Goal: Information Seeking & Learning: Compare options

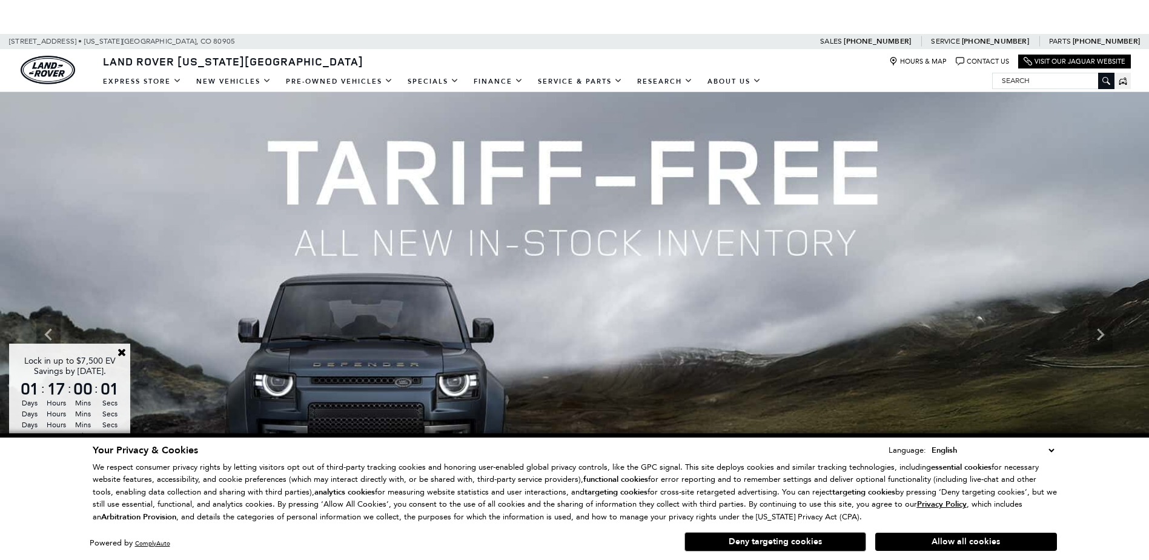
click at [838, 544] on button "Deny targeting cookies" at bounding box center [775, 541] width 182 height 19
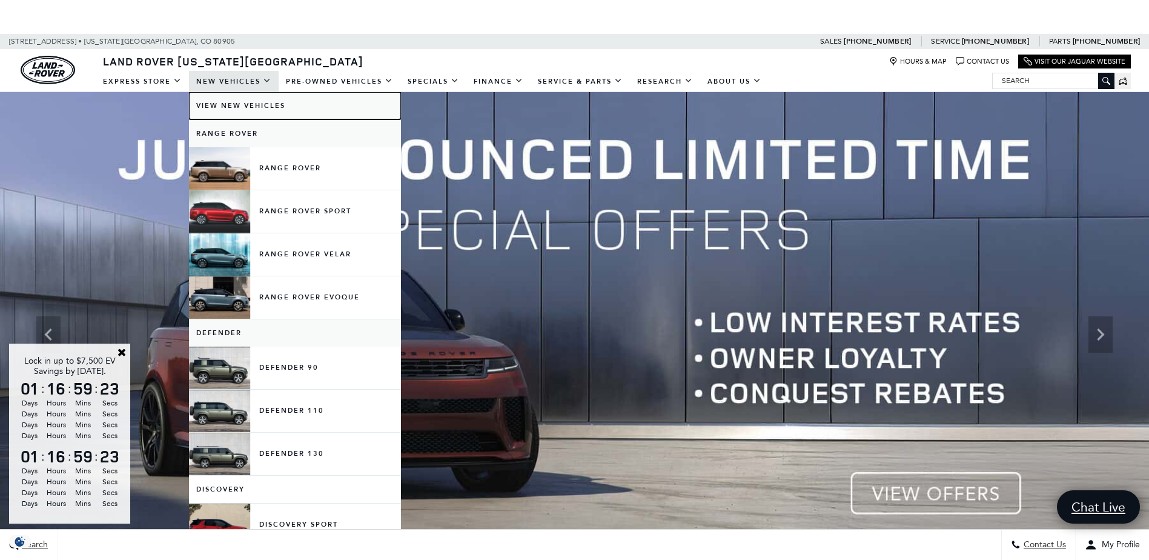
click at [225, 103] on link "View New Vehicles" at bounding box center [295, 105] width 212 height 27
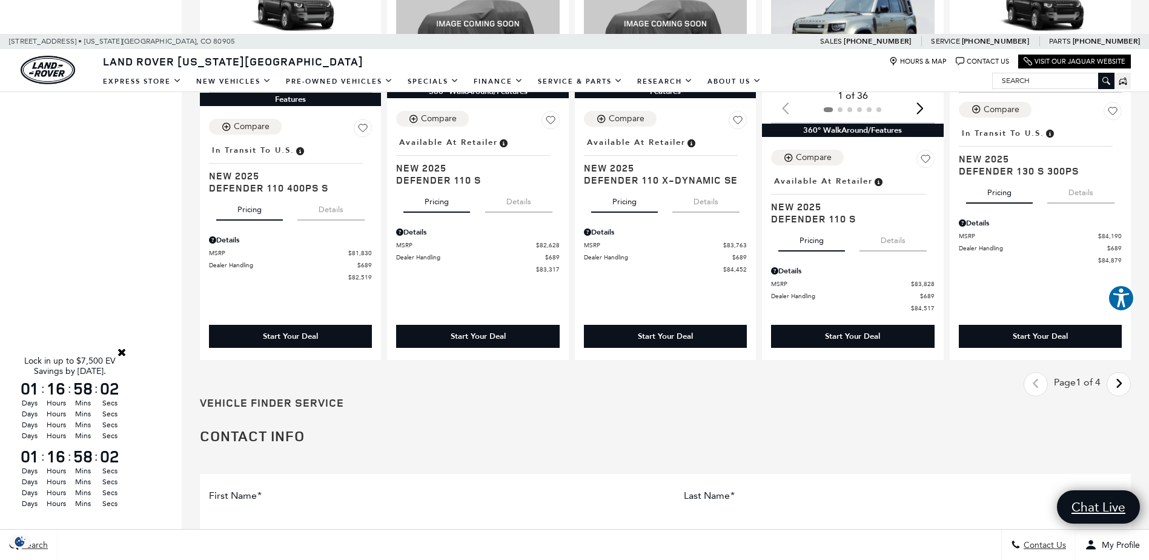
scroll to position [1756, 0]
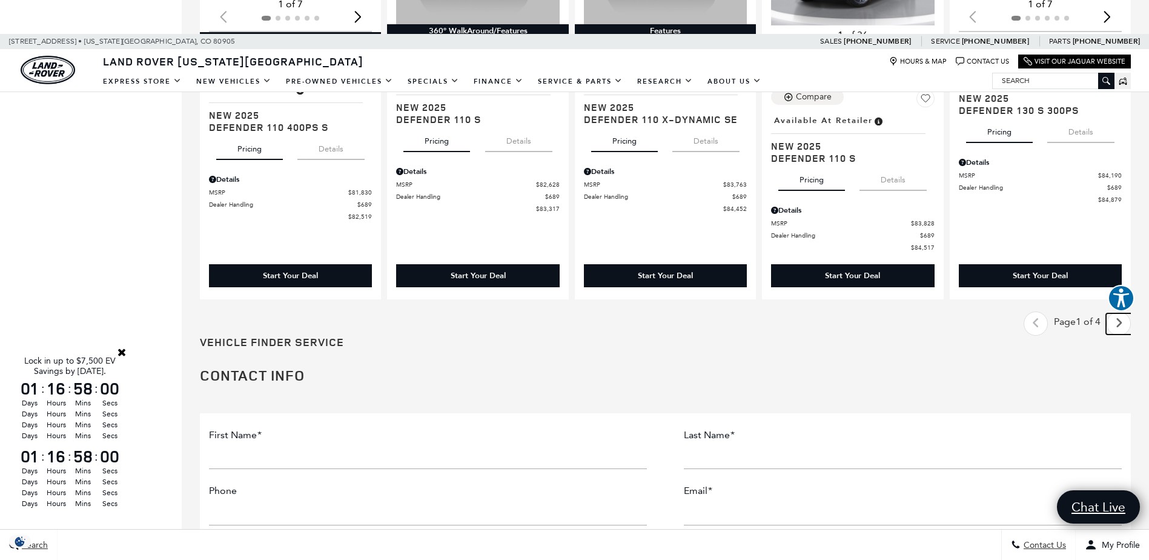
click at [1123, 328] on icon "next page" at bounding box center [1119, 322] width 8 height 19
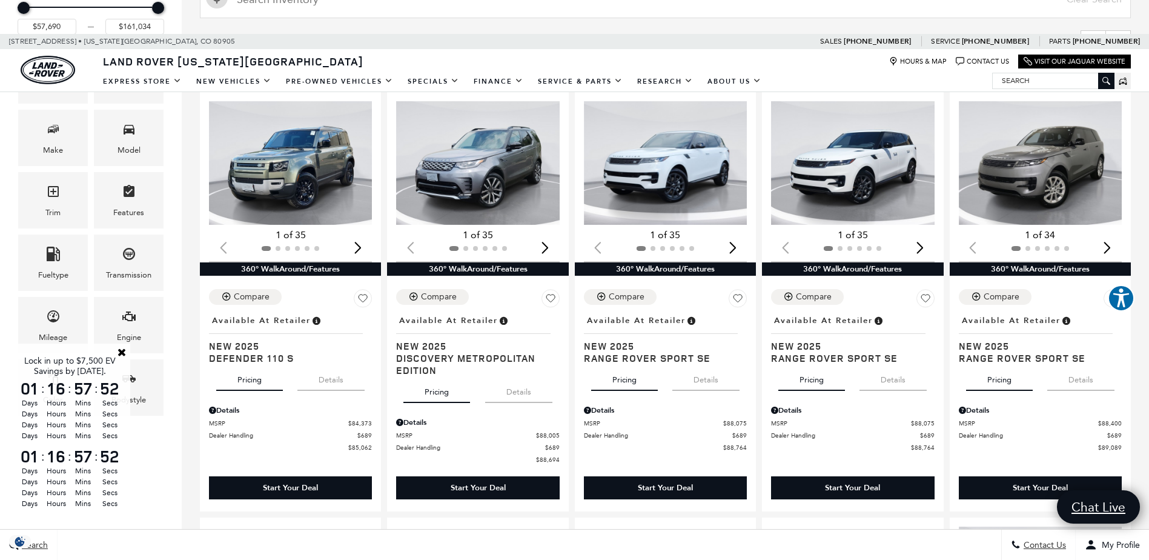
scroll to position [303, 0]
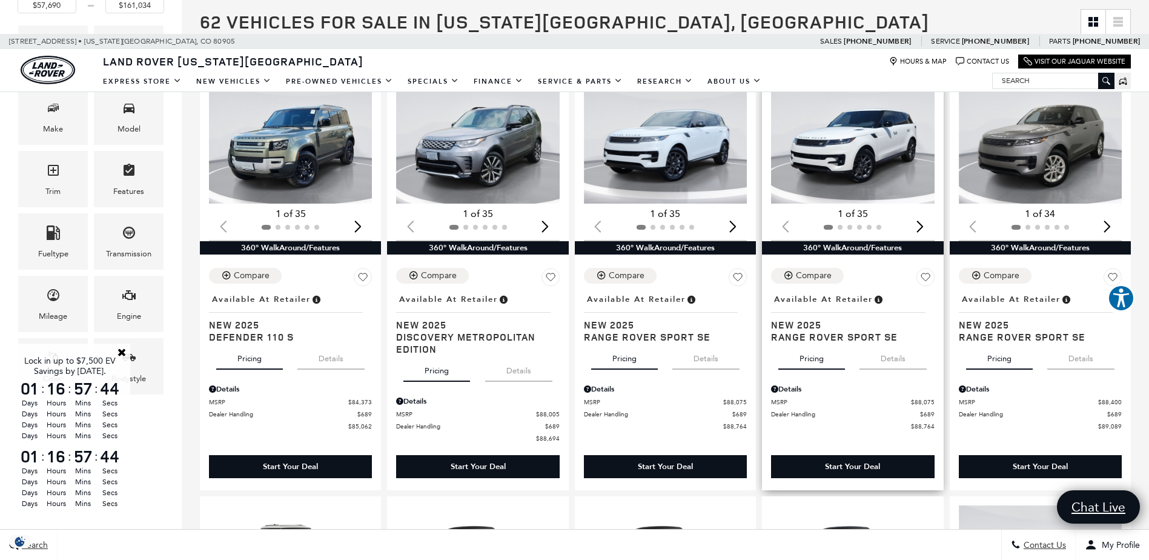
click at [835, 168] on img "1 / 2" at bounding box center [853, 142] width 165 height 124
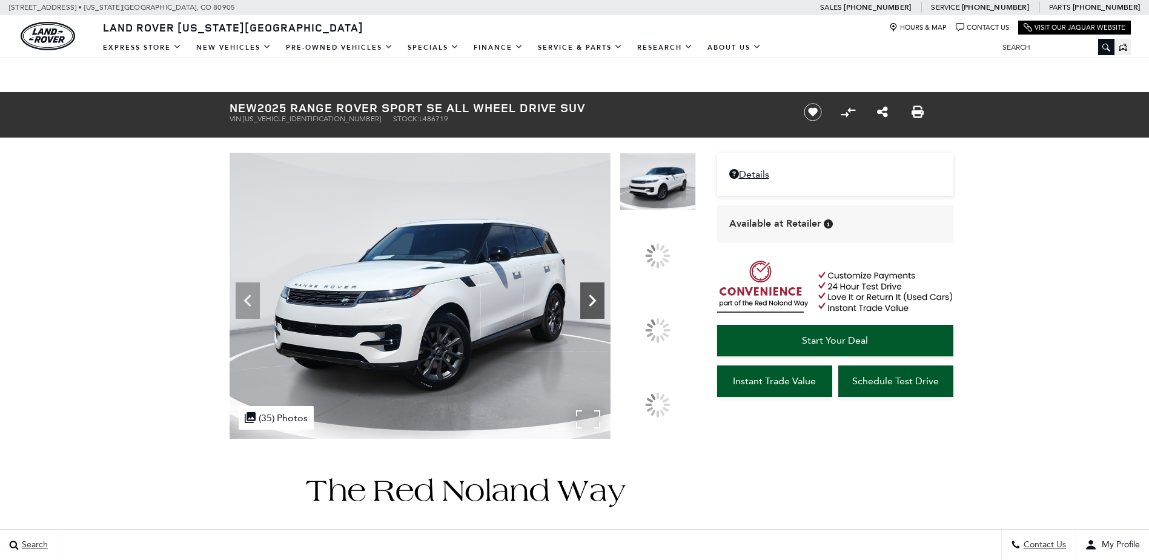
click at [604, 313] on icon at bounding box center [592, 300] width 24 height 24
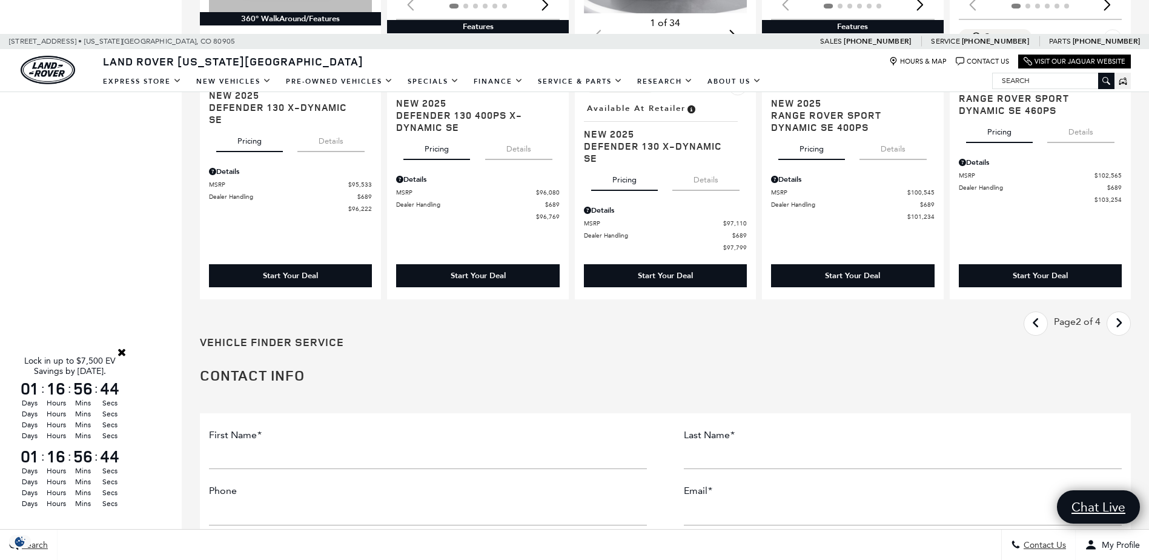
scroll to position [1636, 0]
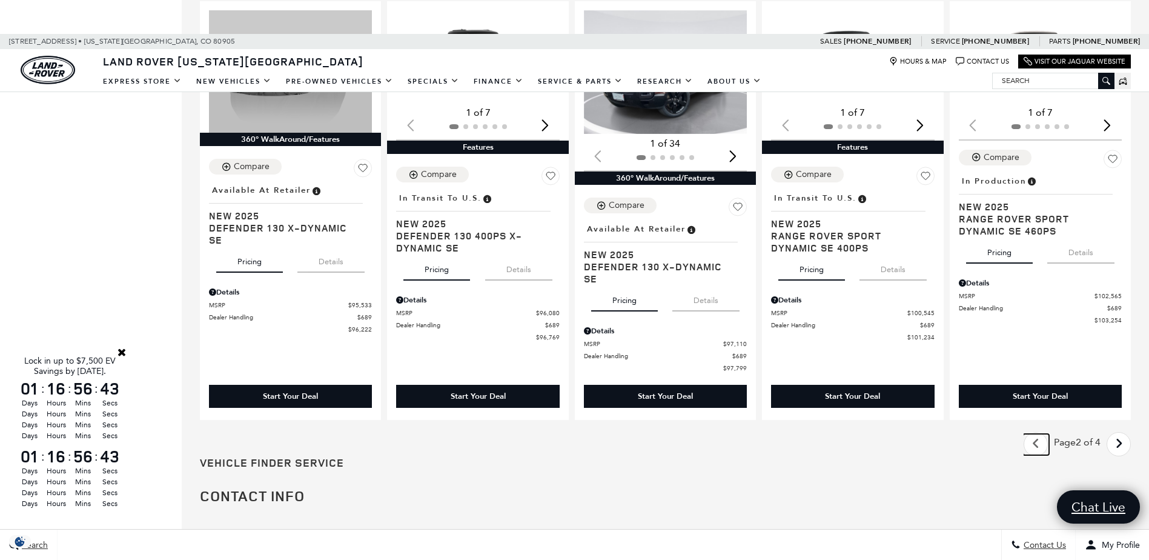
click at [1049, 434] on link "Last - Page" at bounding box center [1036, 444] width 26 height 21
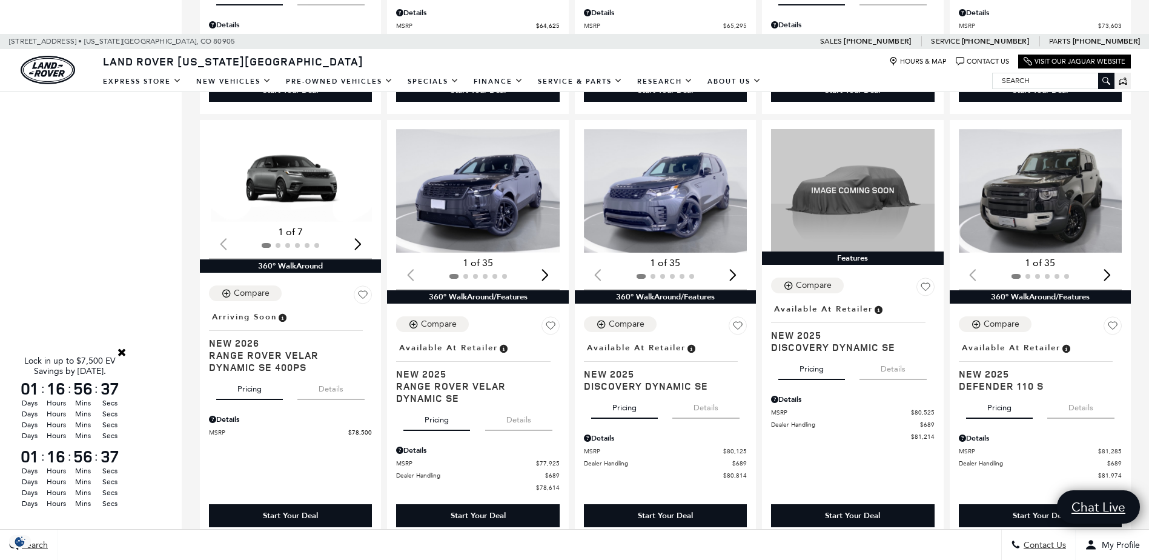
scroll to position [1090, 0]
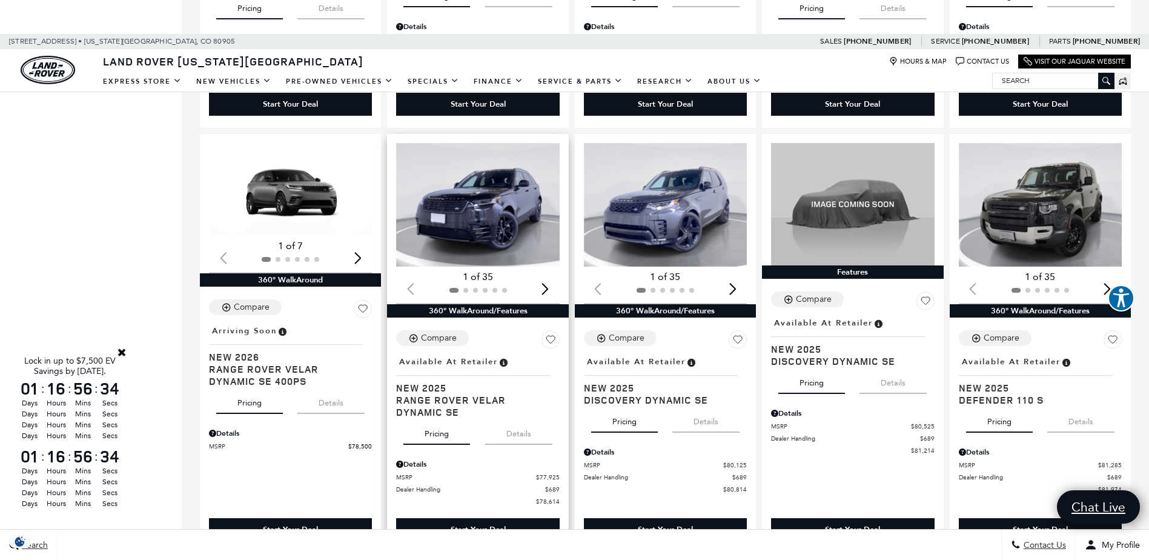
click at [474, 223] on img "1 / 2" at bounding box center [478, 205] width 165 height 124
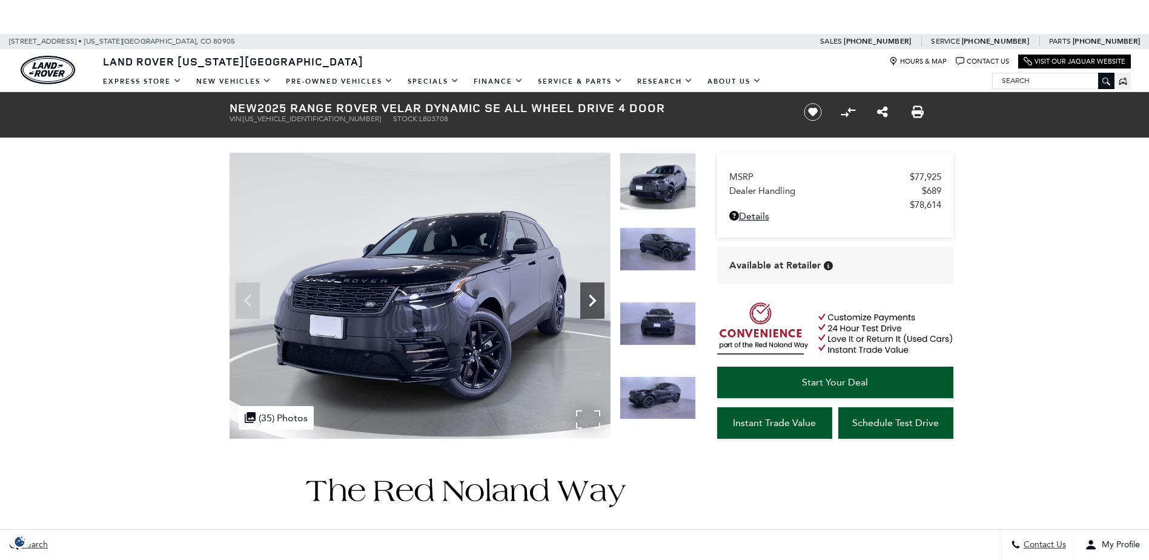
click at [600, 302] on icon "Next" at bounding box center [592, 300] width 24 height 24
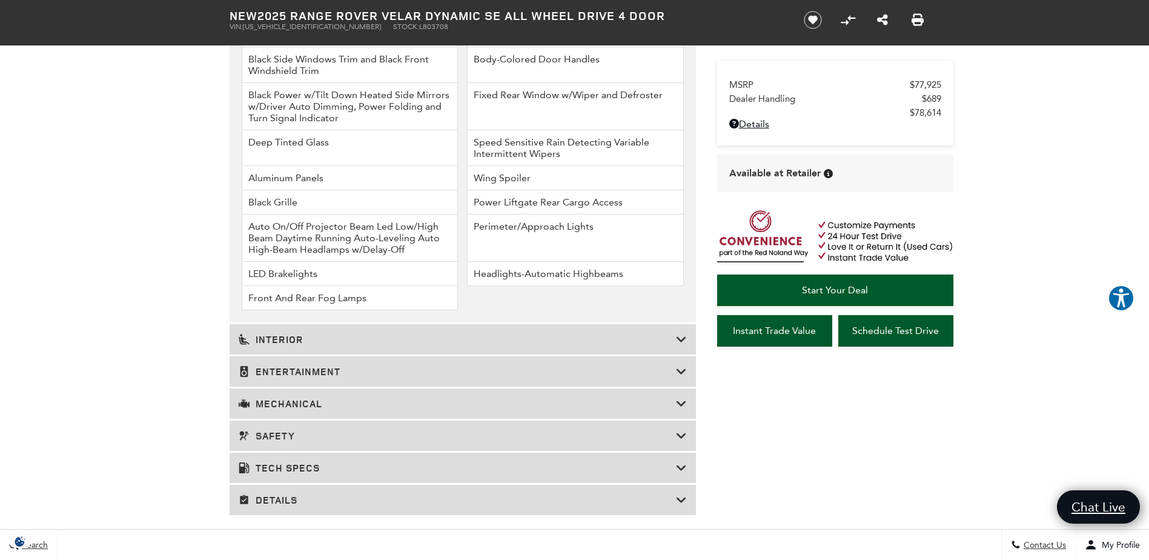
scroll to position [1817, 0]
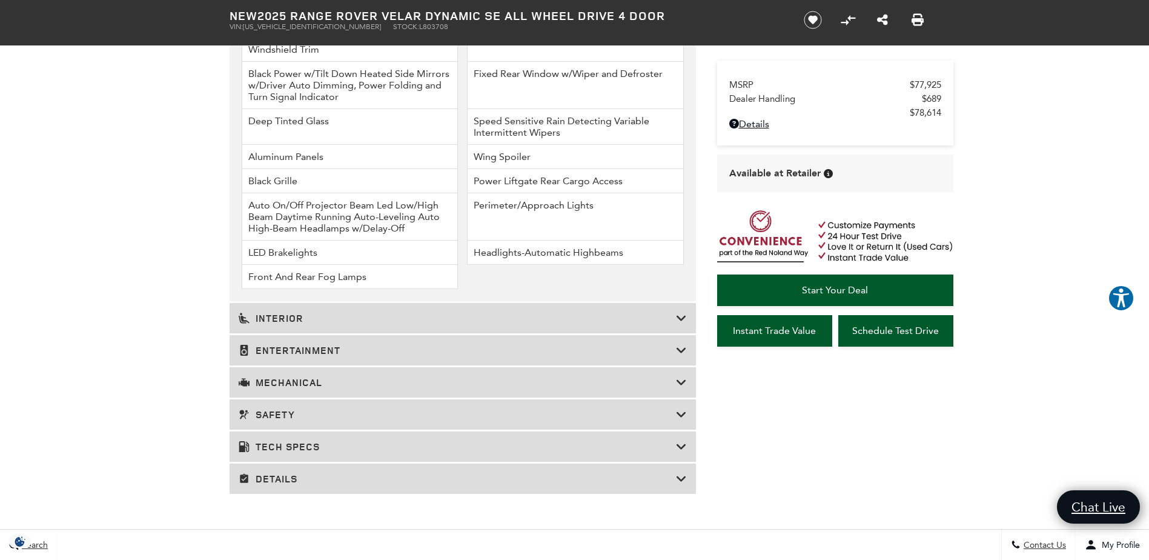
click at [678, 445] on icon at bounding box center [681, 446] width 11 height 12
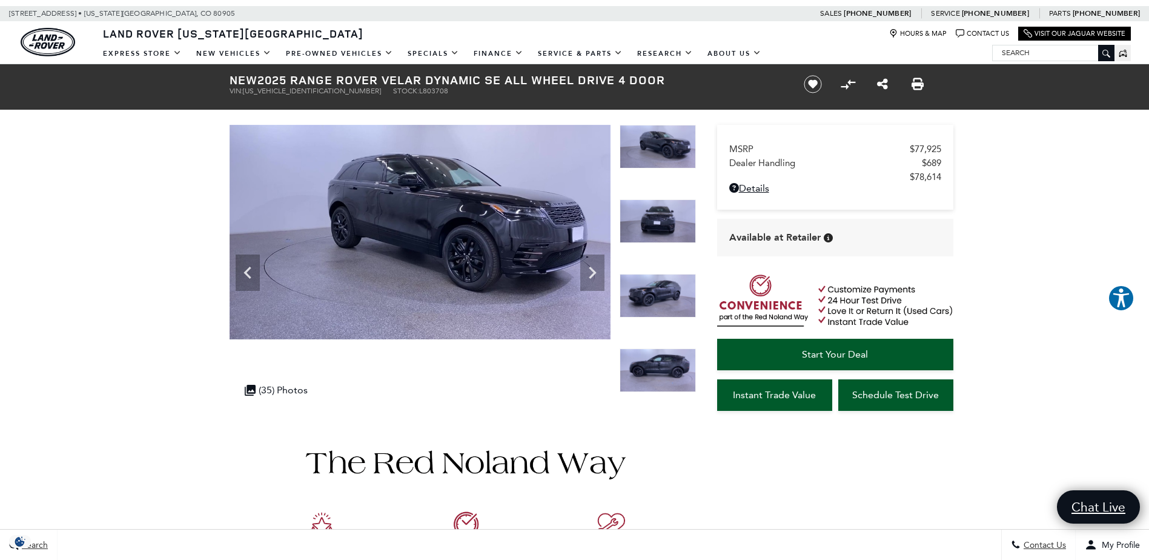
scroll to position [0, 0]
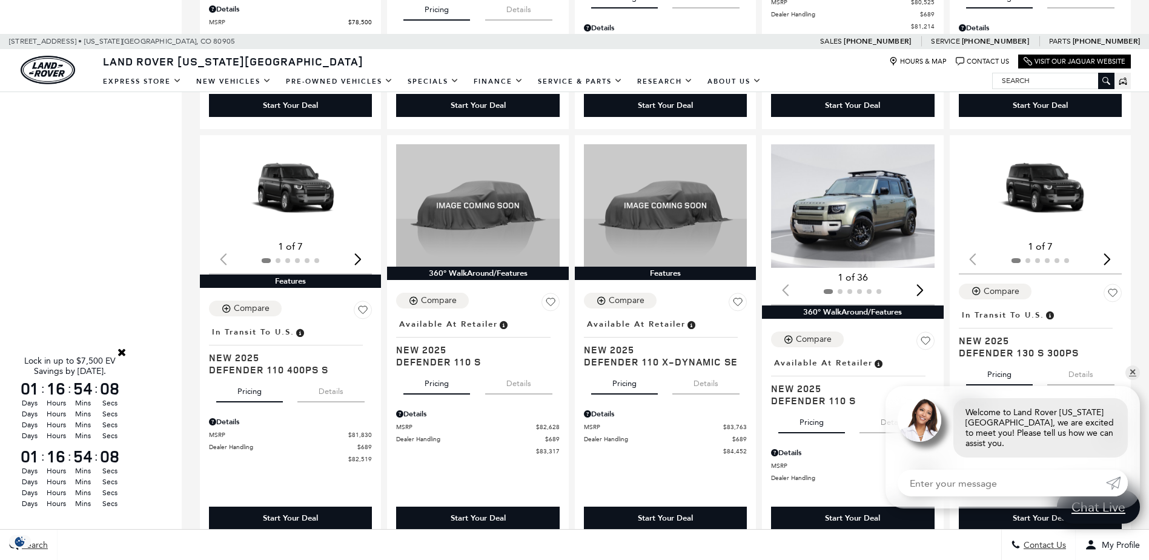
scroll to position [1575, 0]
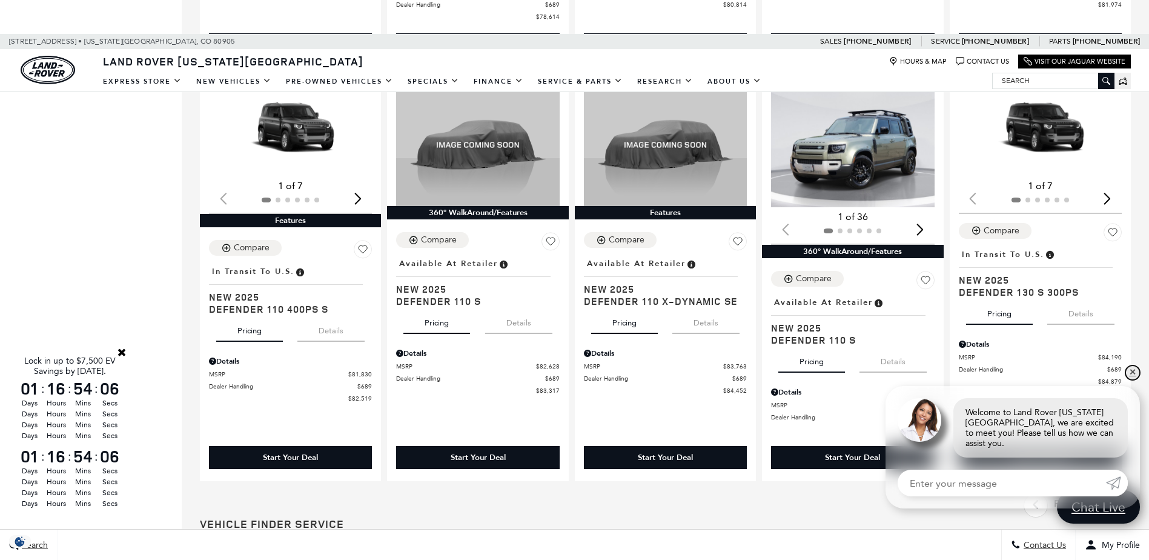
click at [1129, 380] on link "✕" at bounding box center [1132, 372] width 15 height 15
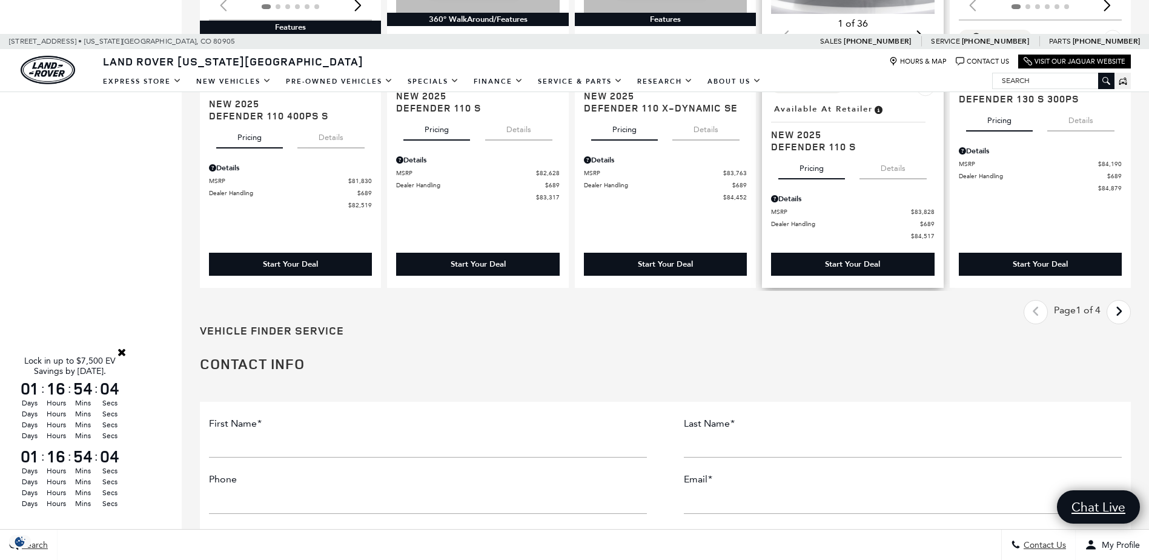
scroll to position [1878, 0]
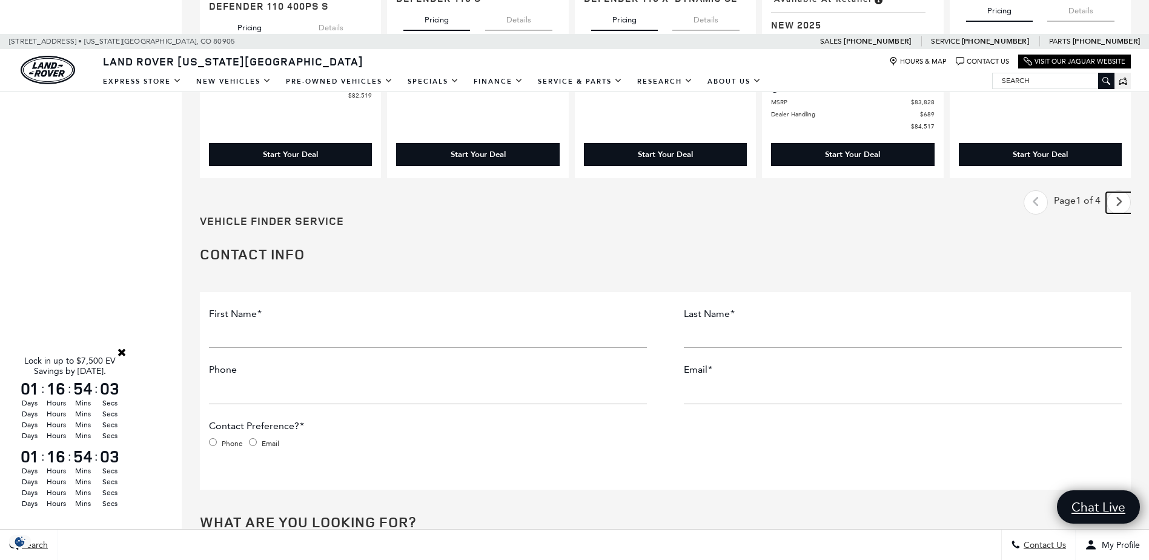
click at [1123, 205] on icon "next page" at bounding box center [1119, 201] width 8 height 19
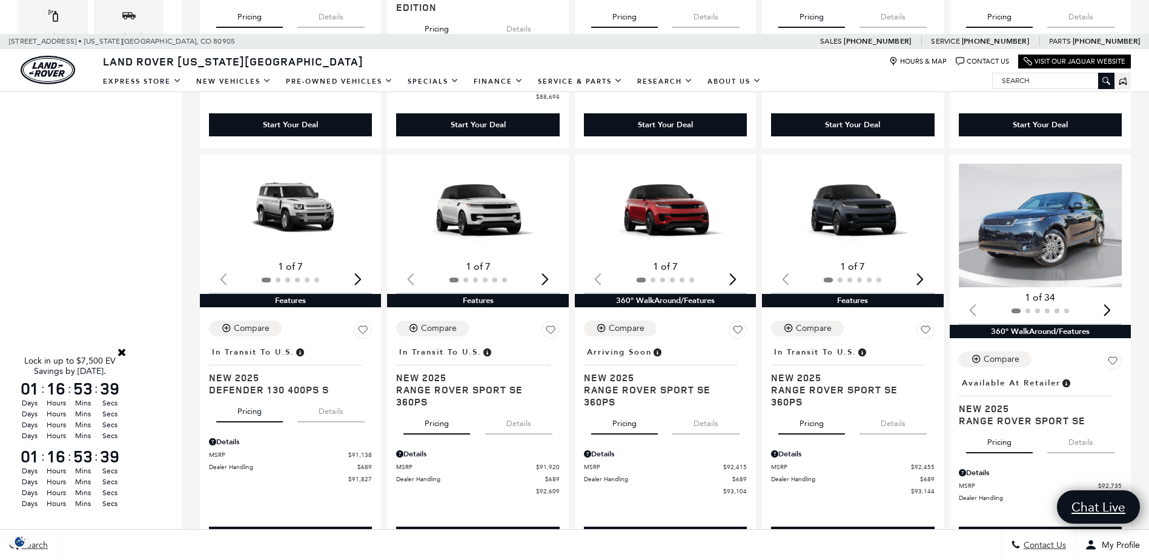
scroll to position [666, 0]
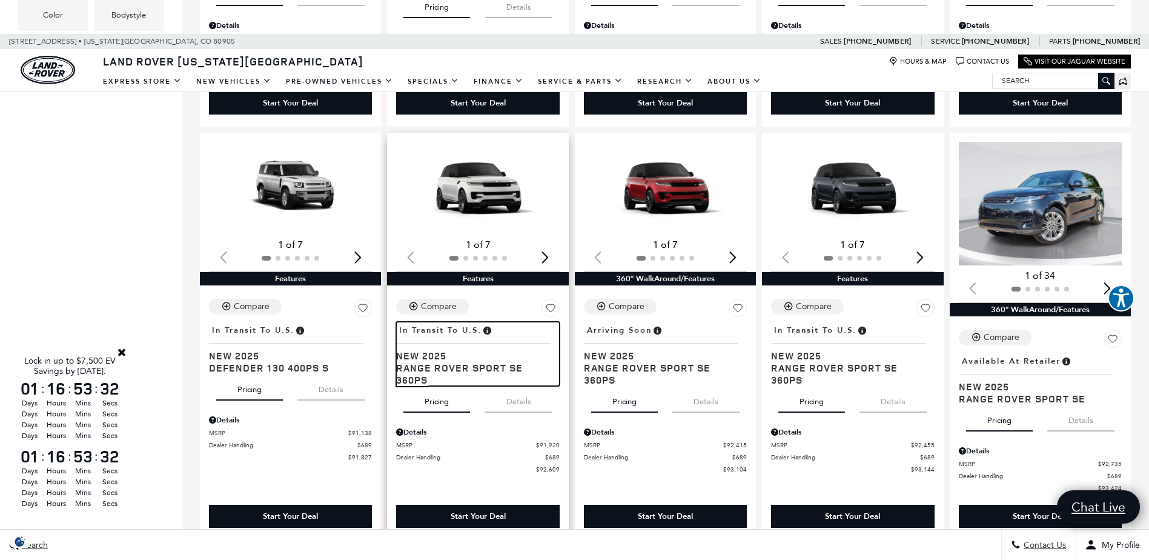
click at [460, 362] on span "Range Rover Sport SE 360PS" at bounding box center [473, 374] width 154 height 24
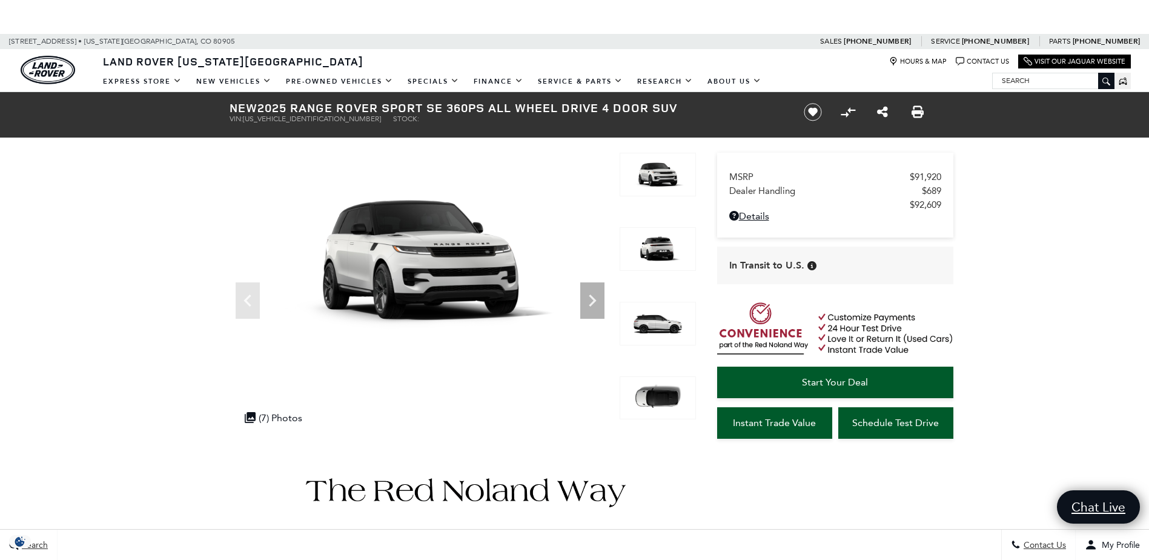
scroll to position [61, 0]
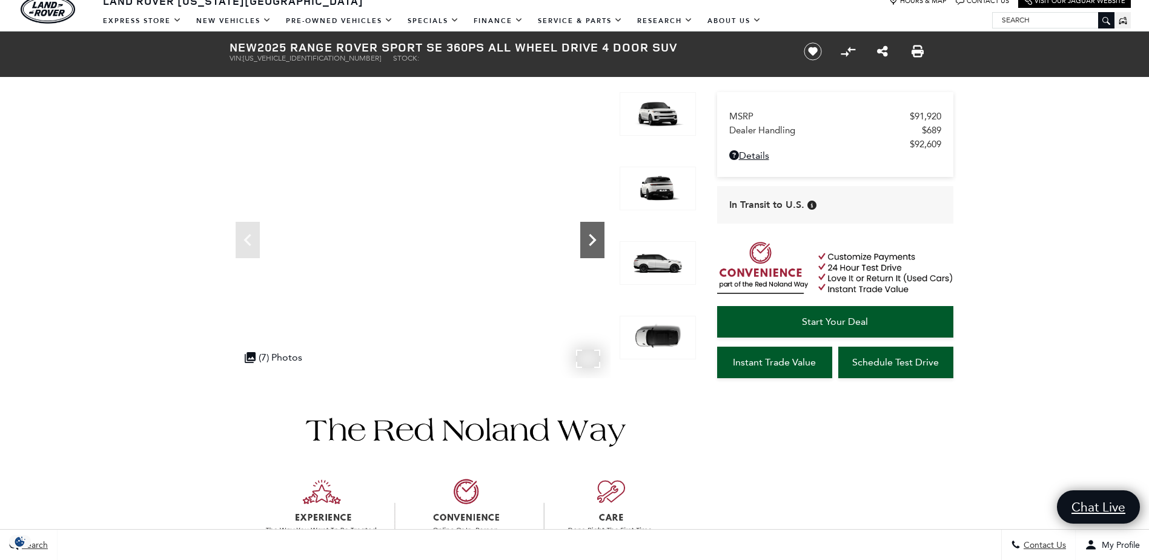
click at [595, 237] on icon "Next" at bounding box center [592, 240] width 24 height 24
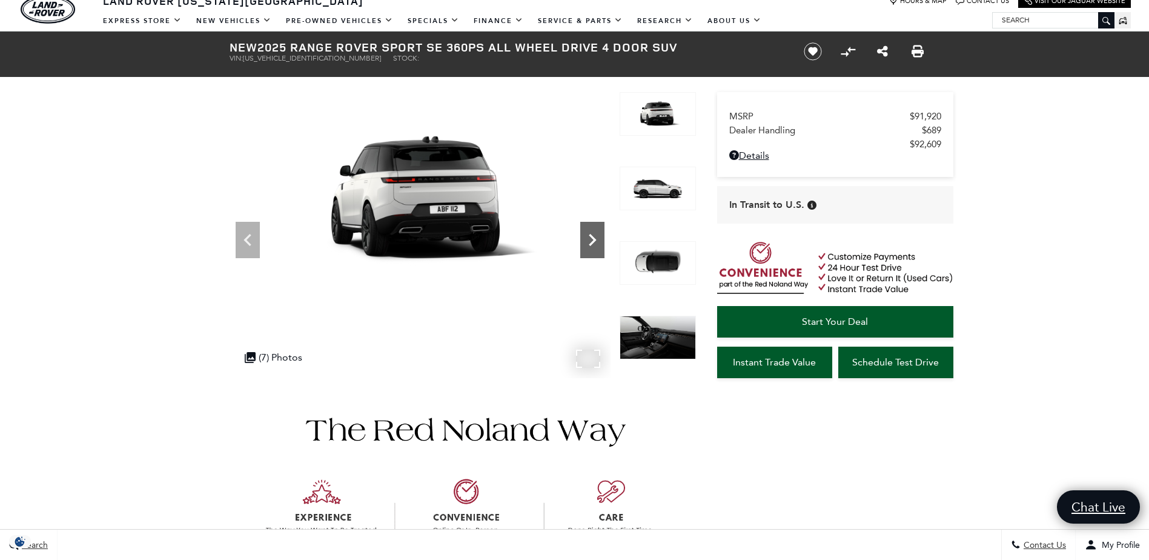
click at [595, 237] on icon "Next" at bounding box center [592, 240] width 24 height 24
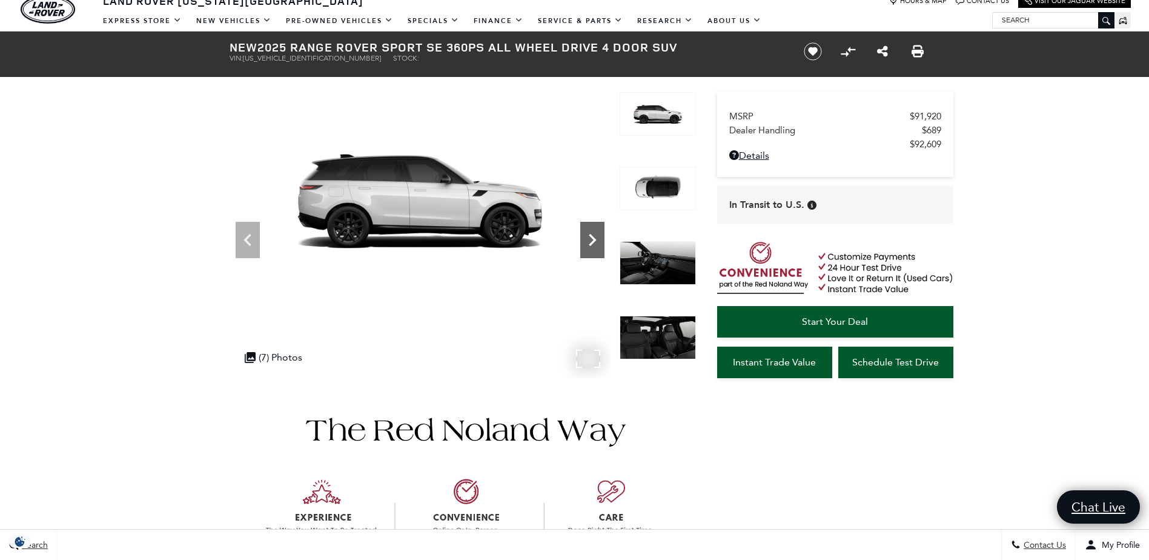
click at [595, 237] on icon "Next" at bounding box center [592, 240] width 24 height 24
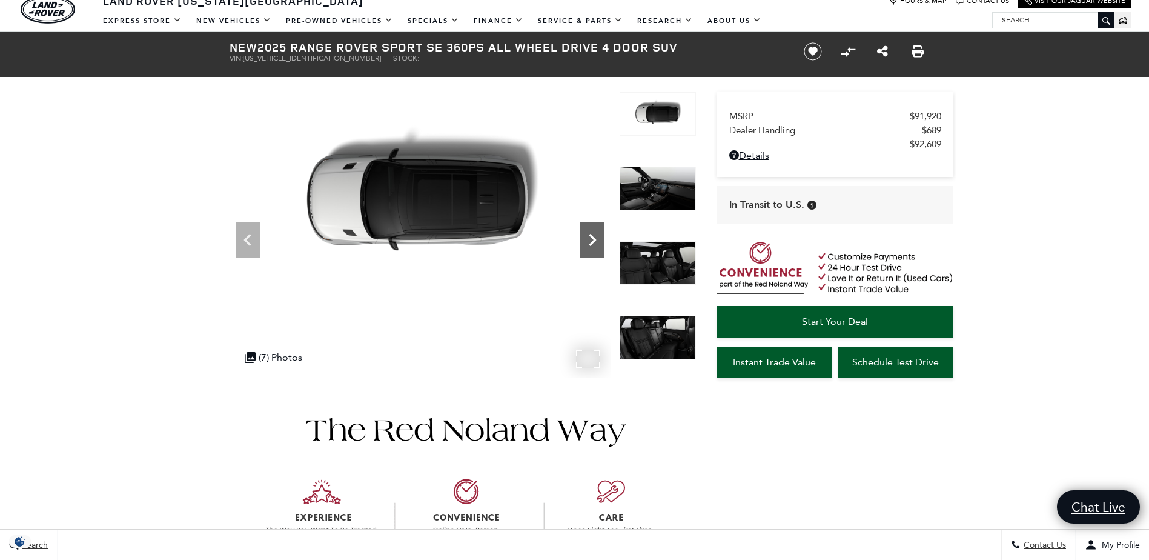
click at [595, 237] on icon "Next" at bounding box center [592, 240] width 24 height 24
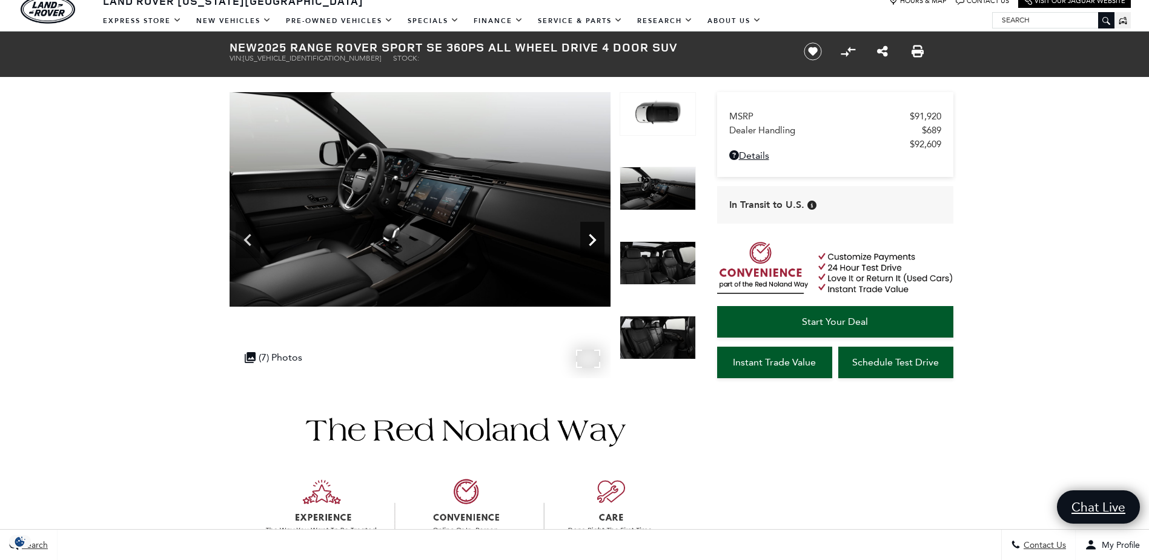
click at [595, 237] on icon "Next" at bounding box center [592, 240] width 24 height 24
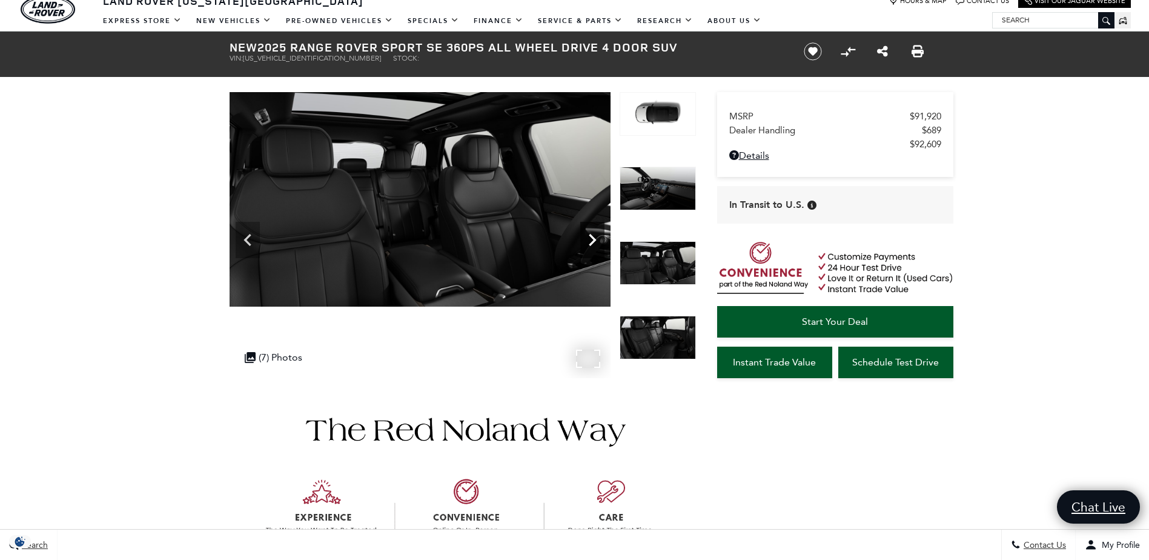
click at [595, 237] on icon "Next" at bounding box center [592, 240] width 24 height 24
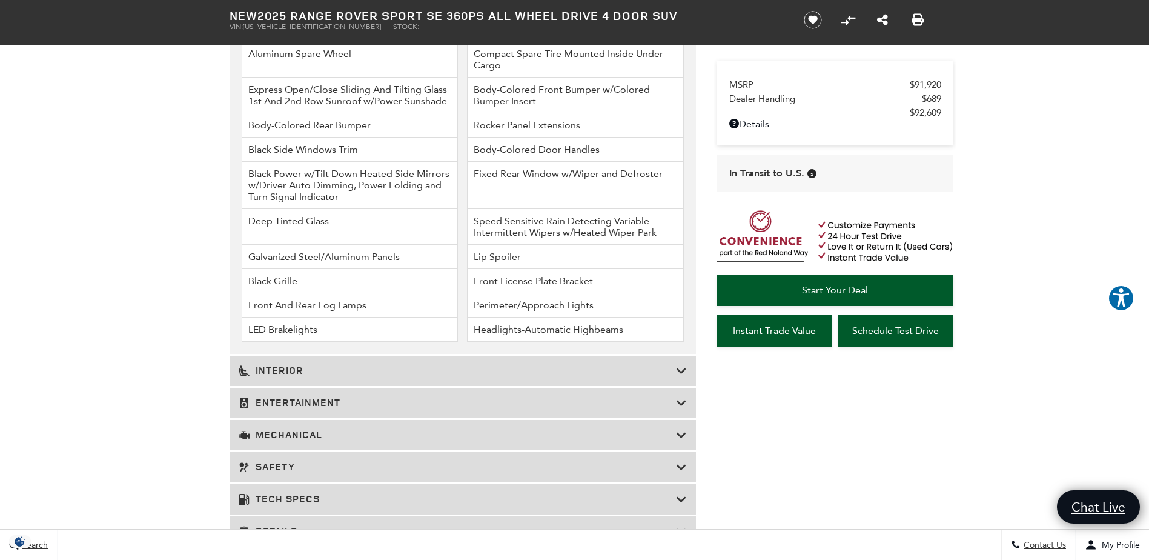
scroll to position [1635, 0]
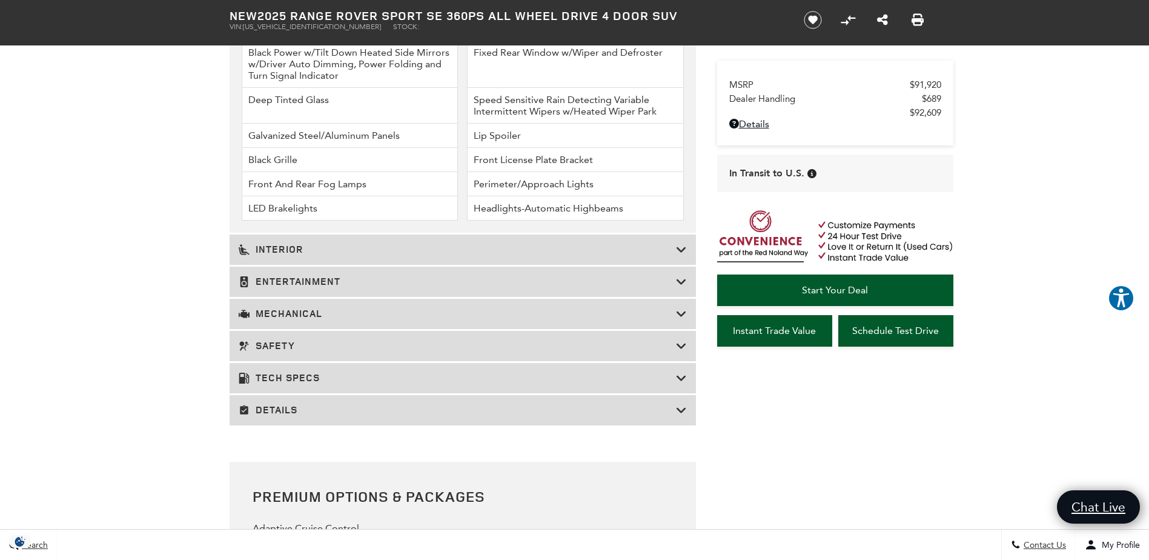
click at [683, 379] on icon at bounding box center [681, 378] width 11 height 12
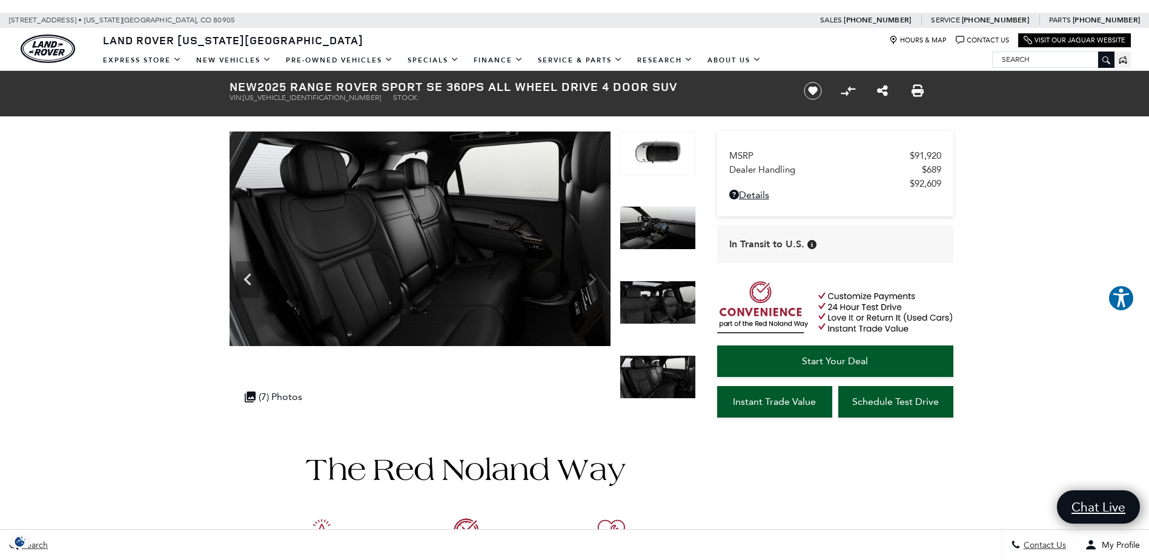
scroll to position [0, 0]
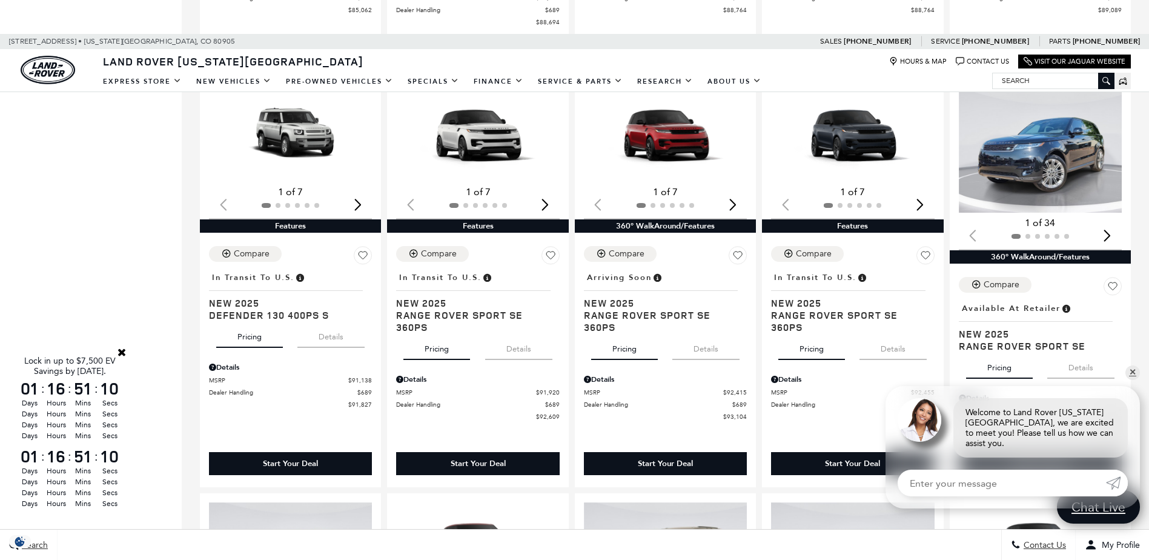
scroll to position [727, 0]
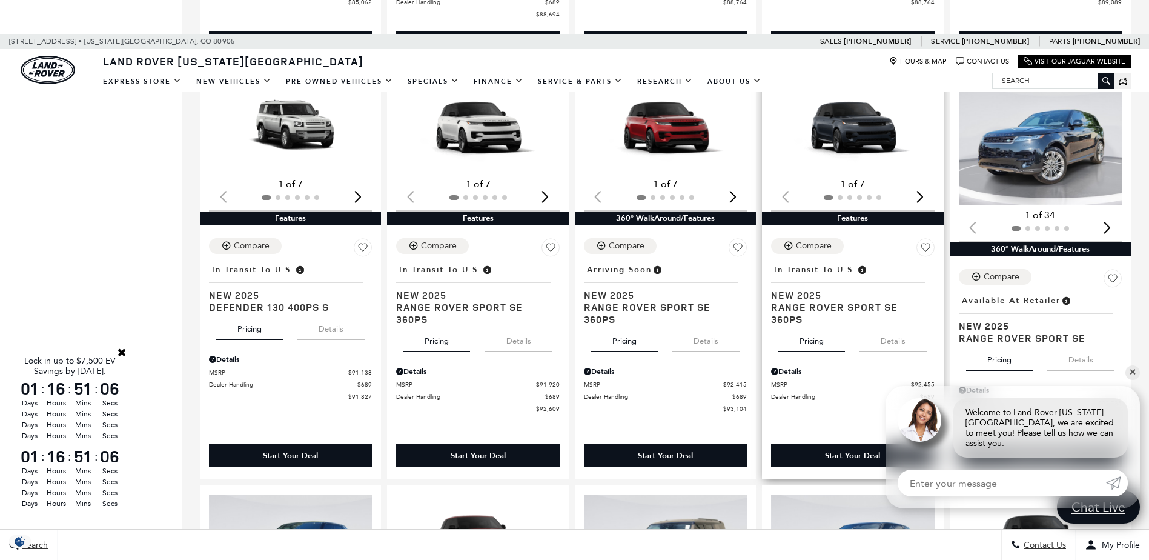
click at [929, 197] on div "Next slide" at bounding box center [920, 196] width 16 height 27
click at [850, 136] on img "3 / 6" at bounding box center [853, 127] width 165 height 93
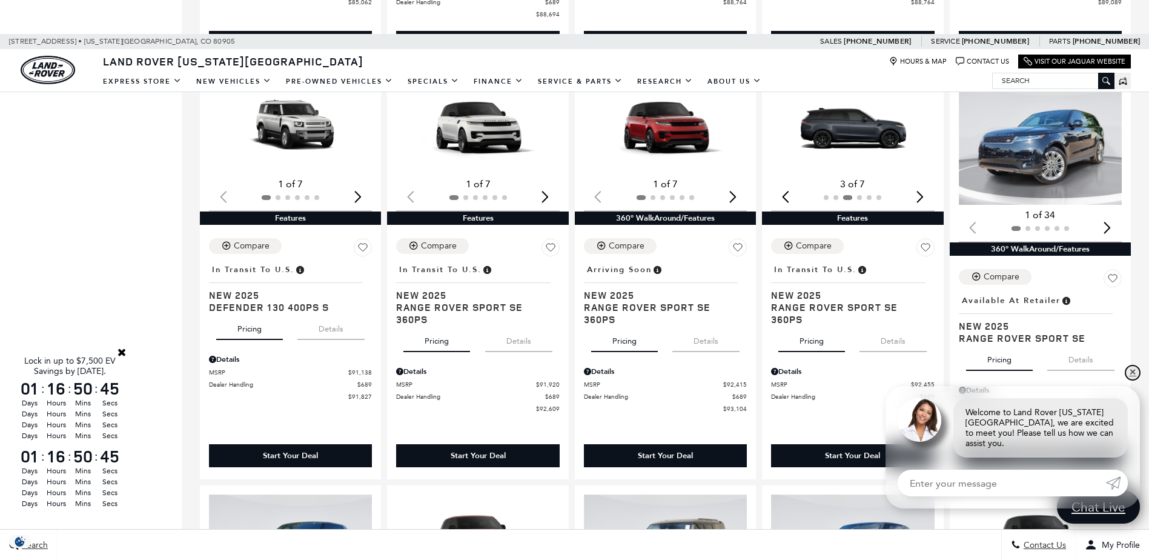
click at [1133, 380] on link "✕" at bounding box center [1132, 372] width 15 height 15
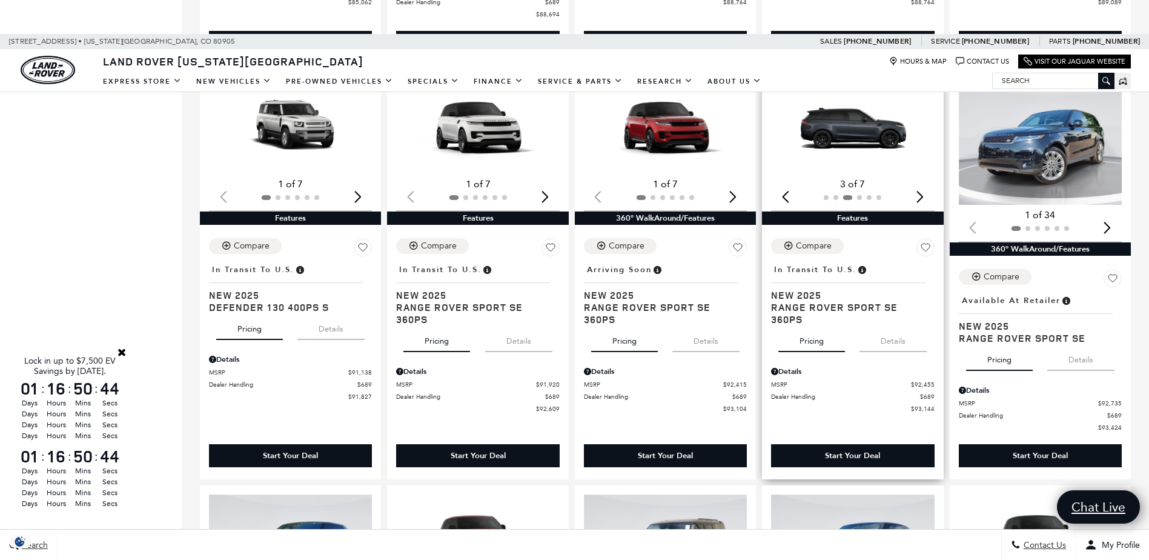
click at [875, 133] on img "3 / 6" at bounding box center [853, 127] width 165 height 93
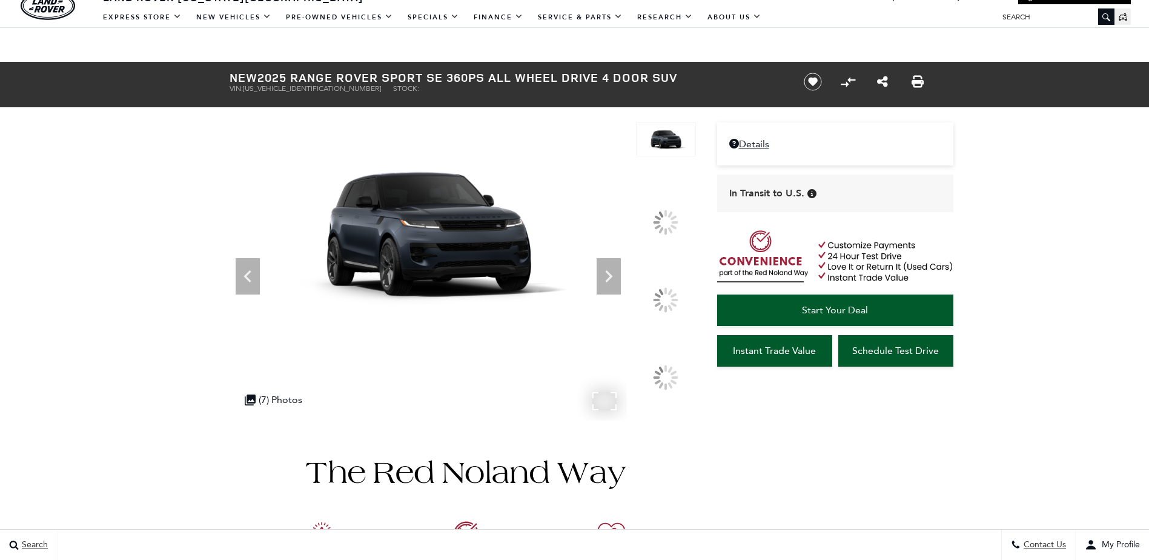
scroll to position [61, 0]
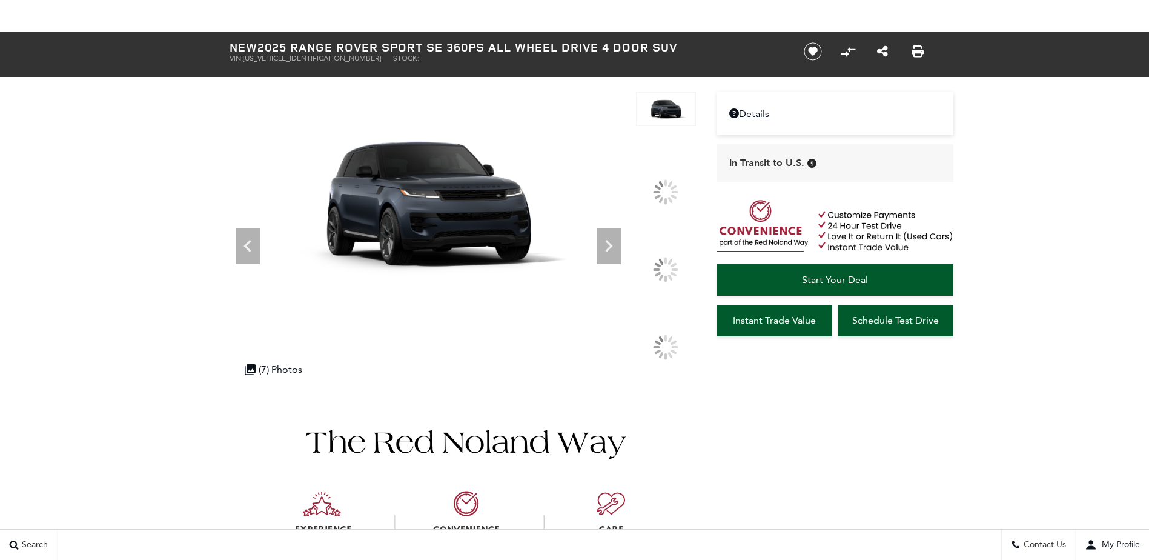
click at [653, 267] on div at bounding box center [665, 269] width 25 height 25
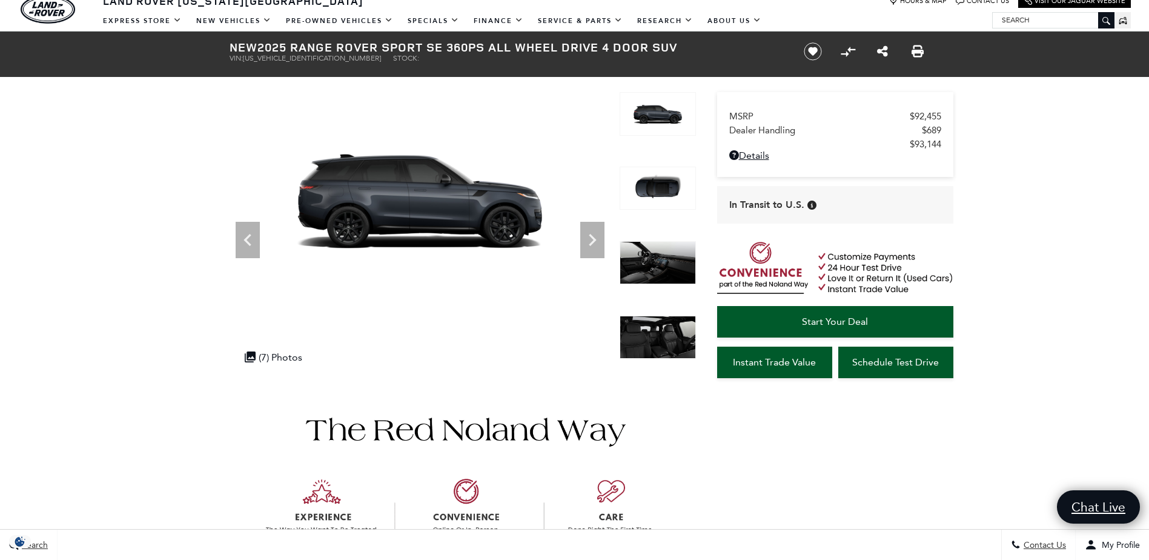
click at [647, 267] on img at bounding box center [658, 263] width 76 height 44
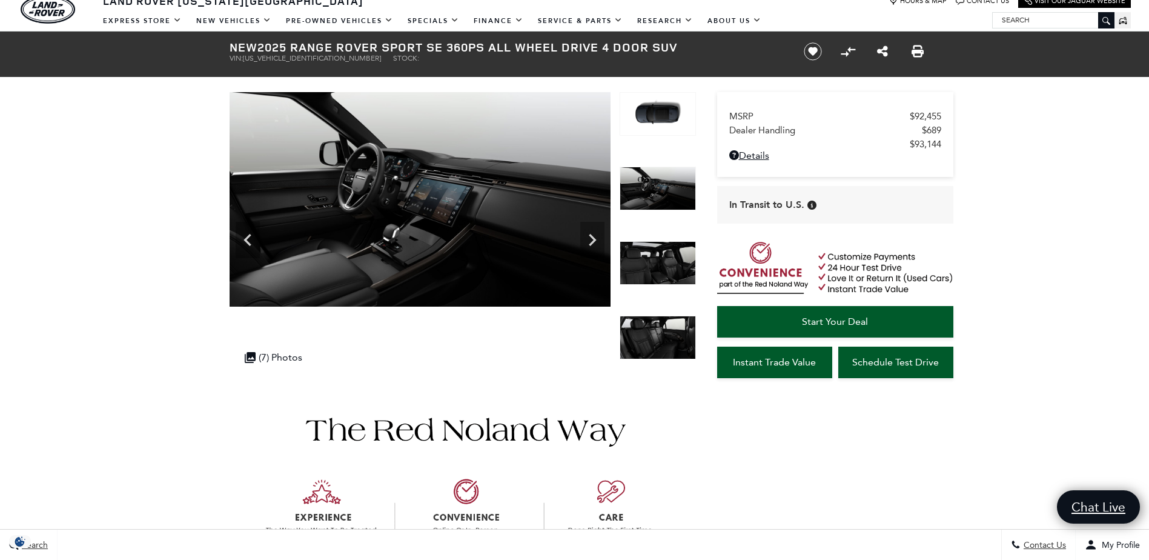
click at [647, 267] on img at bounding box center [658, 263] width 76 height 44
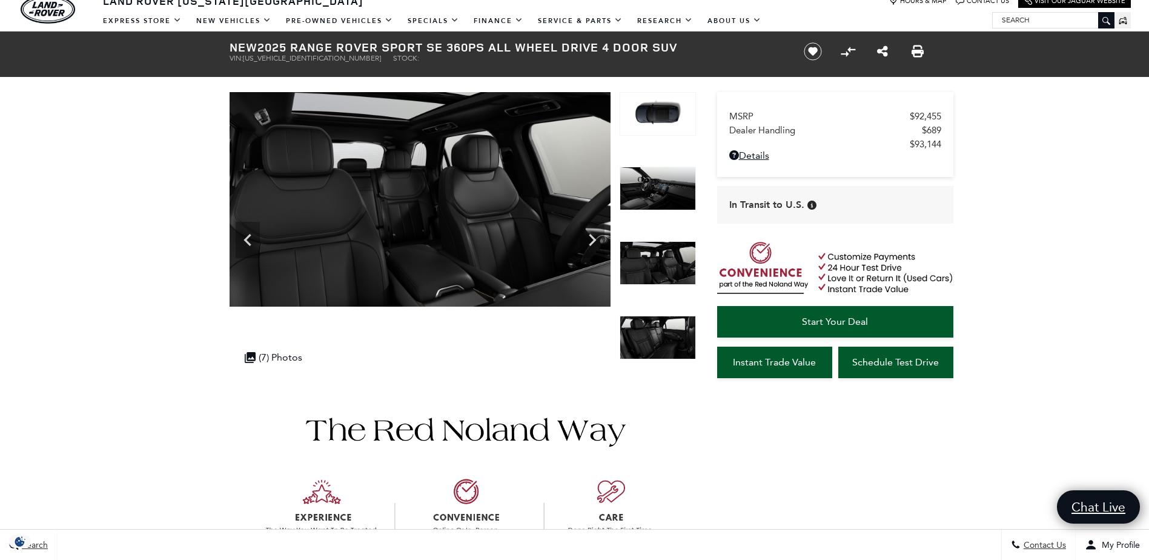
click at [647, 267] on img at bounding box center [658, 263] width 76 height 44
click at [598, 231] on icon "Next" at bounding box center [592, 240] width 24 height 24
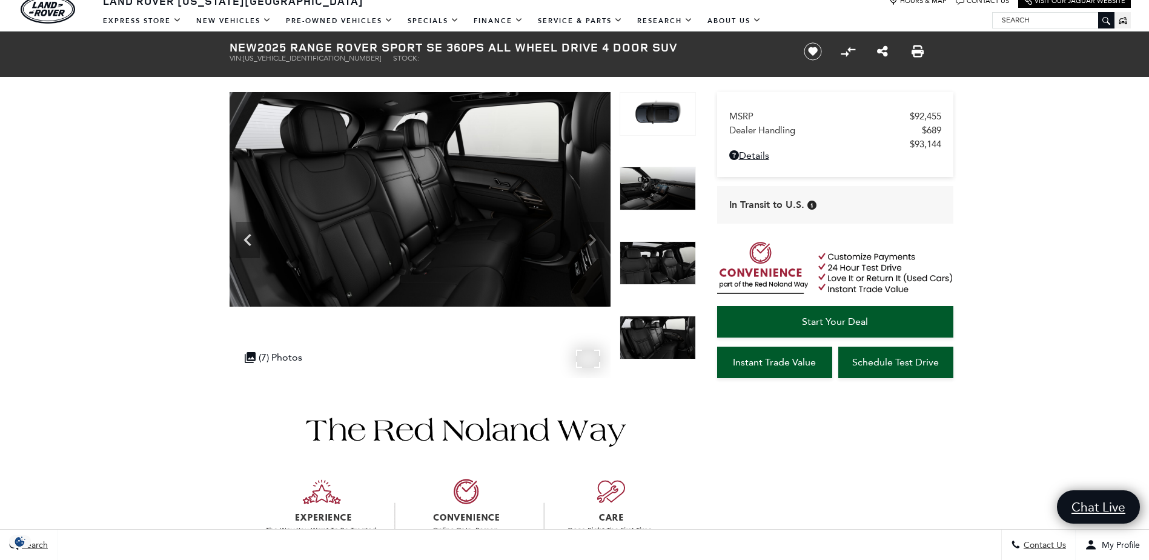
click at [598, 231] on img at bounding box center [420, 199] width 381 height 214
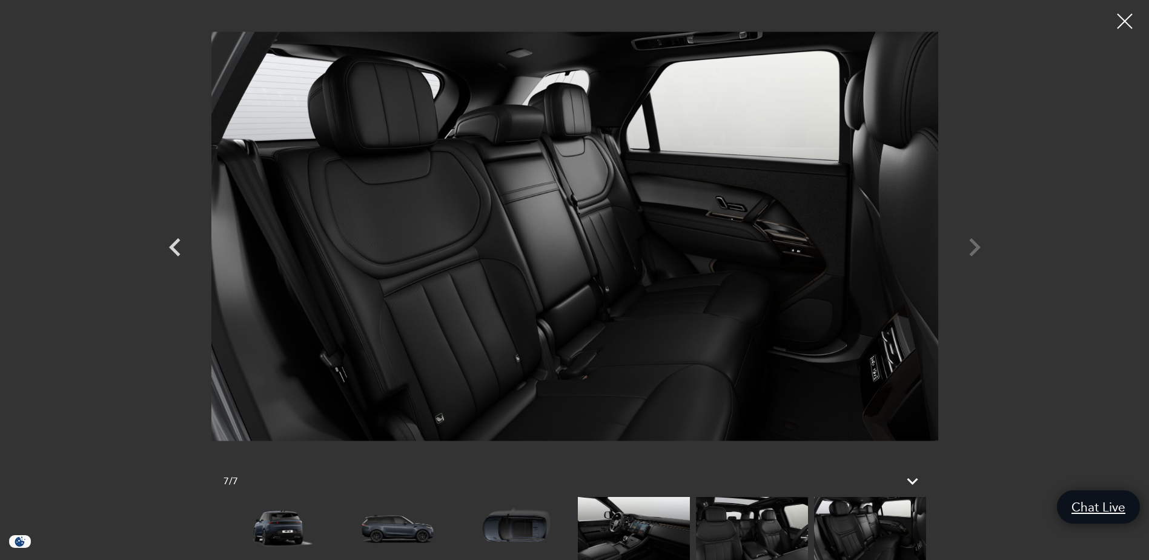
click at [974, 243] on div at bounding box center [575, 236] width 848 height 454
click at [974, 247] on div at bounding box center [575, 236] width 848 height 454
click at [653, 524] on img at bounding box center [634, 528] width 112 height 63
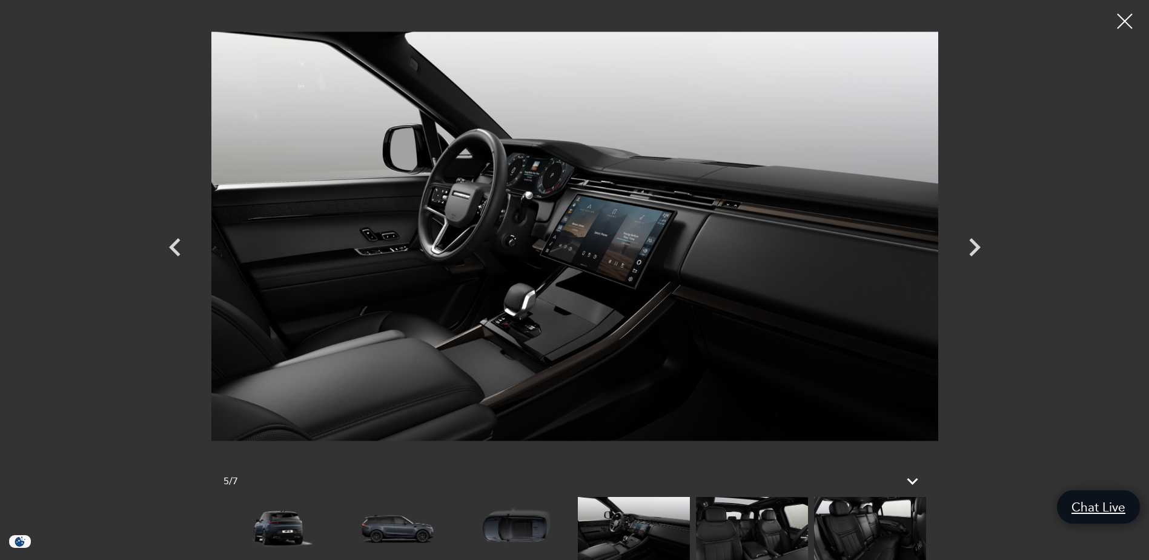
click at [758, 535] on img at bounding box center [752, 528] width 112 height 63
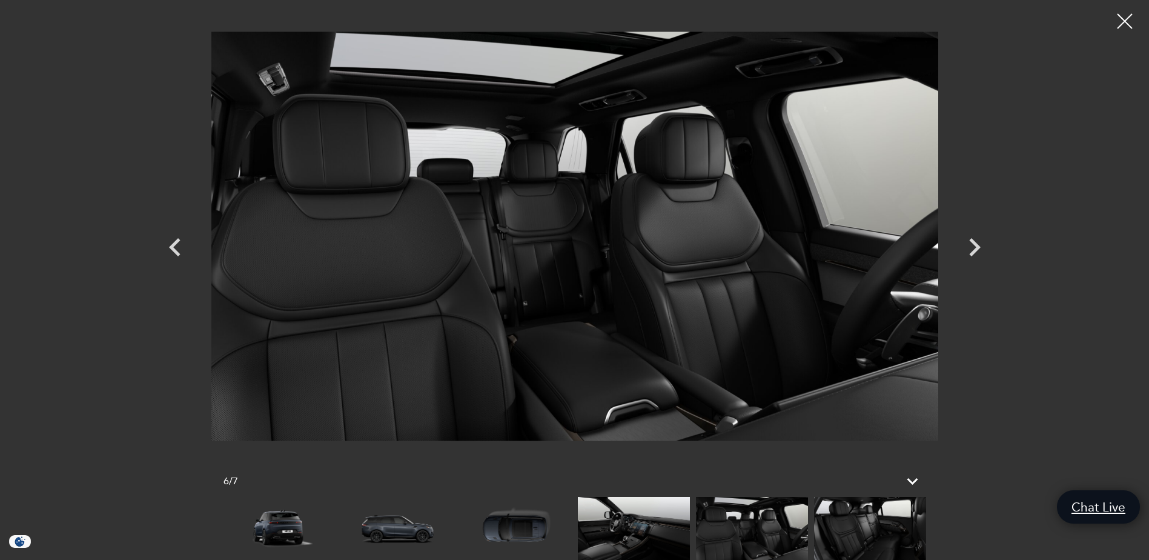
click at [845, 530] on img at bounding box center [870, 528] width 112 height 63
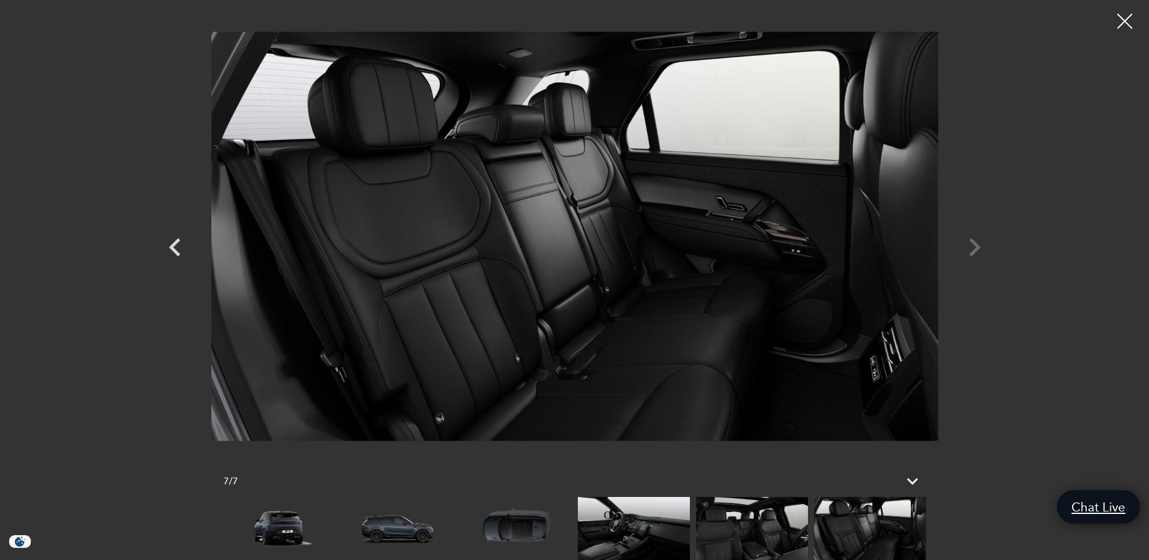
click at [894, 529] on img at bounding box center [870, 528] width 112 height 63
click at [1127, 19] on div at bounding box center [1125, 21] width 32 height 32
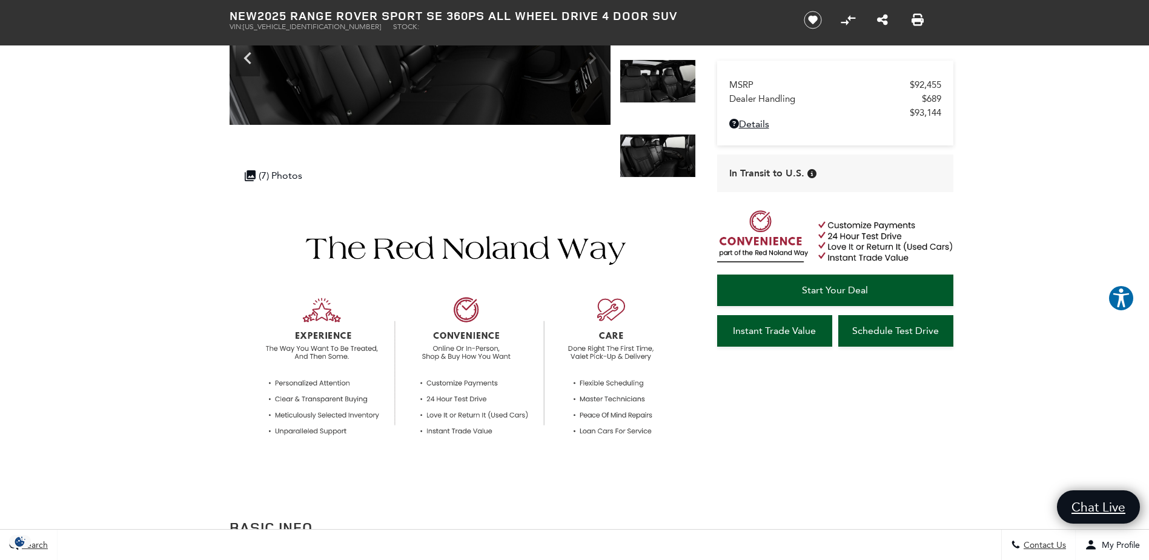
scroll to position [0, 0]
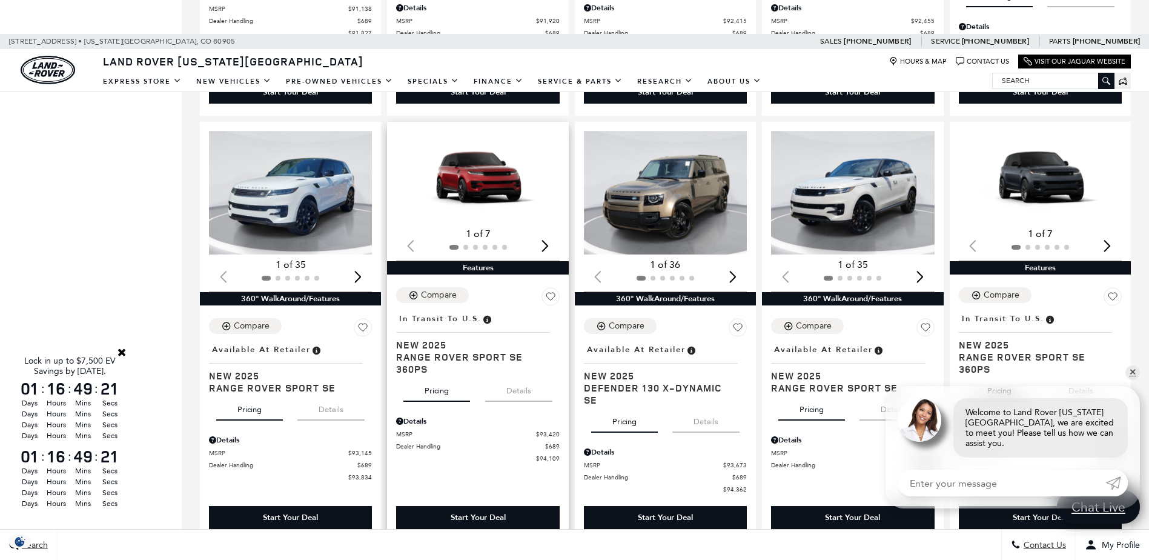
scroll to position [1151, 0]
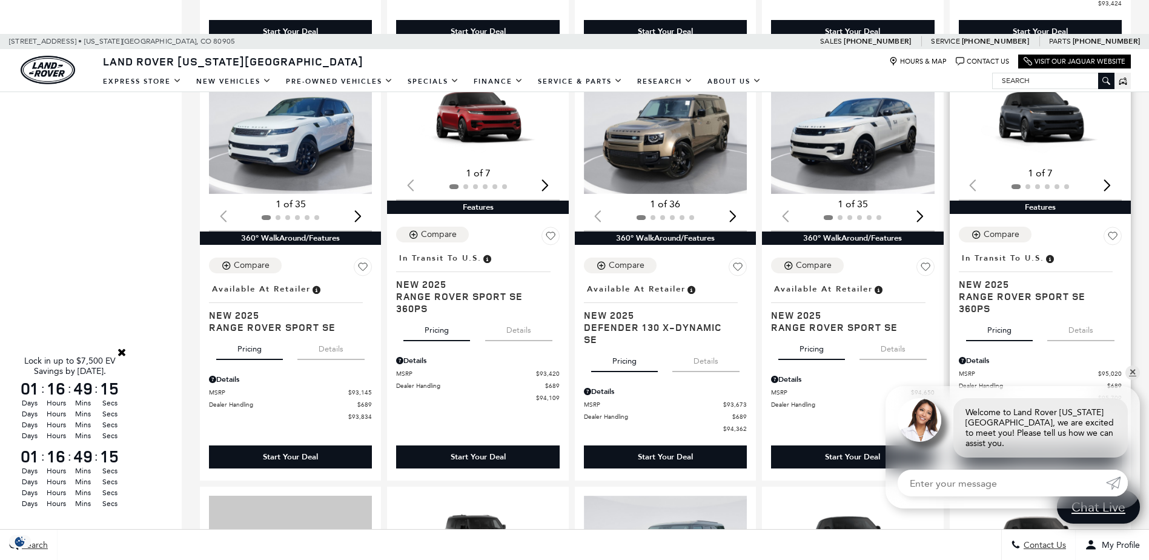
click at [1116, 185] on div "Next slide" at bounding box center [1107, 185] width 16 height 27
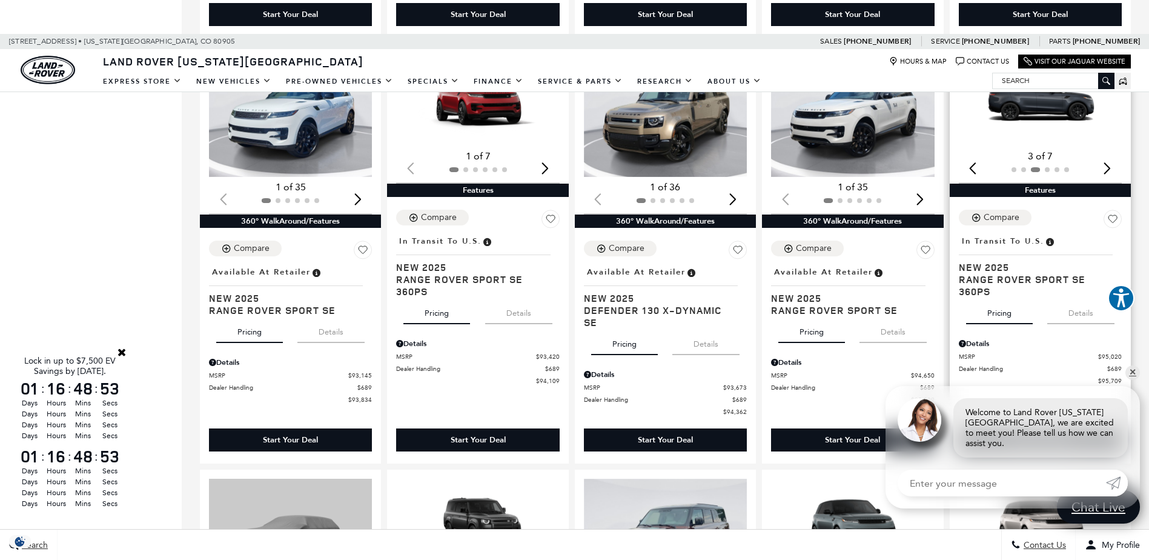
scroll to position [1272, 0]
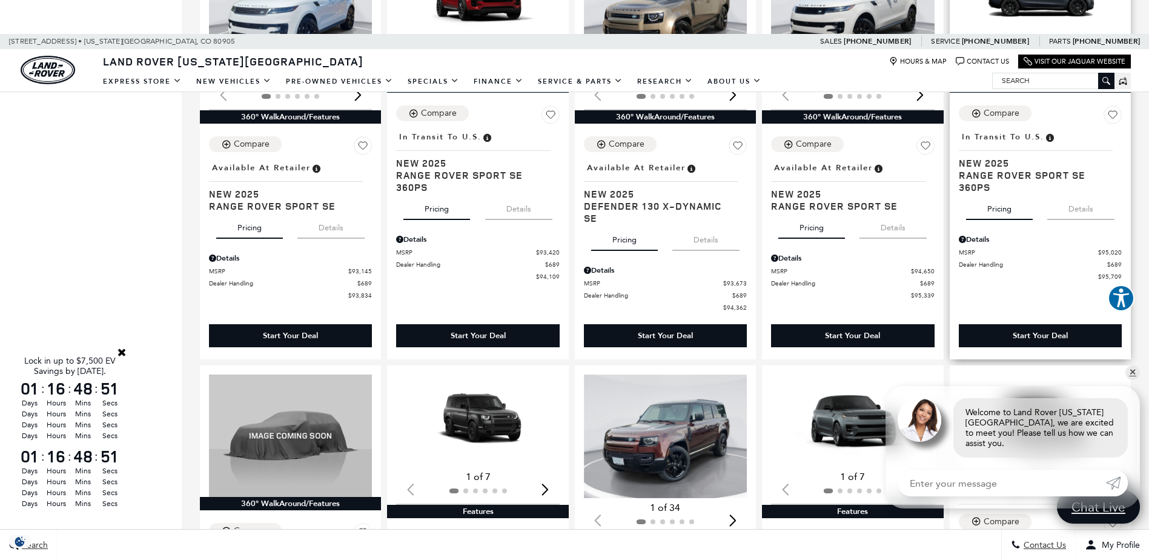
click at [1080, 218] on button "Details" at bounding box center [1080, 206] width 67 height 27
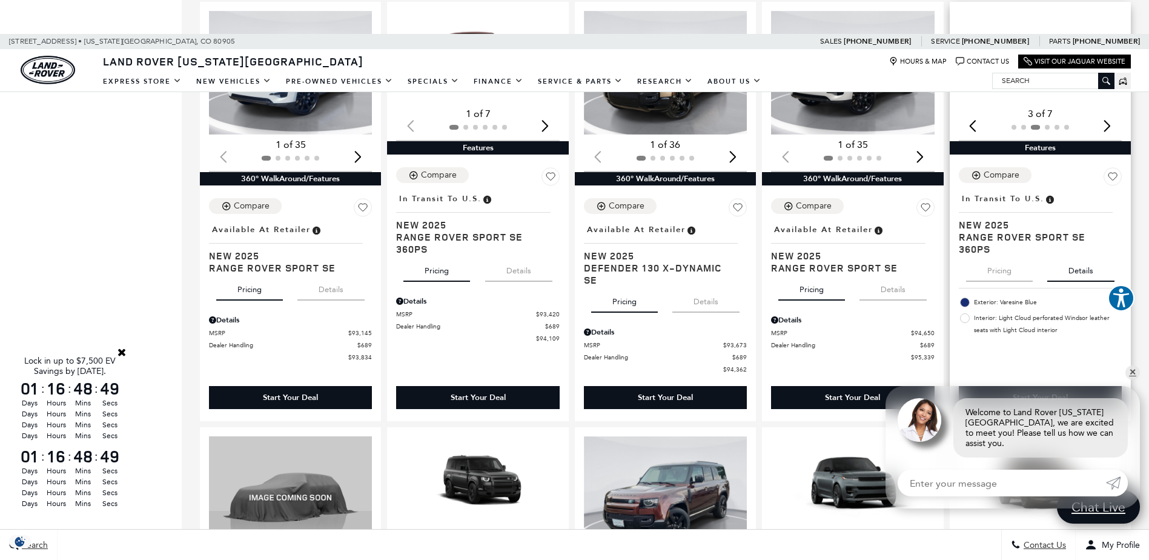
scroll to position [1151, 0]
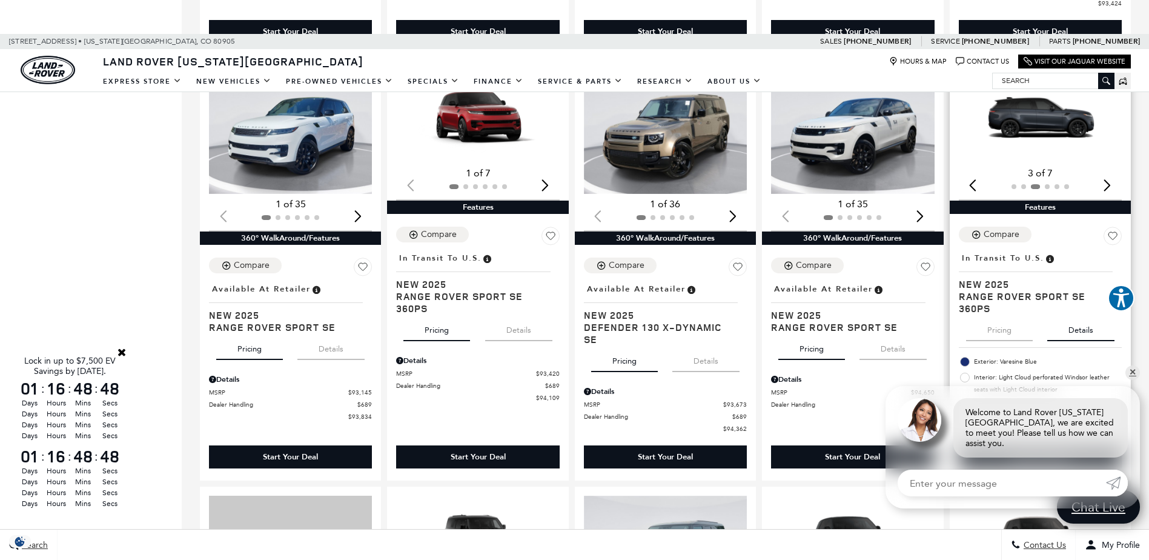
click at [1068, 147] on img "3 / 6" at bounding box center [1041, 116] width 165 height 93
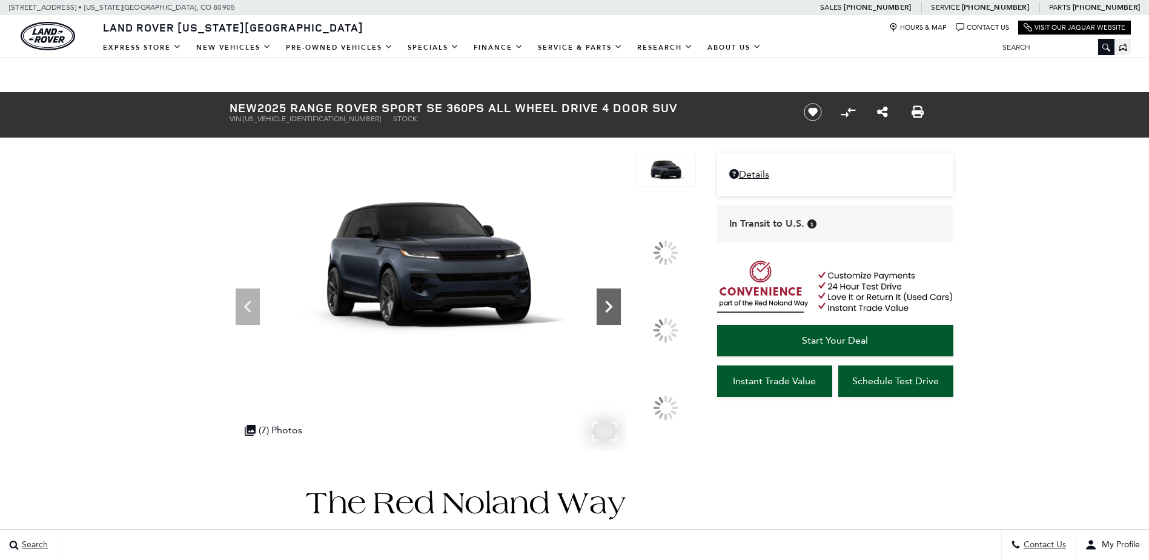
click at [612, 313] on icon at bounding box center [608, 306] width 7 height 12
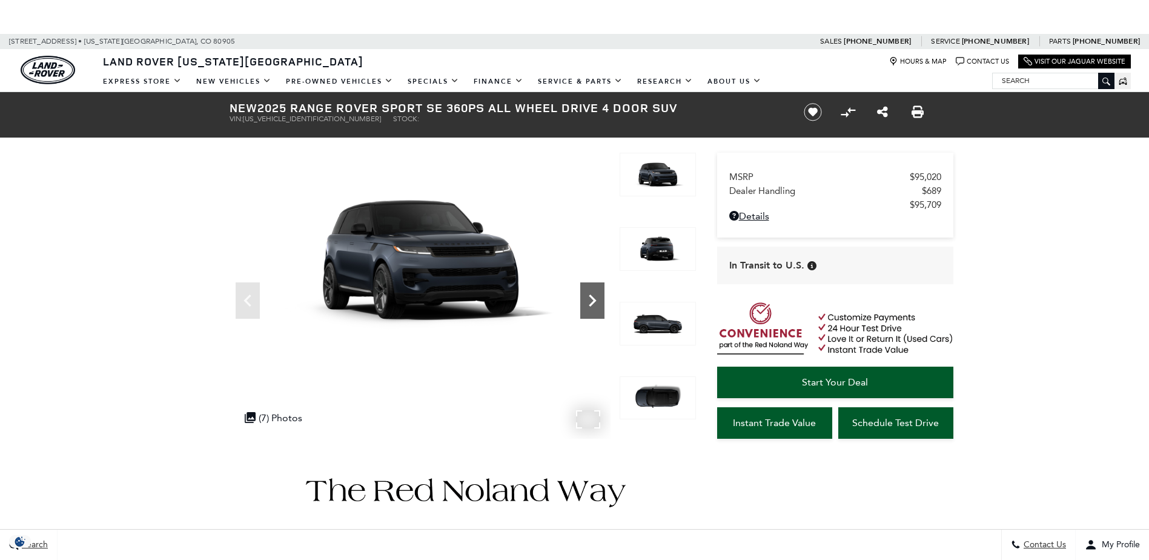
click at [648, 326] on img at bounding box center [658, 324] width 76 height 44
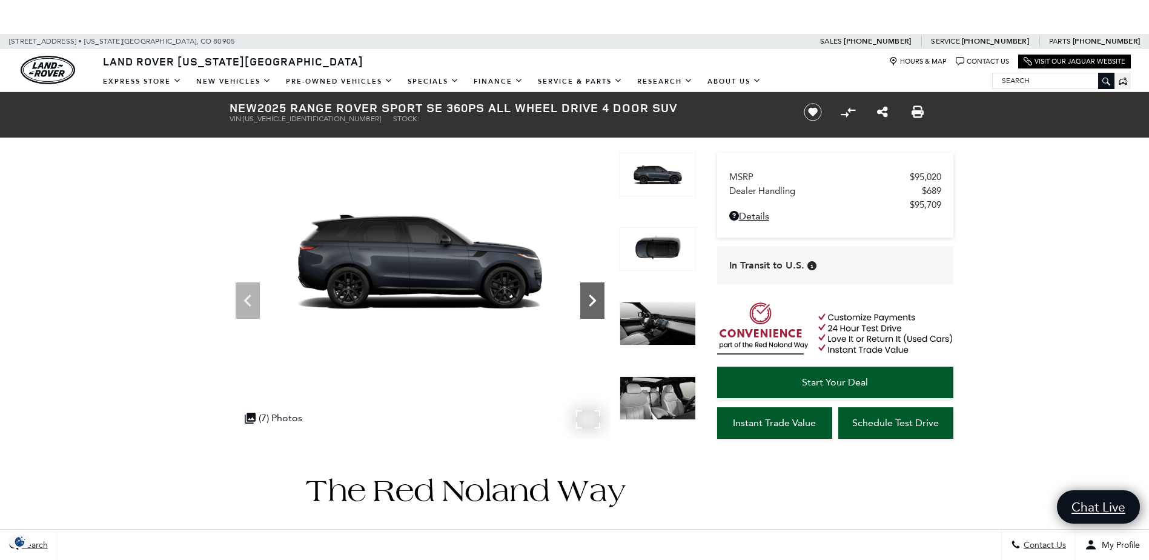
click at [648, 326] on img at bounding box center [658, 324] width 76 height 44
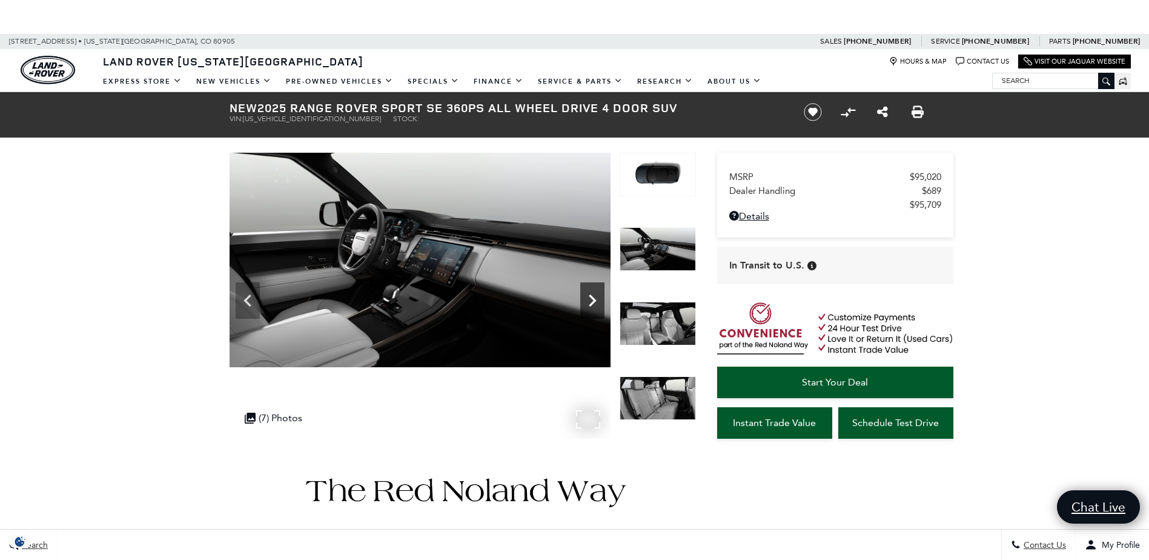
click at [648, 326] on img at bounding box center [658, 324] width 76 height 44
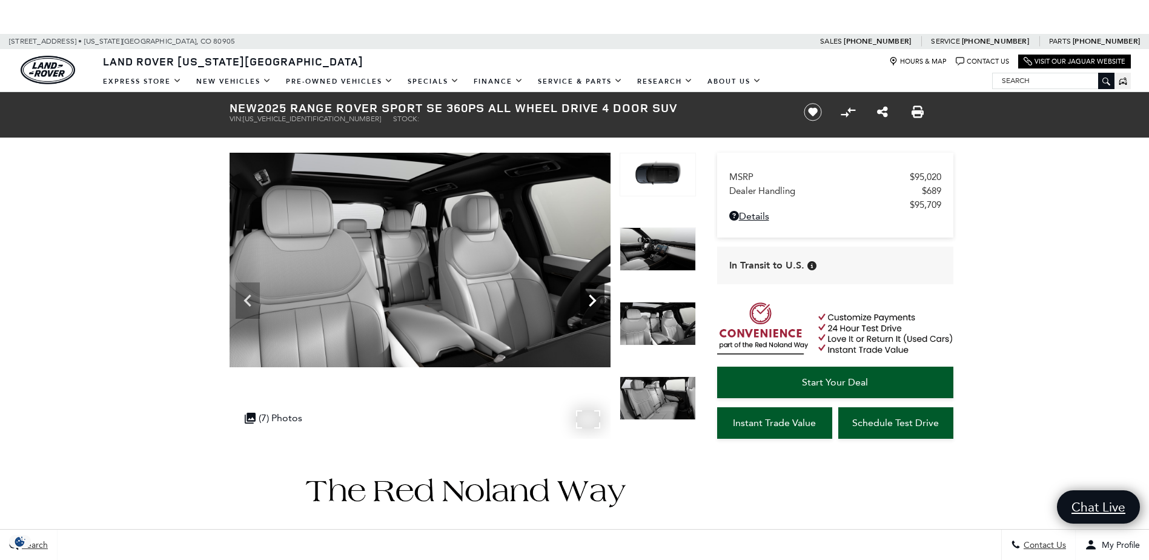
click at [648, 326] on img at bounding box center [658, 324] width 76 height 44
click at [658, 419] on img at bounding box center [658, 398] width 76 height 44
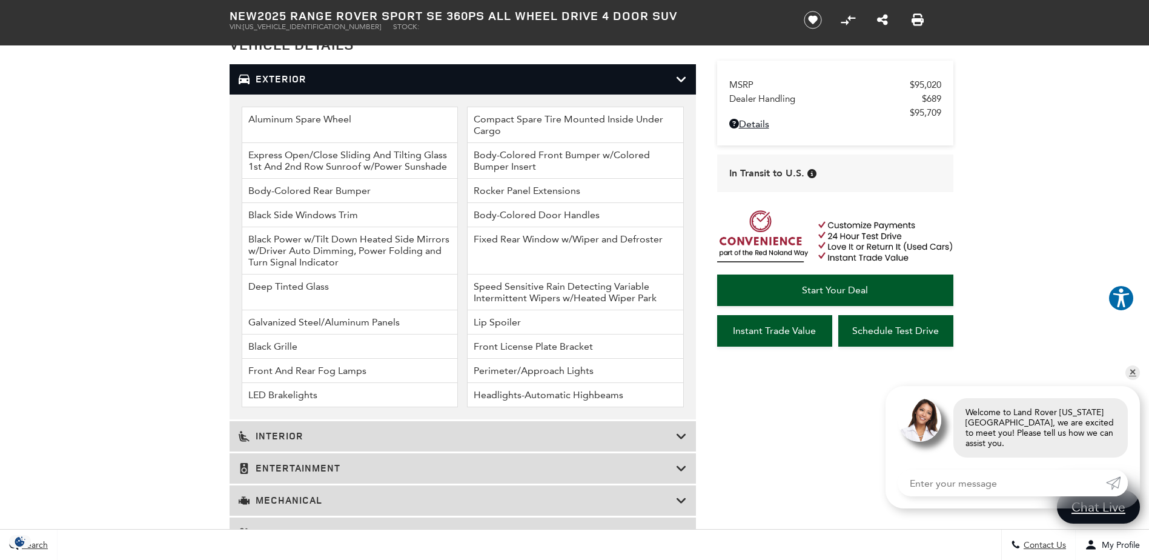
scroll to position [1696, 0]
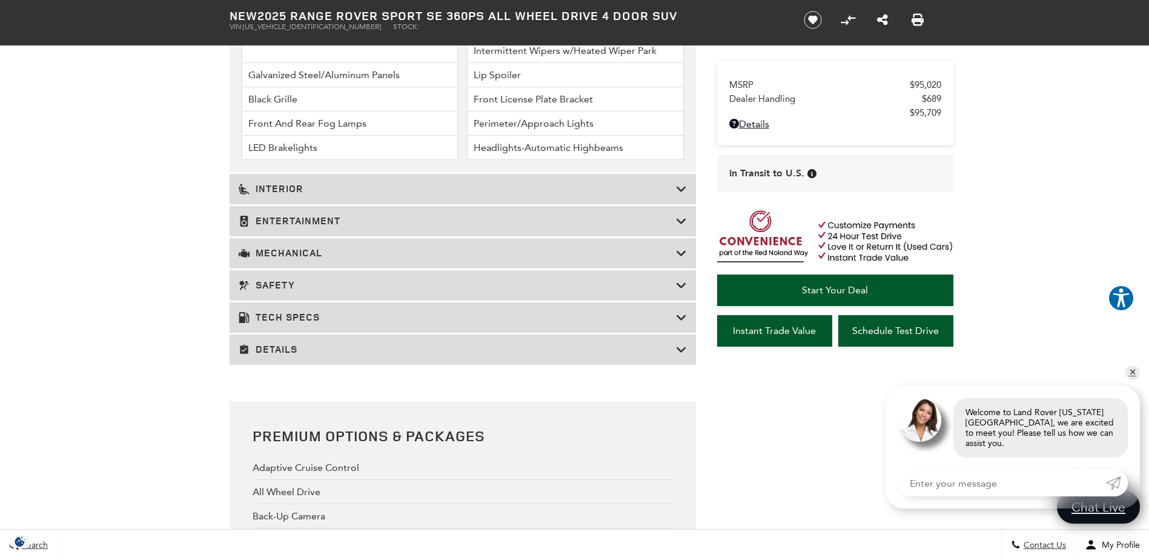
click at [317, 244] on div "Mechanical" at bounding box center [463, 253] width 466 height 30
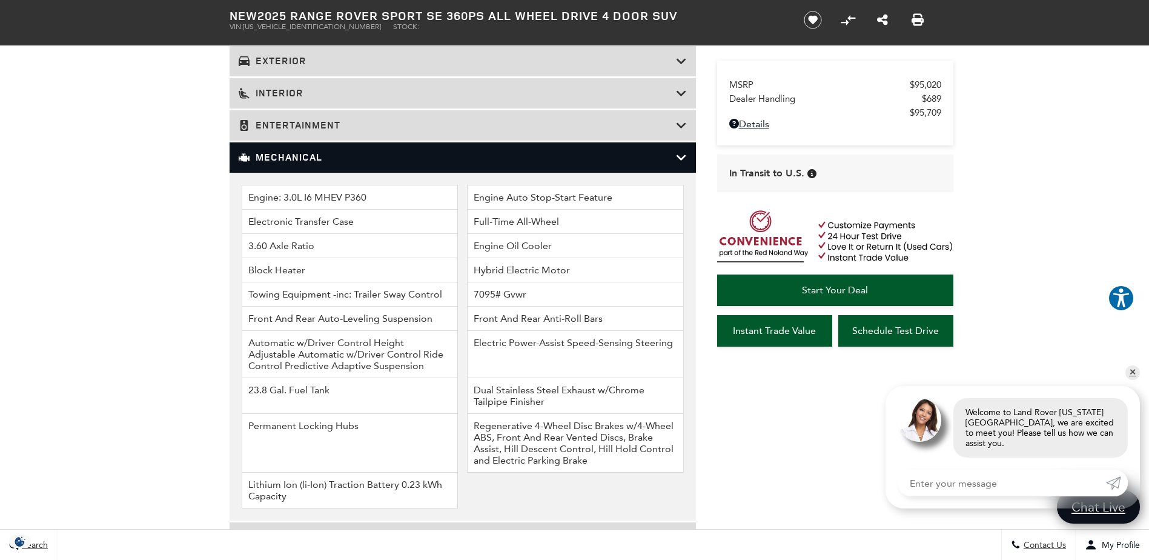
scroll to position [1454, 0]
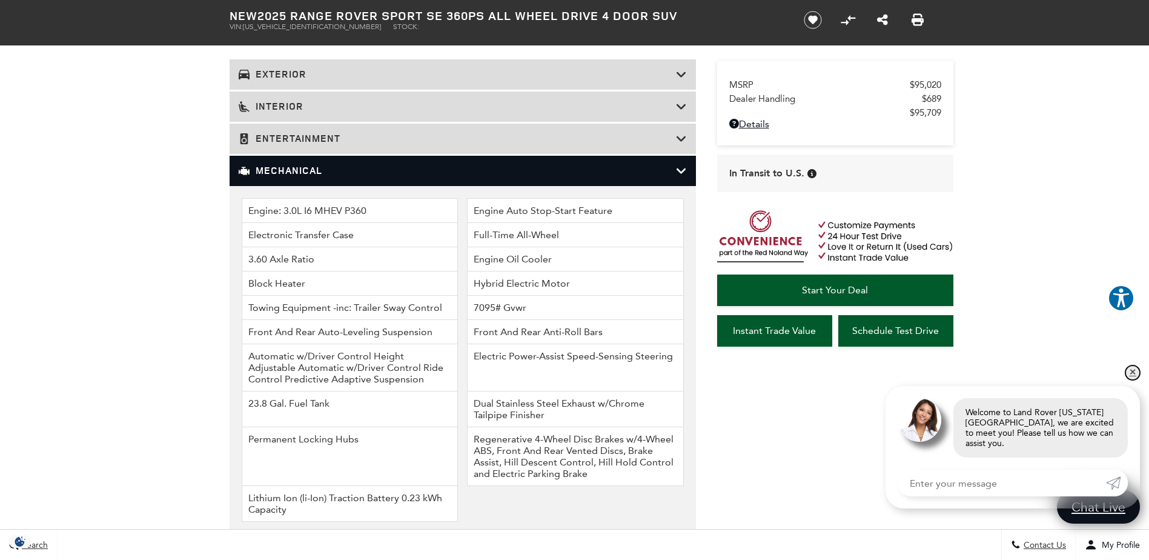
click at [1128, 380] on link "✕" at bounding box center [1132, 372] width 15 height 15
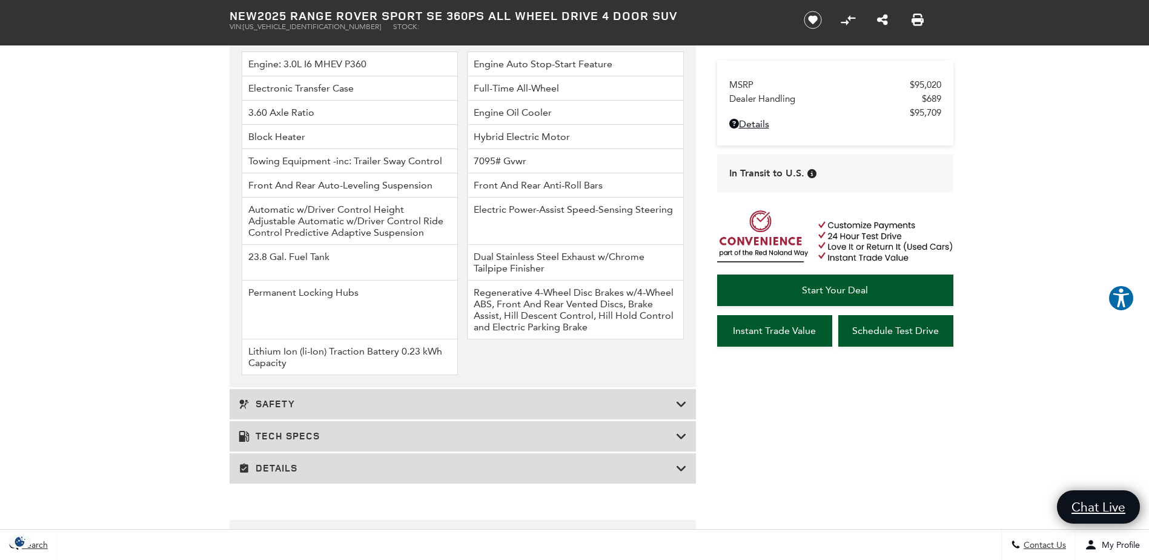
scroll to position [1635, 0]
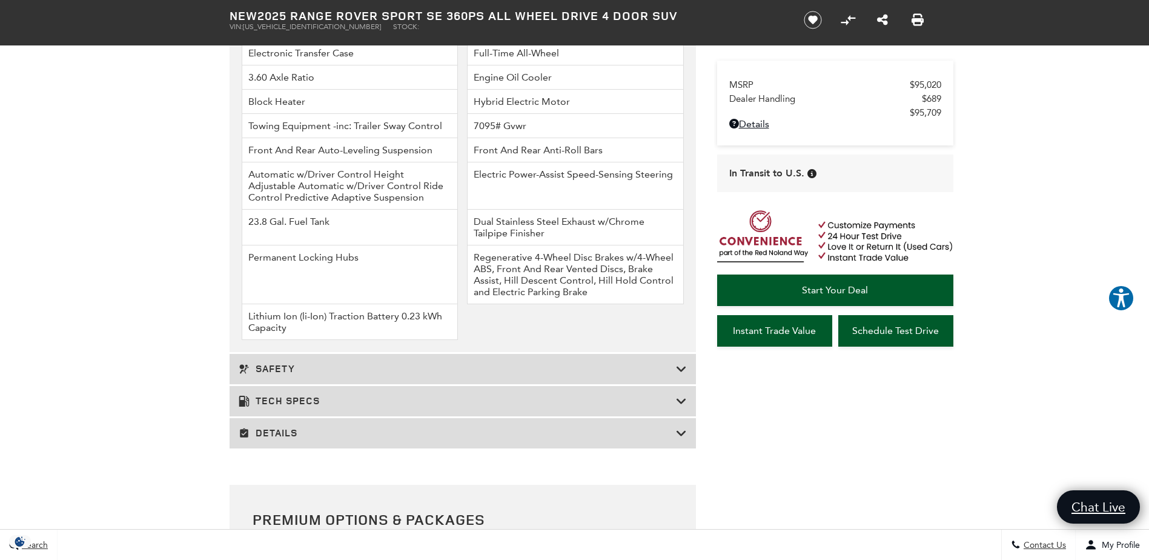
click at [621, 406] on h3 "Tech Specs" at bounding box center [457, 401] width 437 height 12
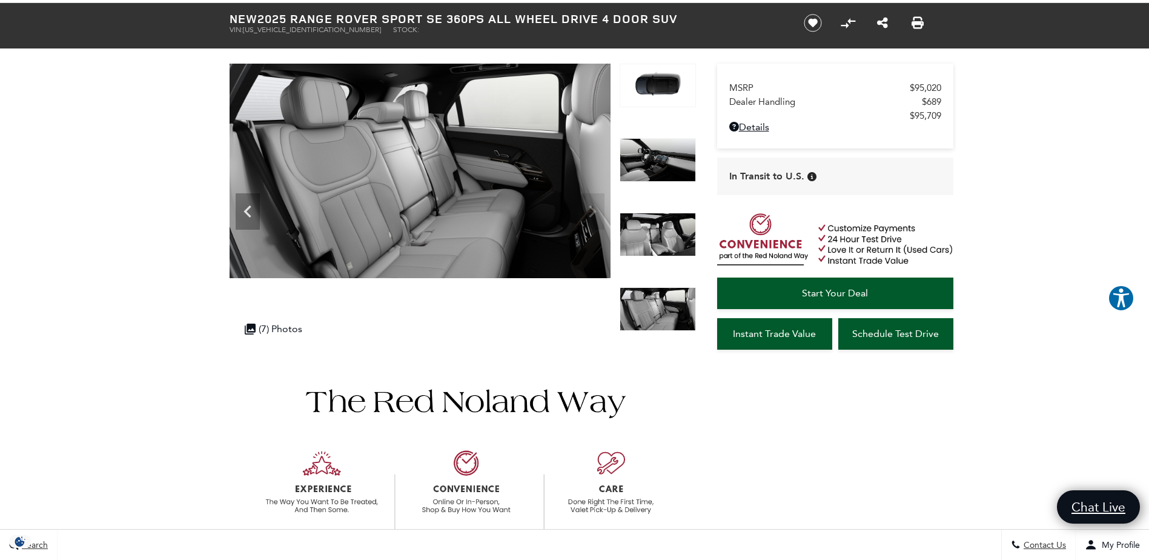
scroll to position [61, 0]
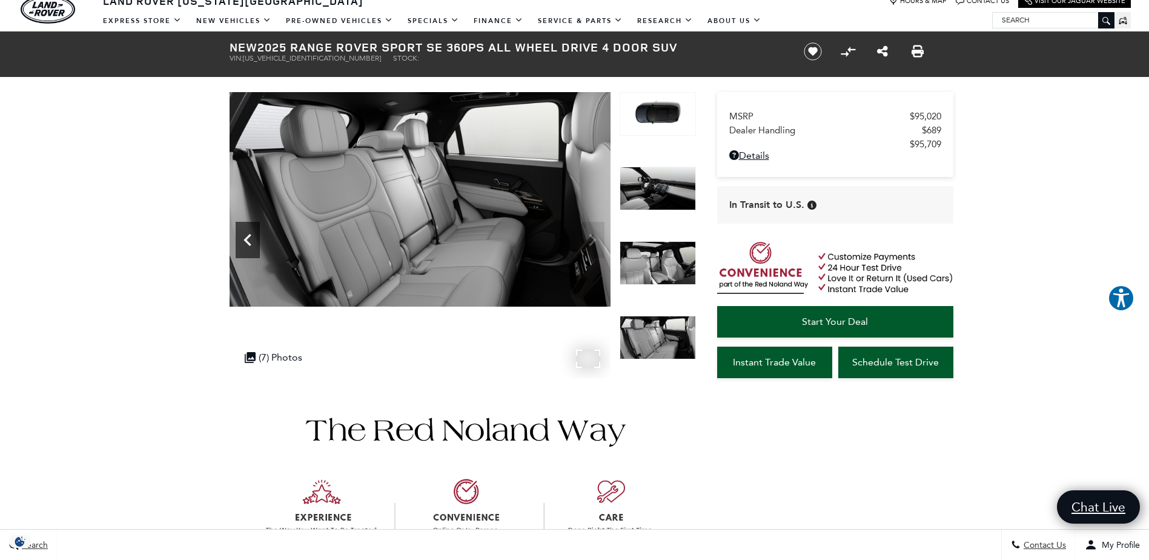
click at [248, 239] on icon "Previous" at bounding box center [248, 240] width 24 height 24
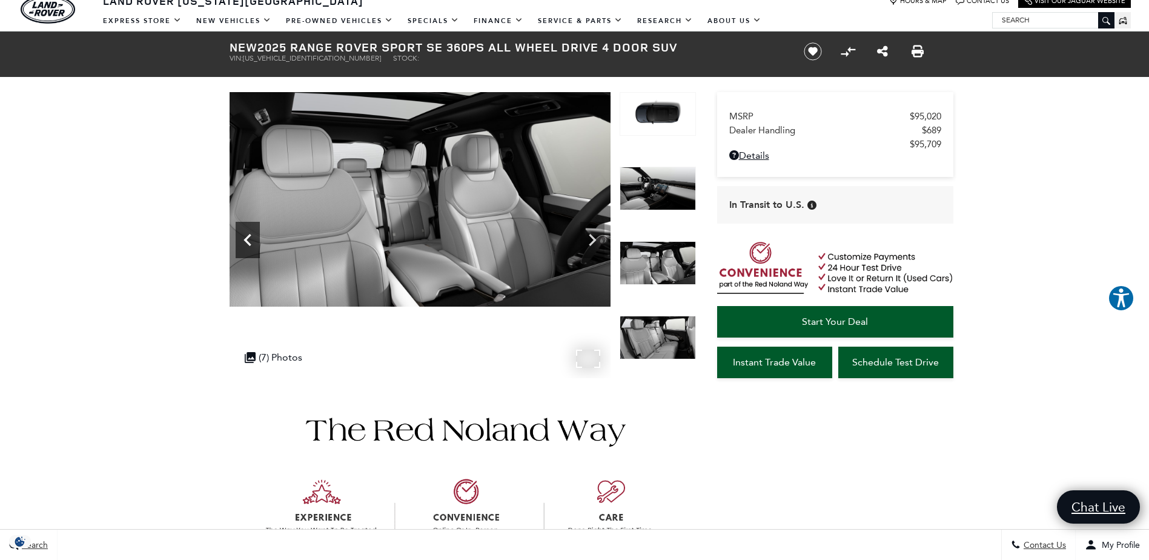
click at [248, 239] on icon "Previous" at bounding box center [248, 240] width 24 height 24
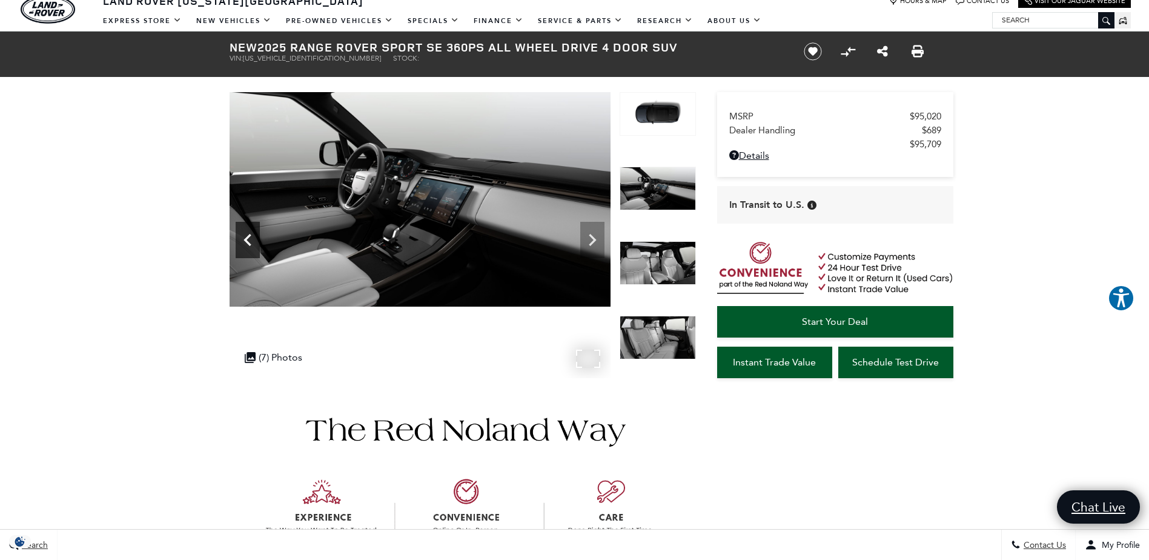
click at [248, 239] on icon "Previous" at bounding box center [248, 240] width 24 height 24
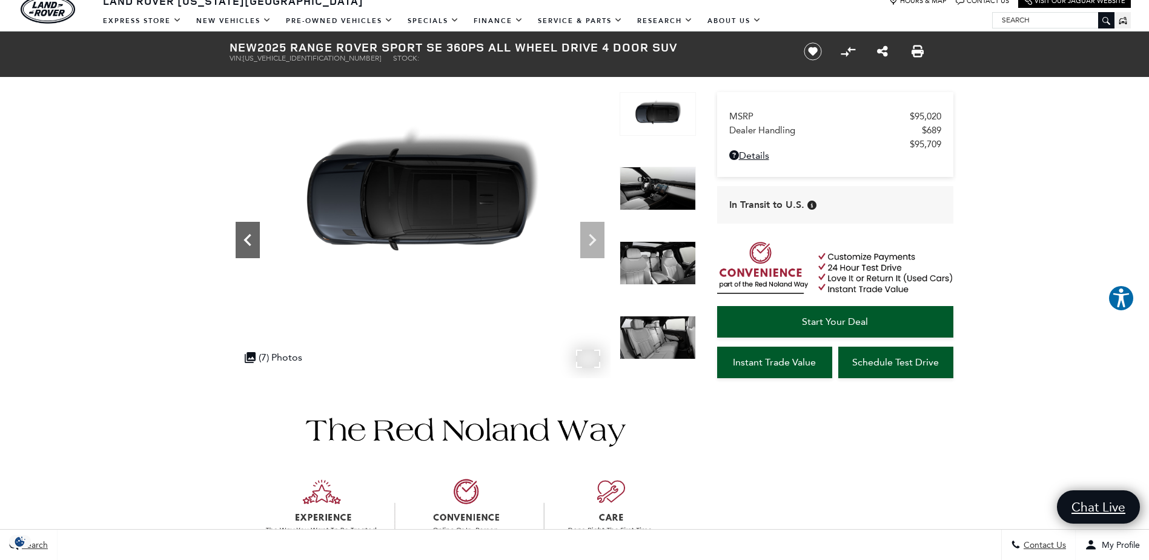
click at [248, 239] on icon "Previous" at bounding box center [248, 240] width 24 height 24
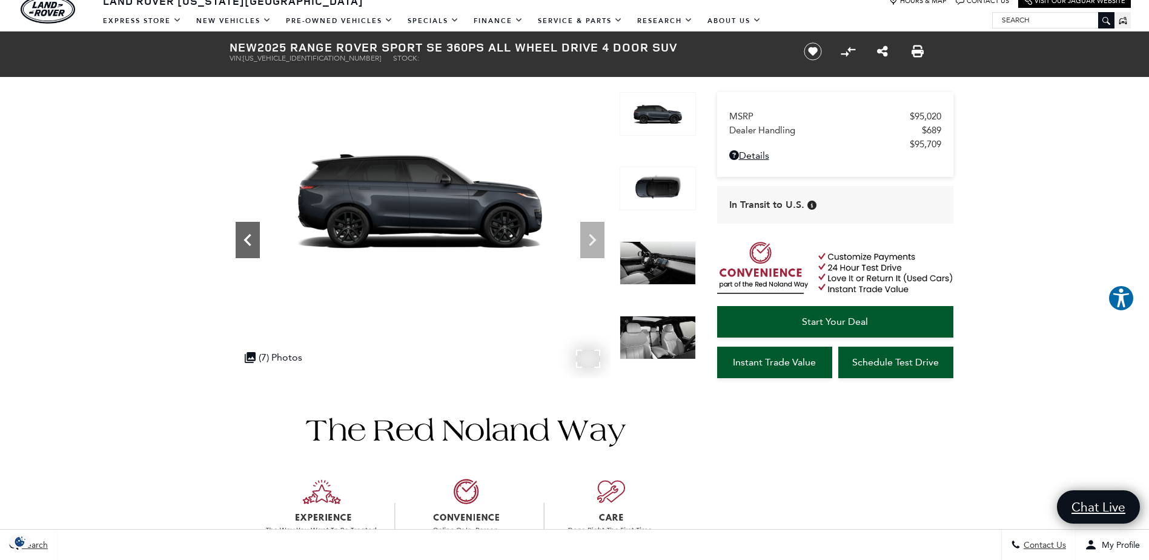
click at [248, 239] on icon "Previous" at bounding box center [248, 240] width 24 height 24
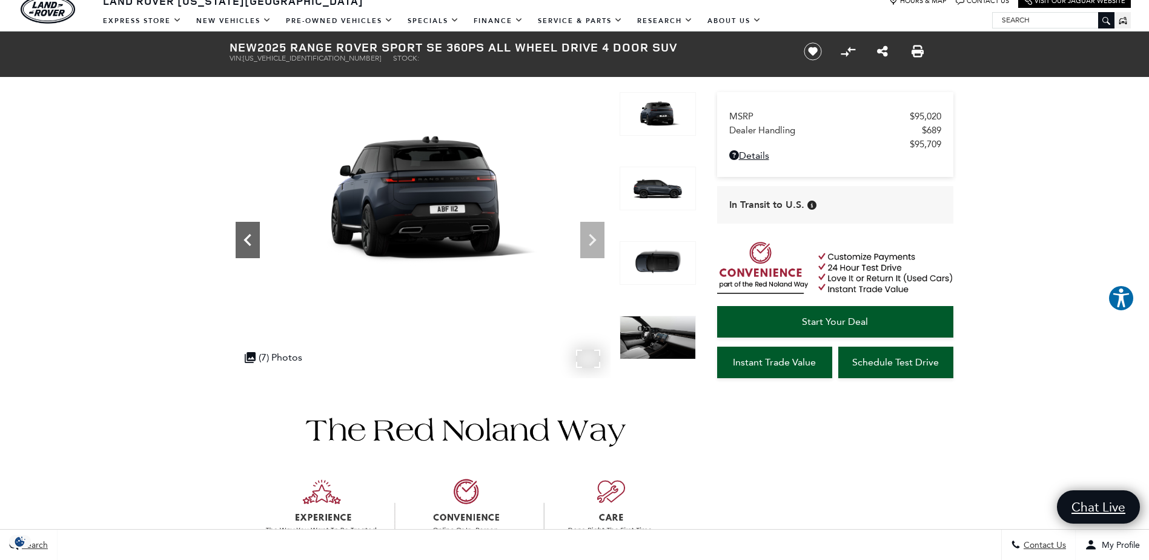
click at [248, 239] on icon "Previous" at bounding box center [248, 240] width 24 height 24
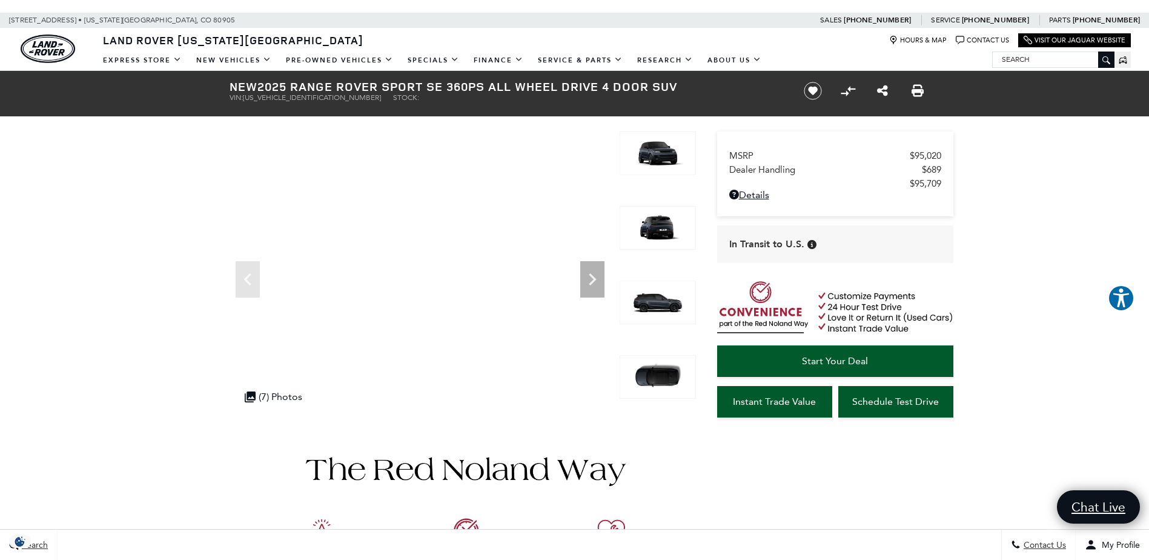
scroll to position [0, 0]
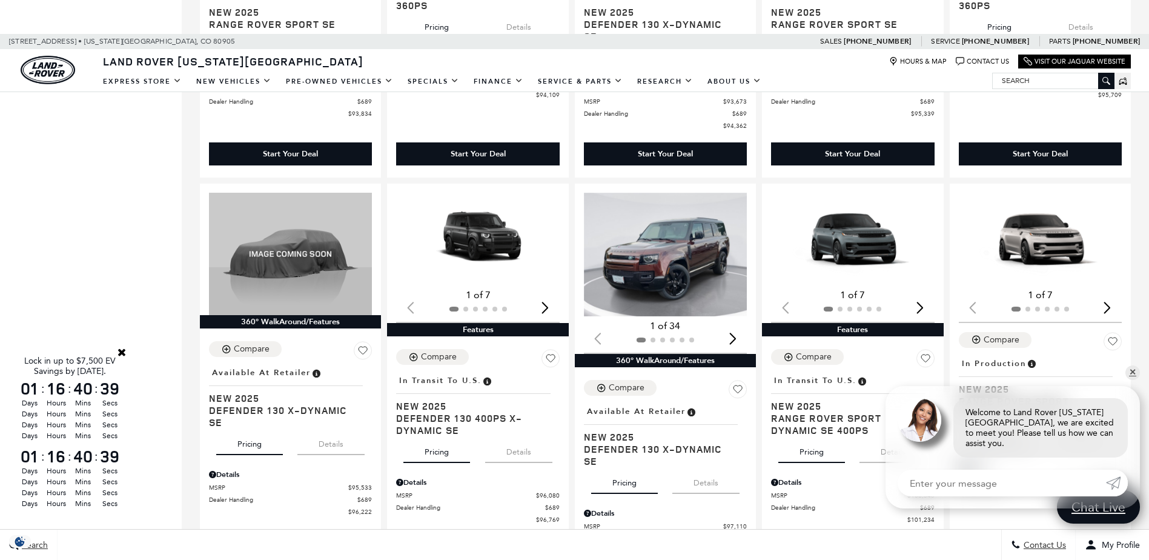
scroll to position [1514, 0]
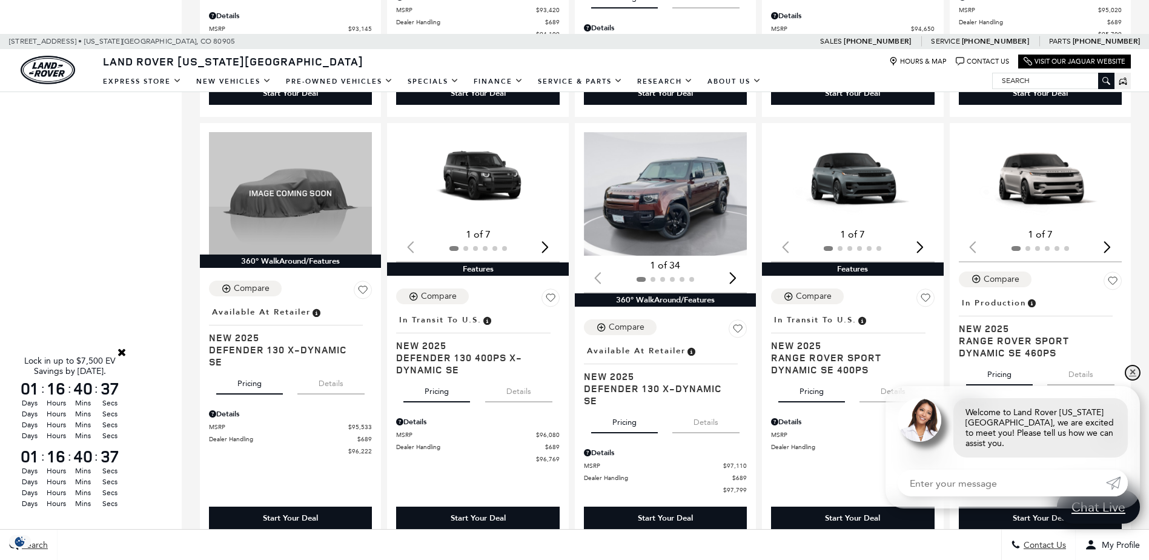
click at [1133, 380] on link "✕" at bounding box center [1132, 372] width 15 height 15
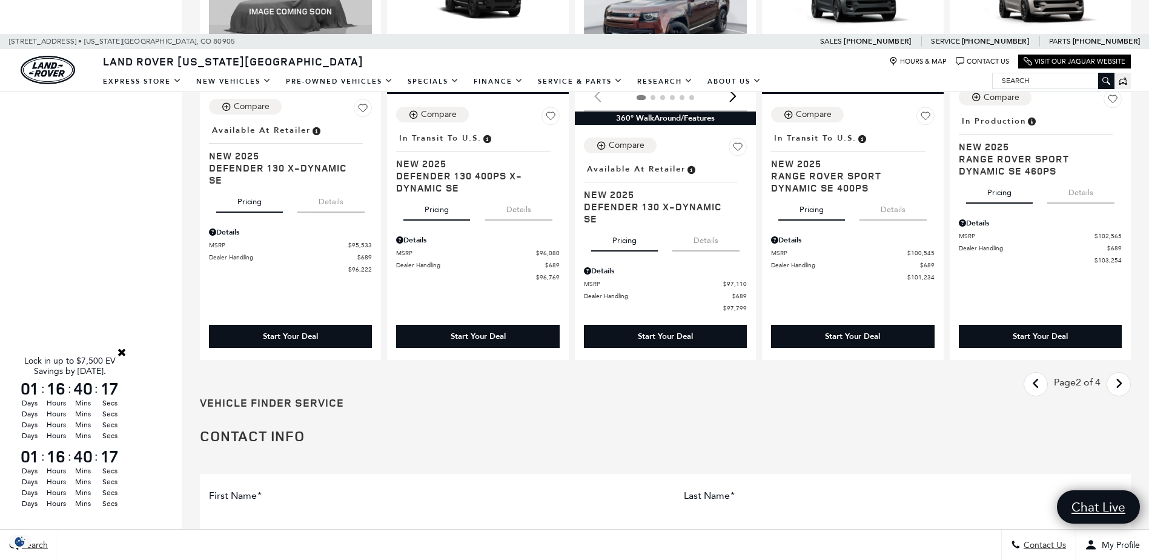
scroll to position [1756, 0]
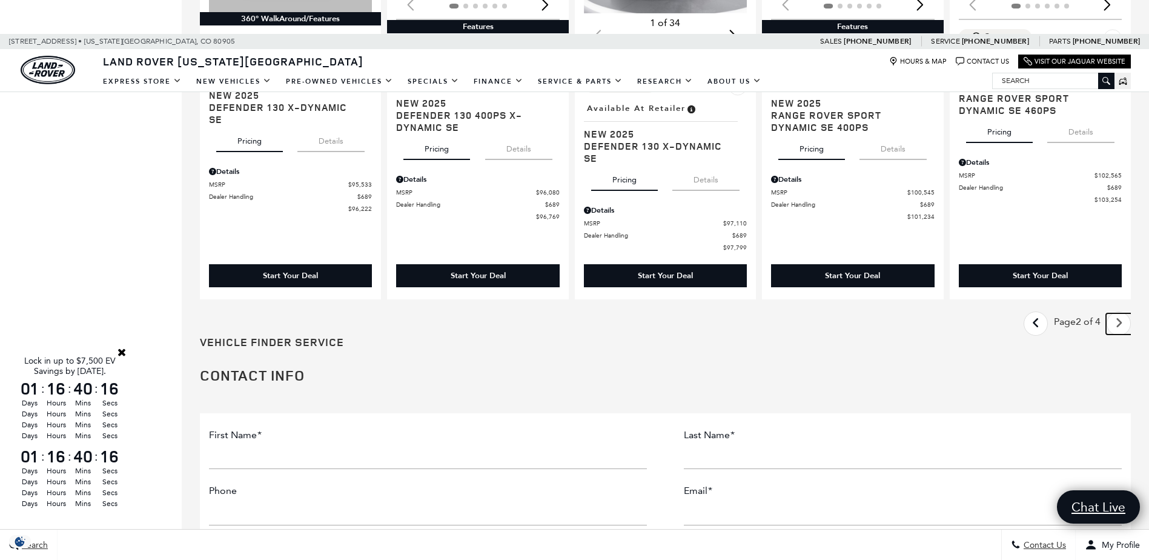
click at [1123, 313] on icon "next page" at bounding box center [1119, 322] width 8 height 19
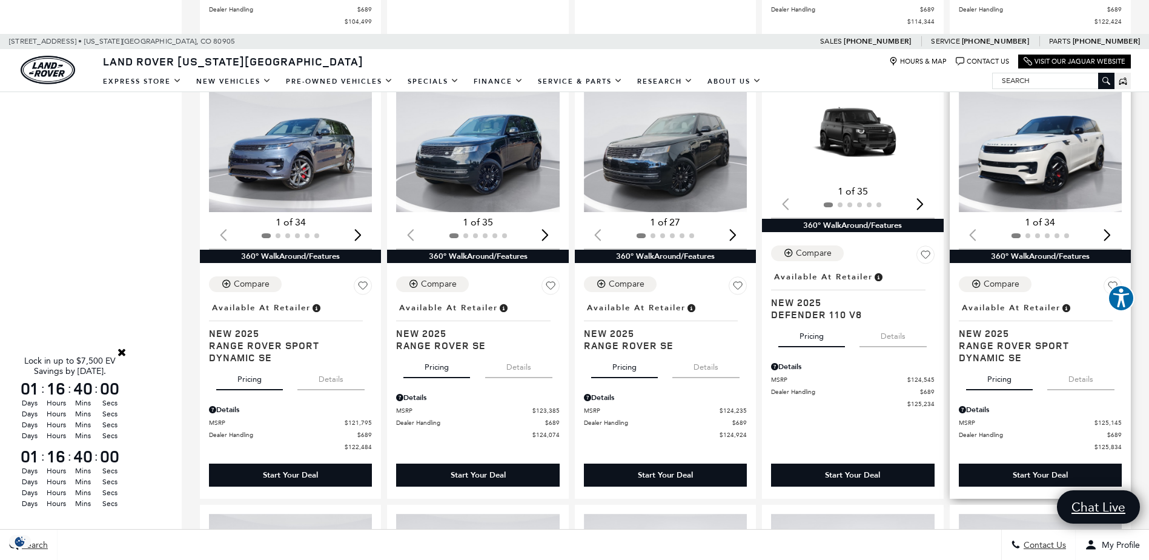
scroll to position [727, 0]
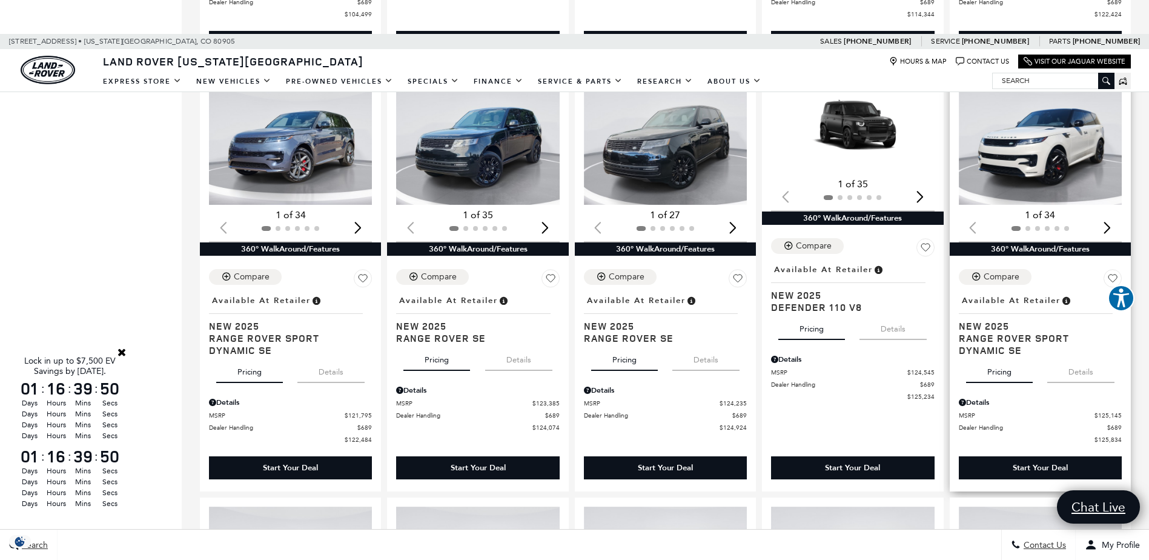
click at [1113, 227] on div "Next slide" at bounding box center [1107, 227] width 16 height 27
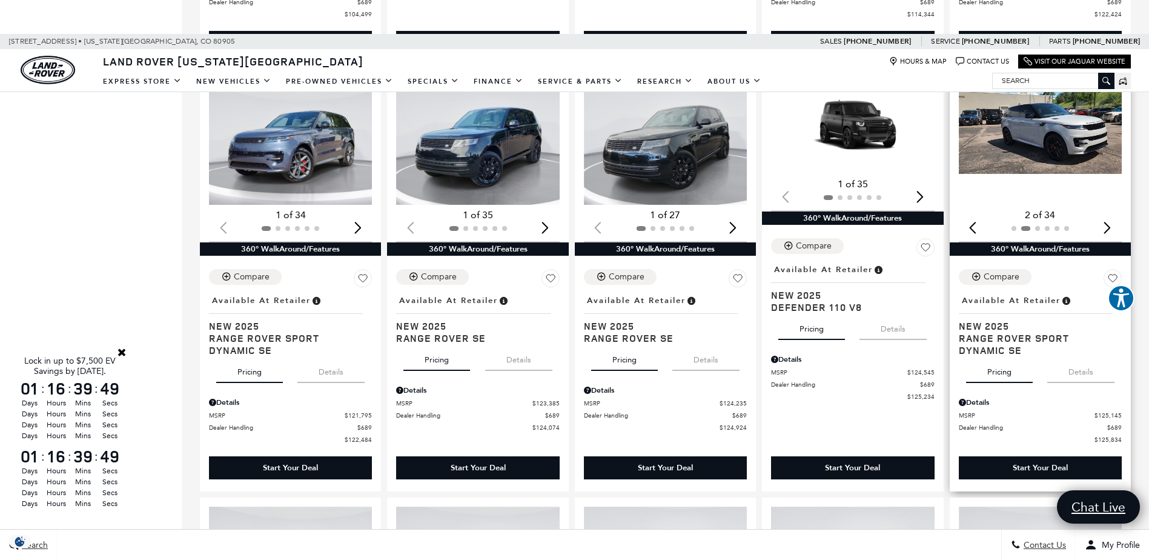
click at [1113, 227] on div "Next slide" at bounding box center [1107, 227] width 16 height 27
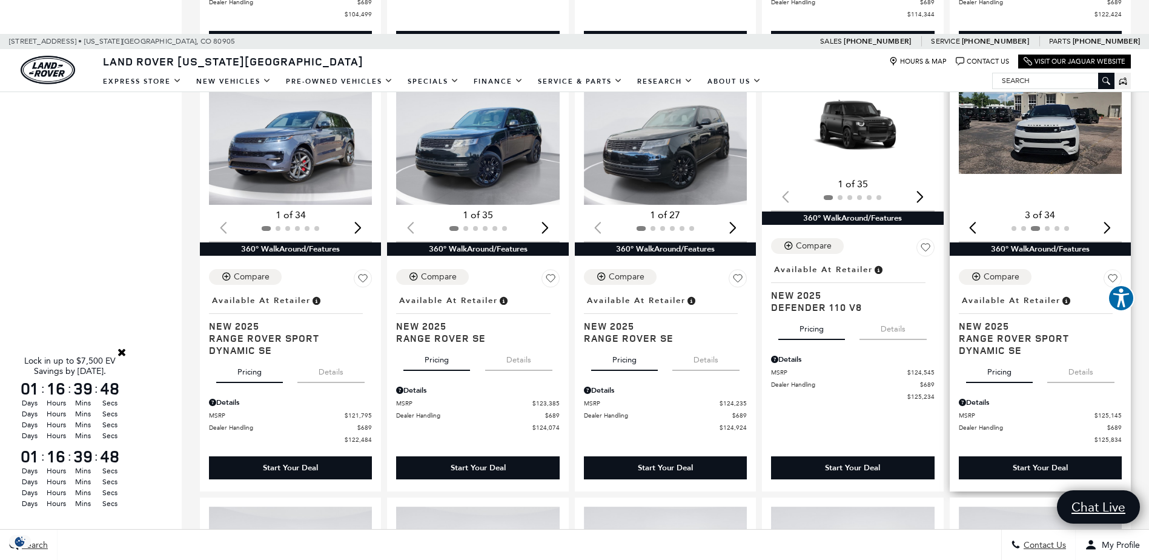
click at [1113, 227] on div "Next slide" at bounding box center [1107, 227] width 16 height 27
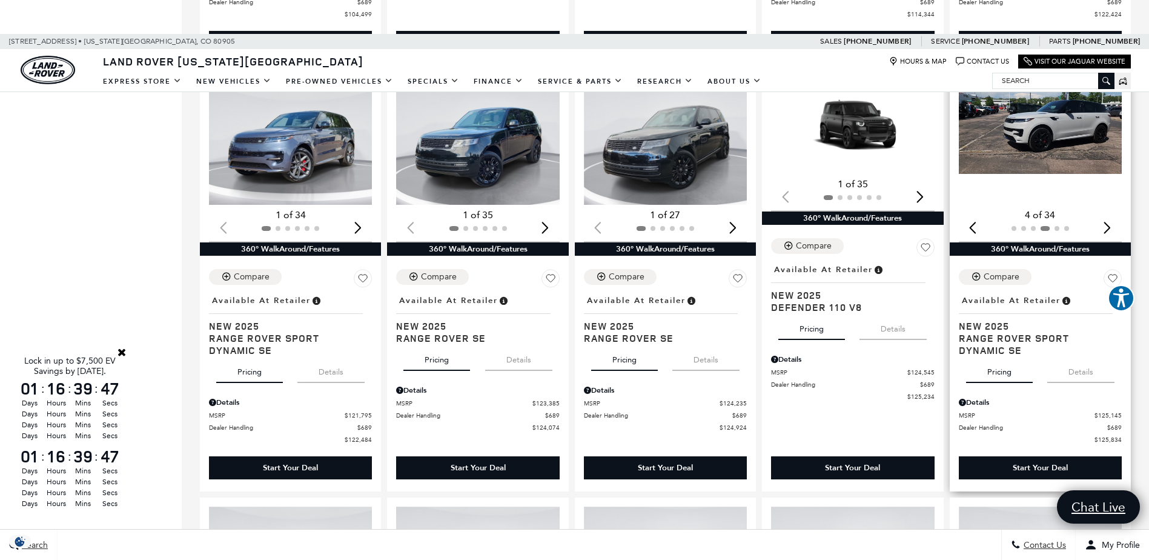
click at [1113, 227] on div "Next slide" at bounding box center [1107, 227] width 16 height 27
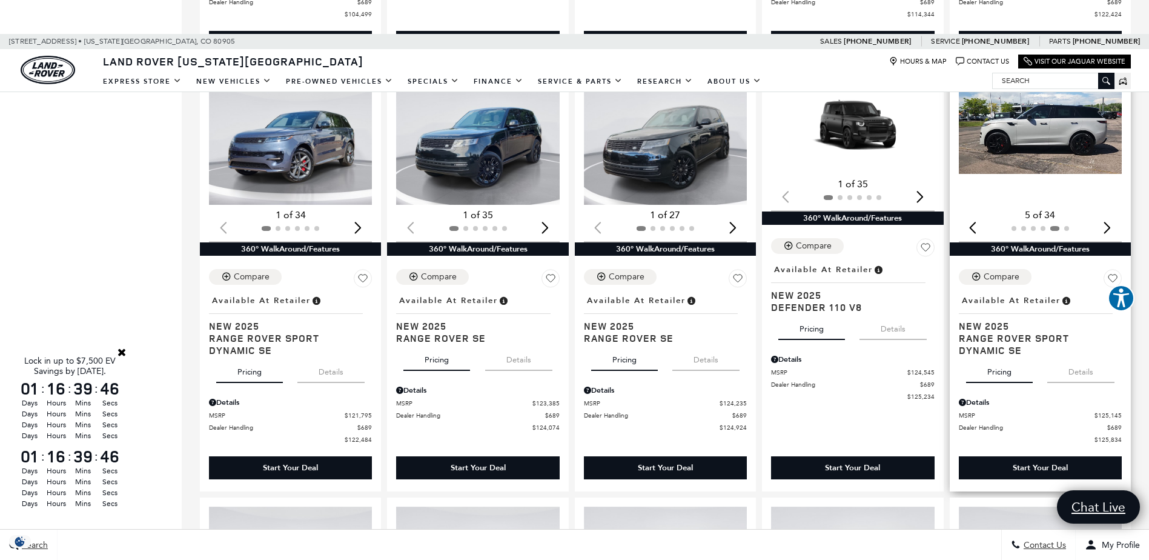
click at [1113, 227] on div "Next slide" at bounding box center [1107, 227] width 16 height 27
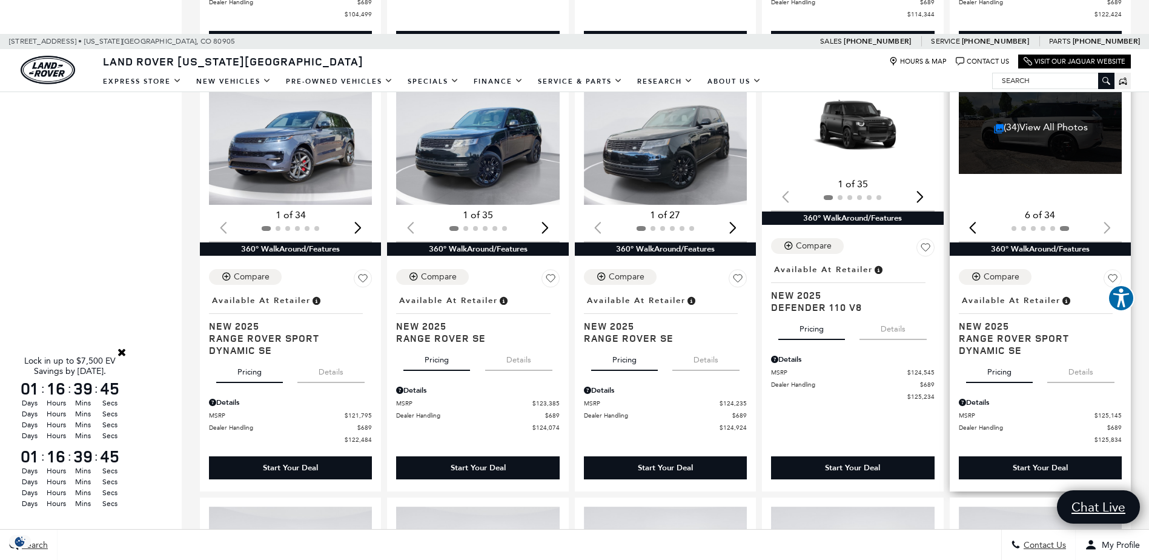
click at [1113, 227] on div at bounding box center [1040, 228] width 163 height 13
click at [1067, 128] on link "(34) View All Photos" at bounding box center [1041, 127] width 94 height 12
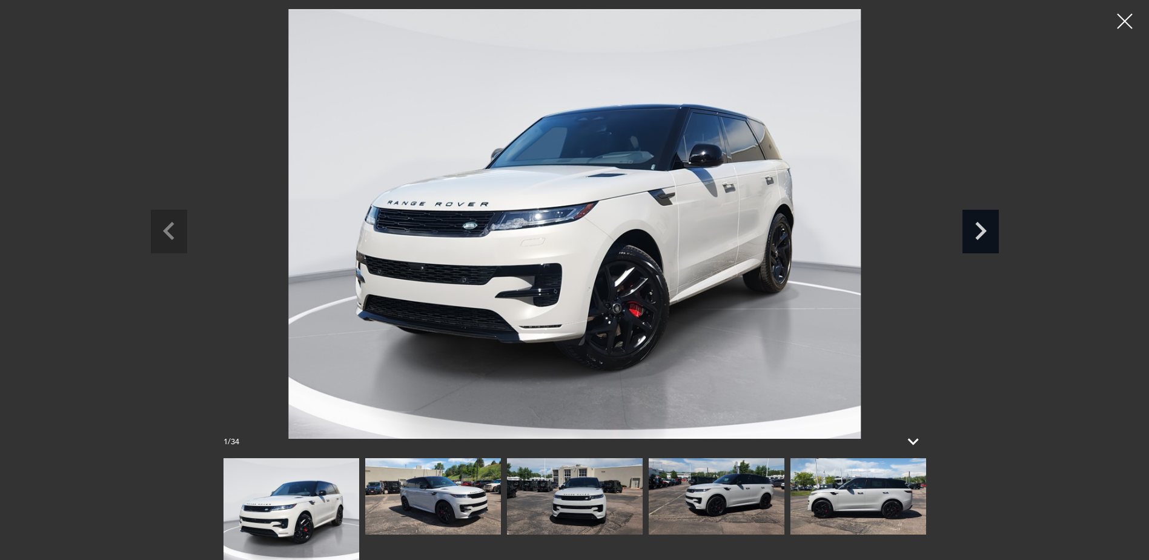
click at [991, 231] on icon "Next slide" at bounding box center [980, 229] width 36 height 39
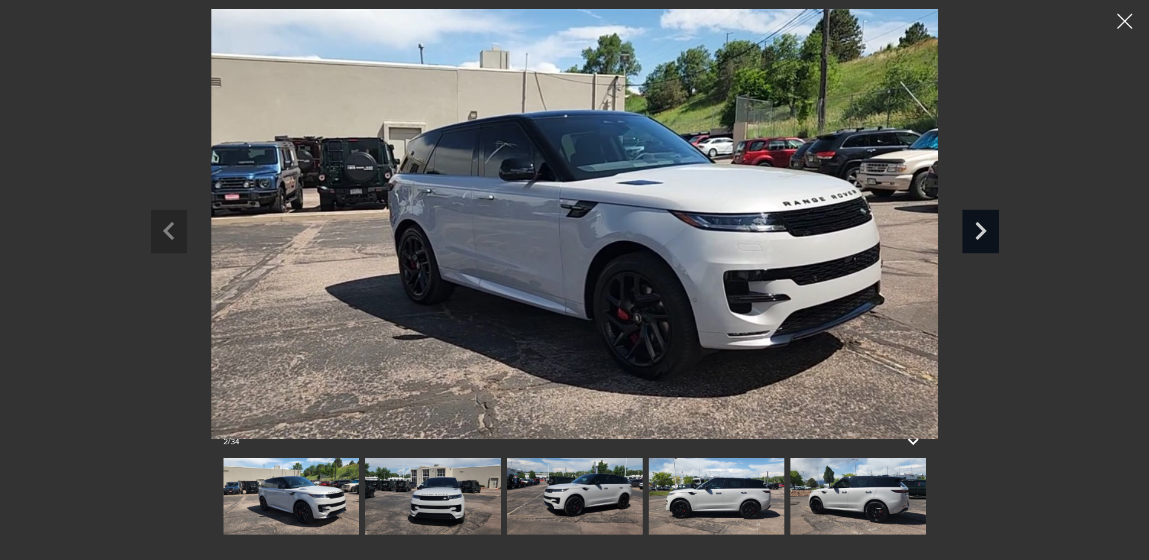
click at [991, 231] on icon "Next slide" at bounding box center [980, 229] width 36 height 39
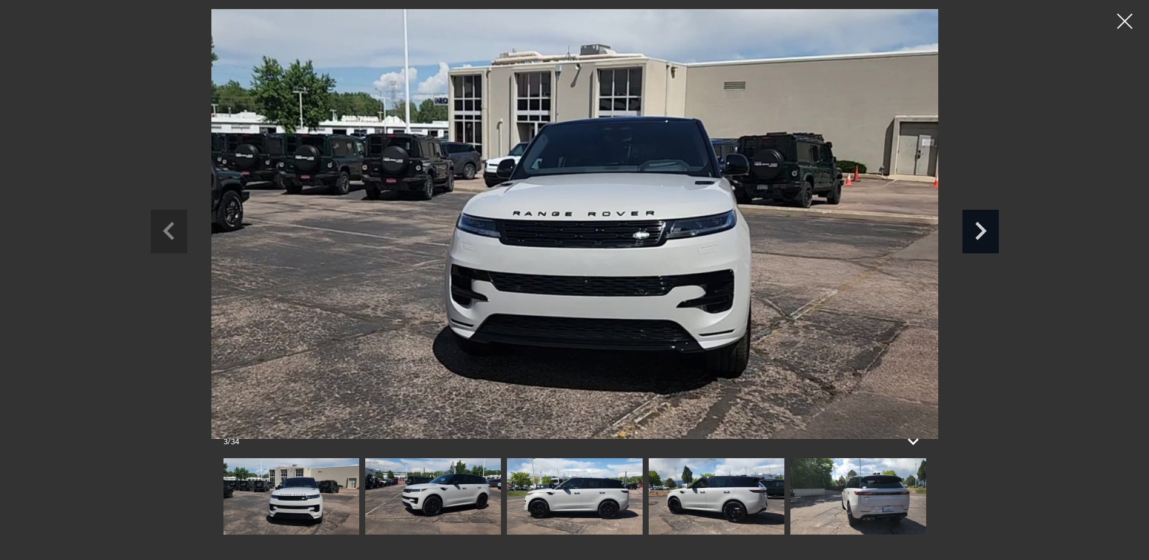
click at [991, 231] on icon "Next slide" at bounding box center [980, 229] width 36 height 39
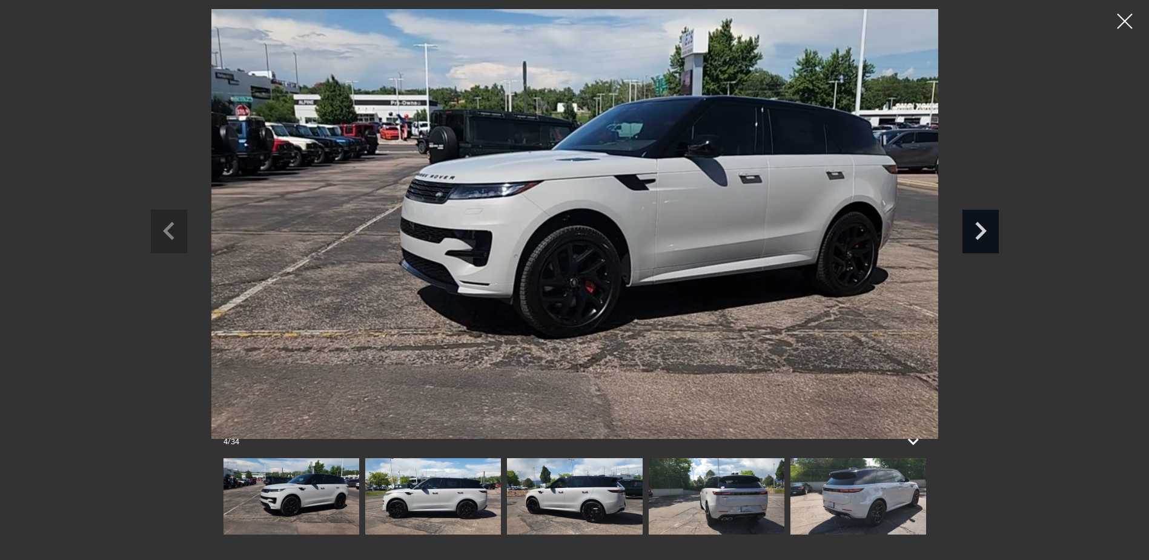
click at [991, 231] on icon "Next slide" at bounding box center [980, 229] width 36 height 39
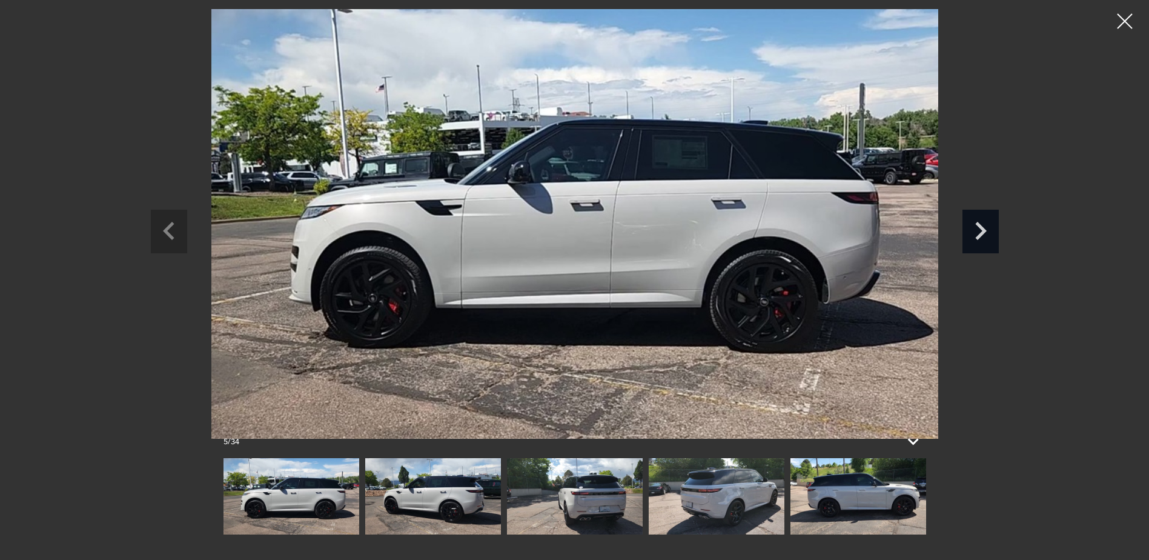
click at [991, 231] on icon "Next slide" at bounding box center [980, 229] width 36 height 39
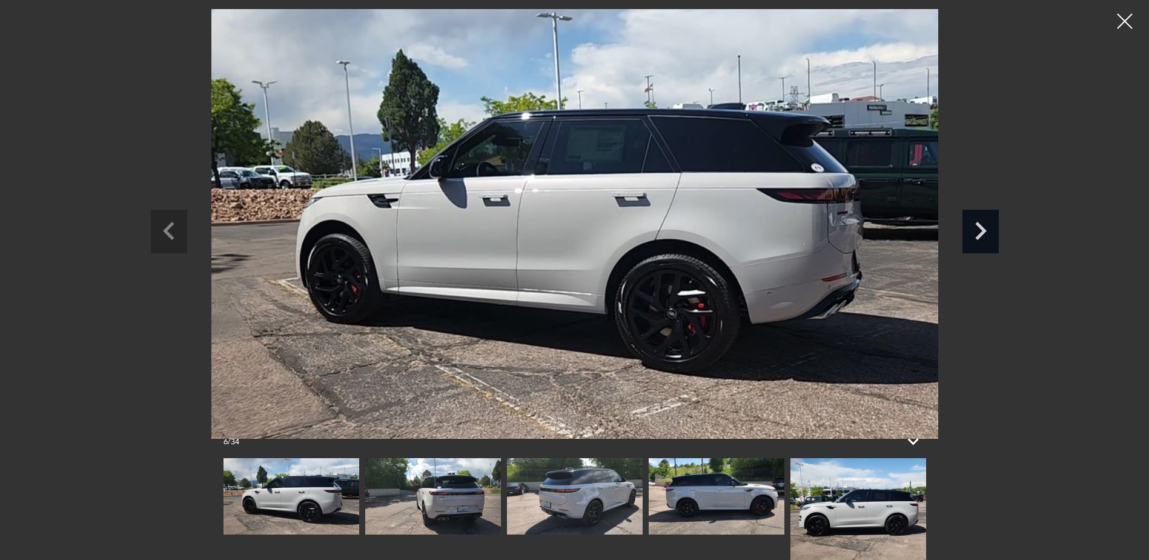
click at [991, 231] on icon "Next slide" at bounding box center [980, 229] width 36 height 39
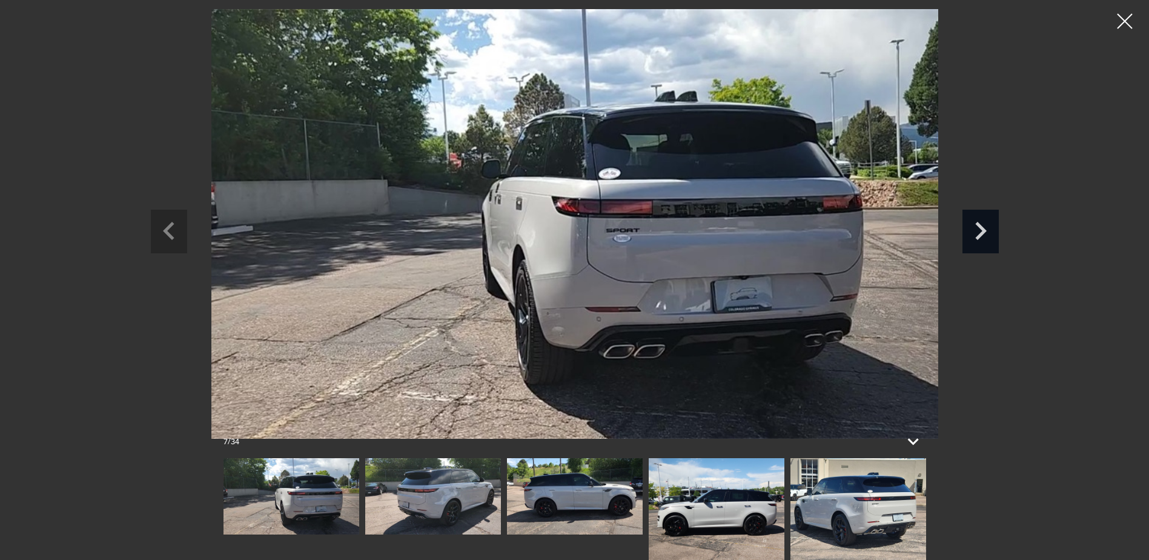
click at [991, 231] on icon "Next slide" at bounding box center [980, 229] width 36 height 39
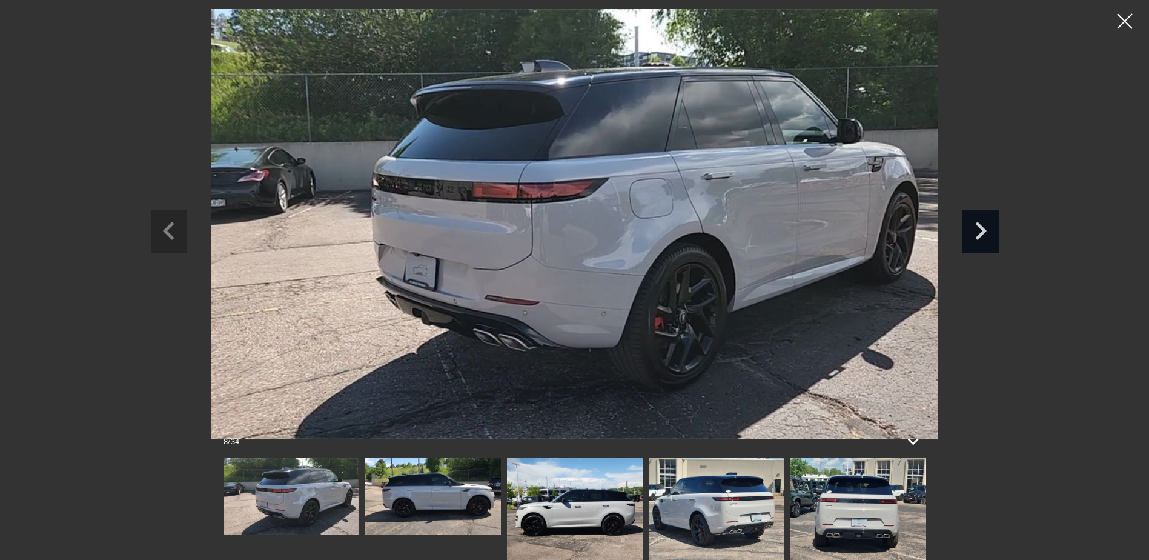
click at [991, 231] on icon "Next slide" at bounding box center [980, 229] width 36 height 39
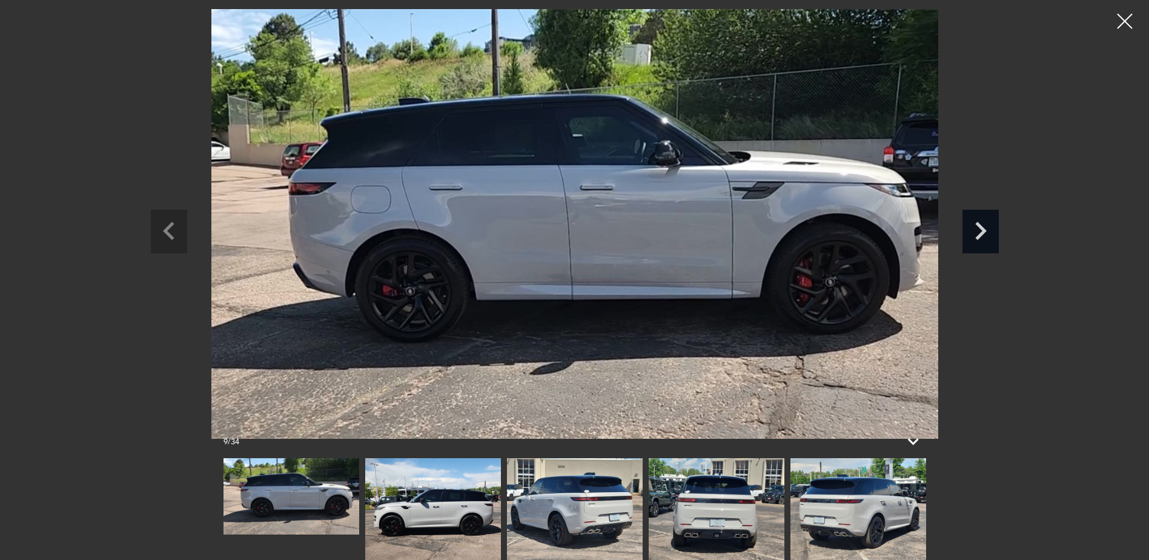
click at [991, 231] on icon "Next slide" at bounding box center [980, 229] width 36 height 39
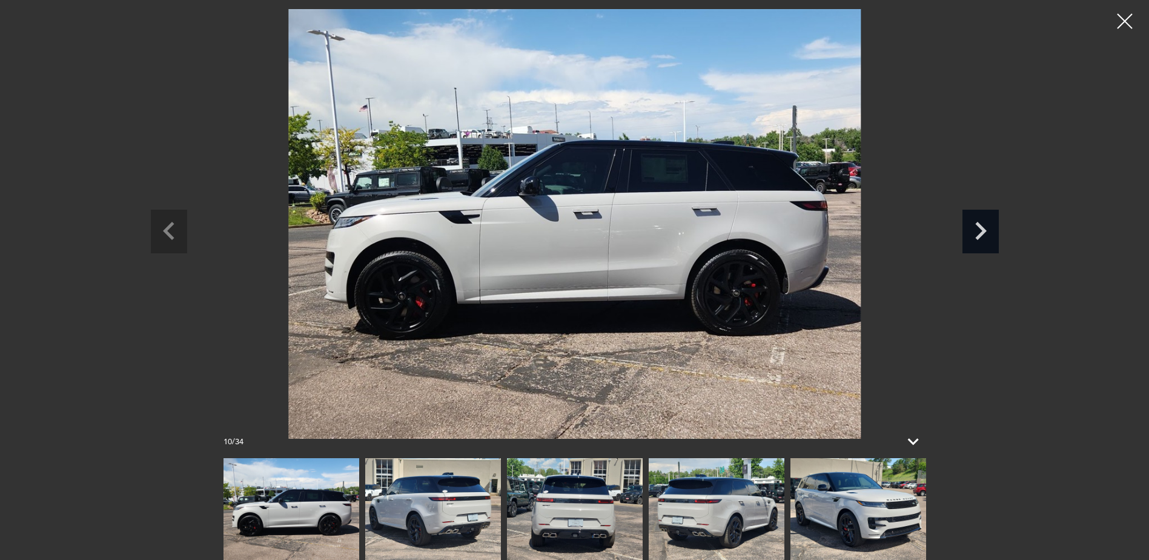
click at [991, 231] on icon "Next slide" at bounding box center [980, 229] width 36 height 39
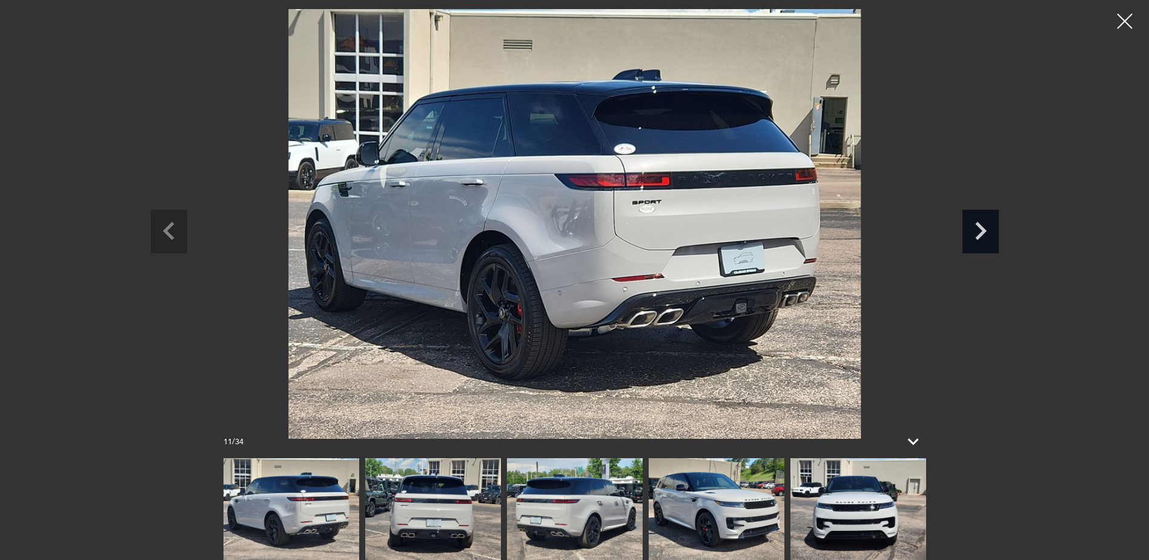
click at [991, 231] on icon "Next slide" at bounding box center [980, 229] width 36 height 39
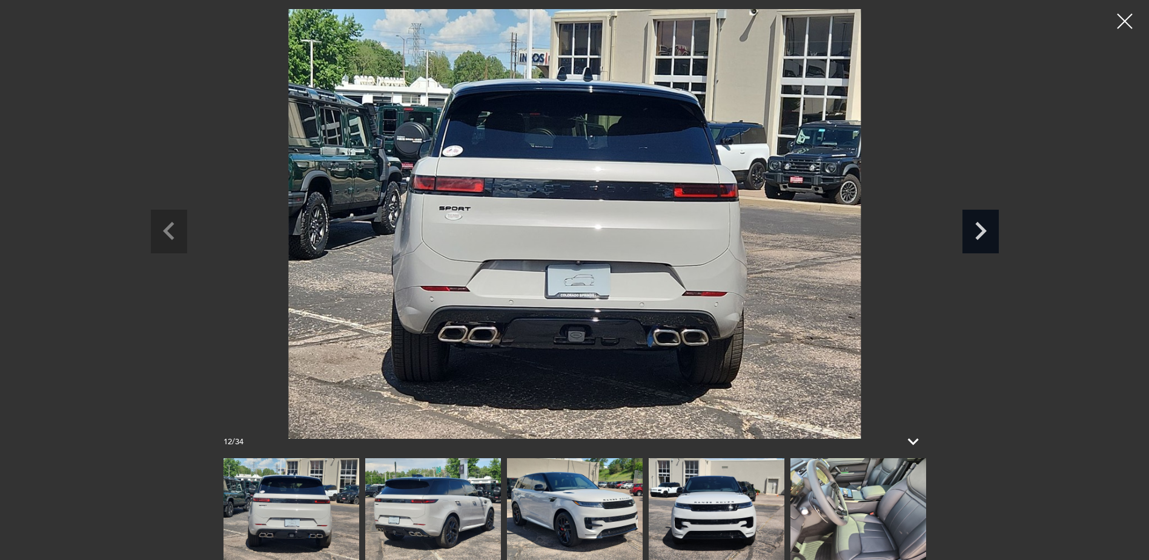
click at [991, 231] on icon "Next slide" at bounding box center [980, 229] width 36 height 39
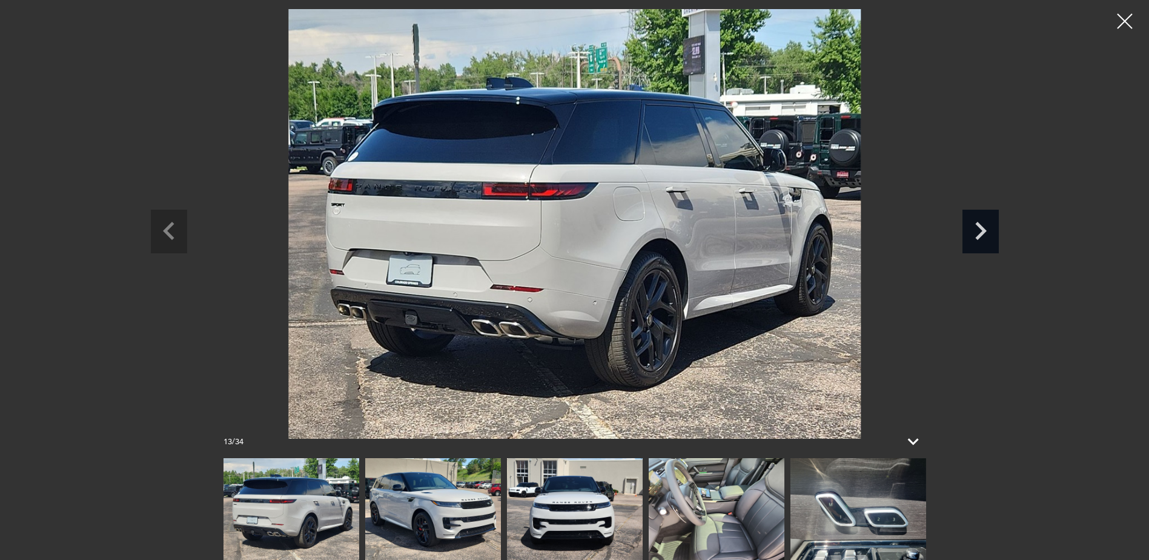
click at [991, 231] on icon "Next slide" at bounding box center [980, 229] width 36 height 39
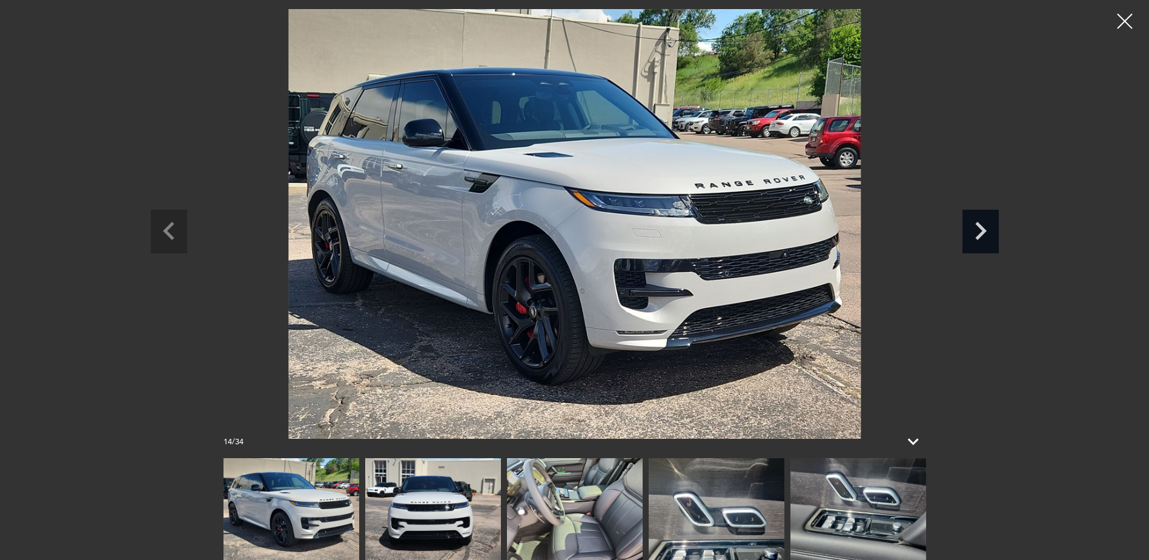
click at [991, 231] on icon "Next slide" at bounding box center [980, 229] width 36 height 39
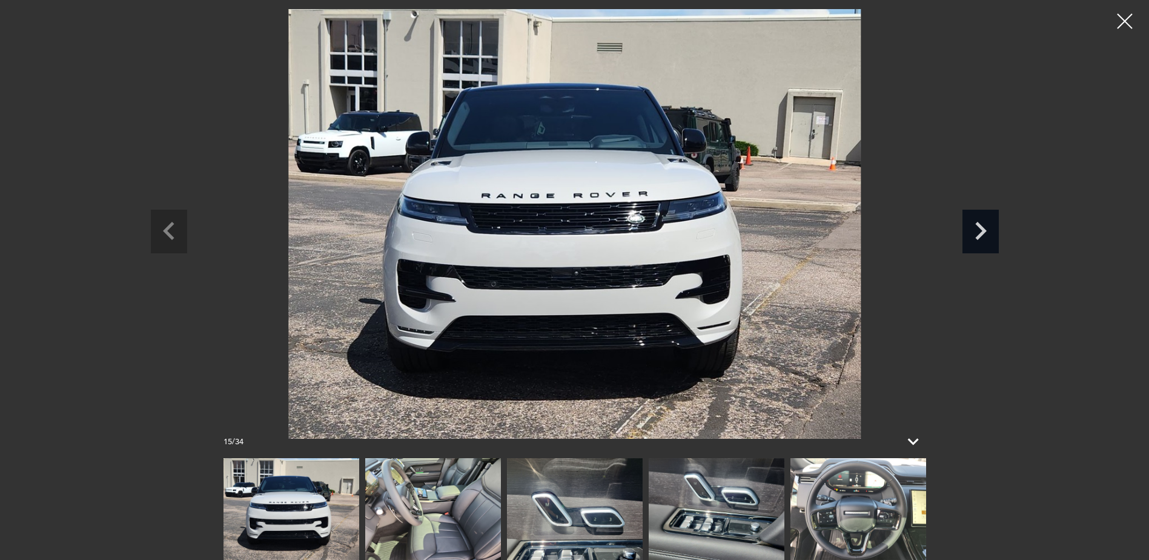
click at [991, 231] on icon "Next slide" at bounding box center [980, 229] width 36 height 39
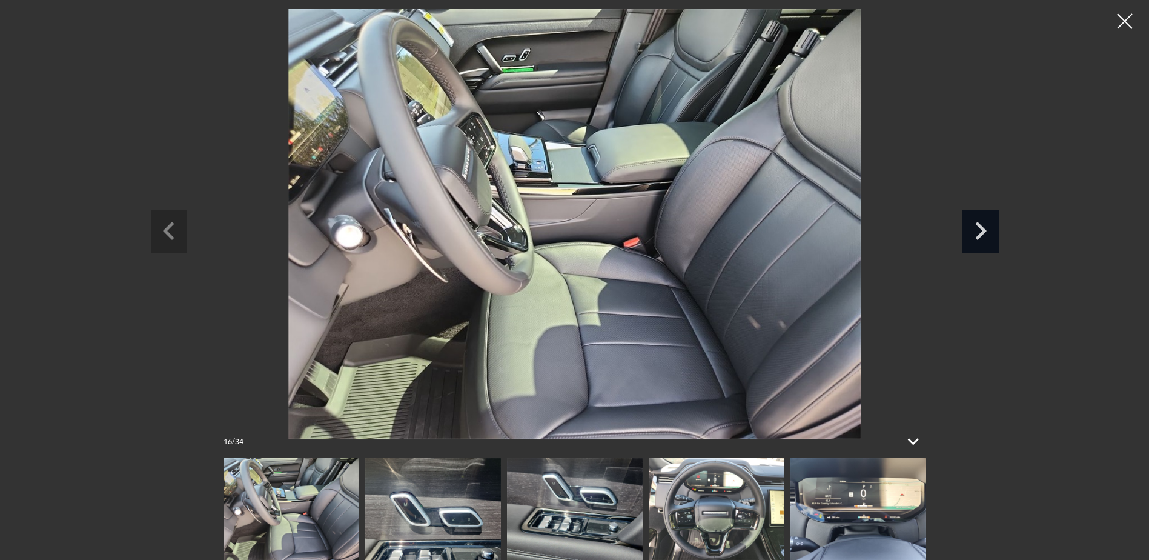
click at [989, 234] on icon "Next slide" at bounding box center [980, 229] width 36 height 39
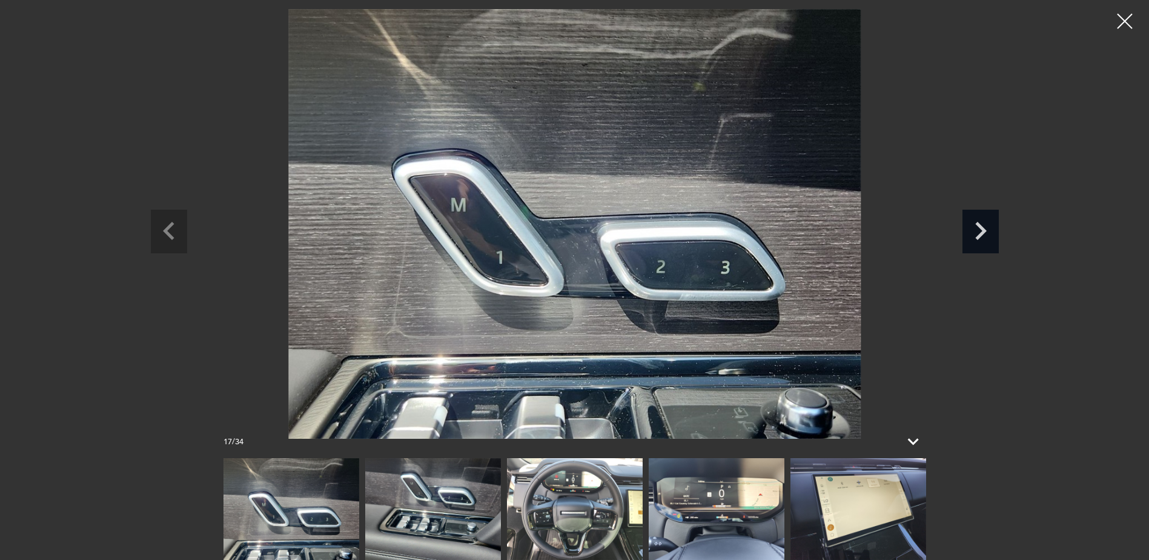
click at [989, 234] on icon "Next slide" at bounding box center [980, 229] width 36 height 39
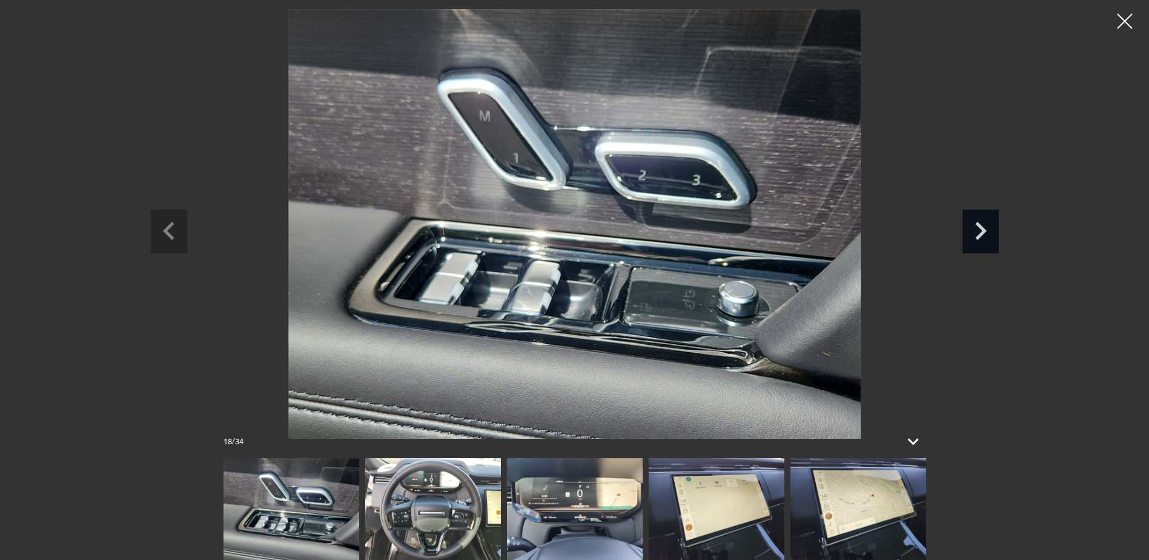
click at [989, 234] on icon "Next slide" at bounding box center [980, 229] width 36 height 39
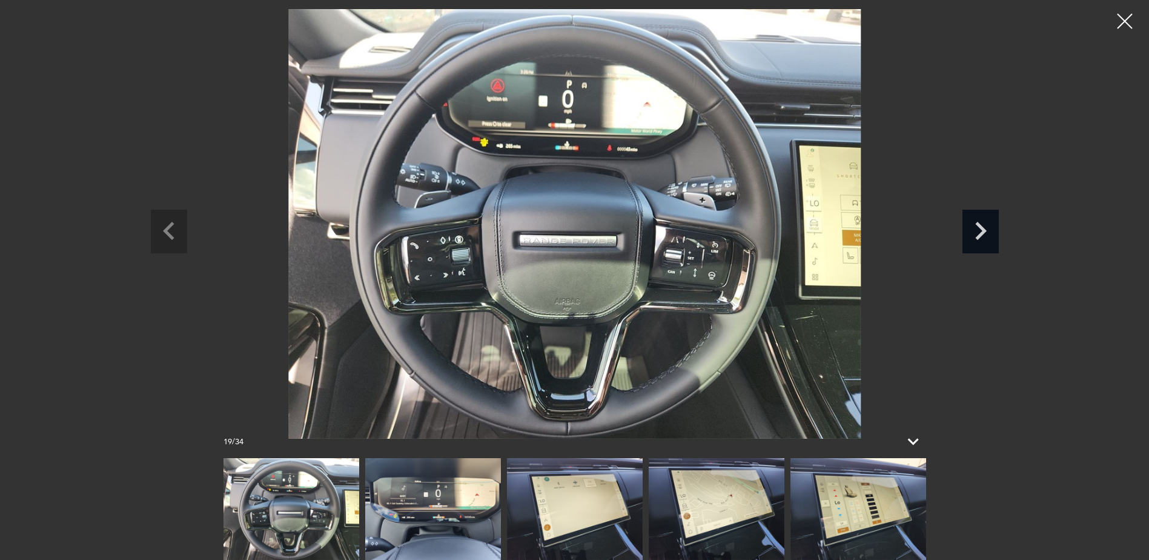
click at [989, 234] on icon "Next slide" at bounding box center [980, 229] width 36 height 39
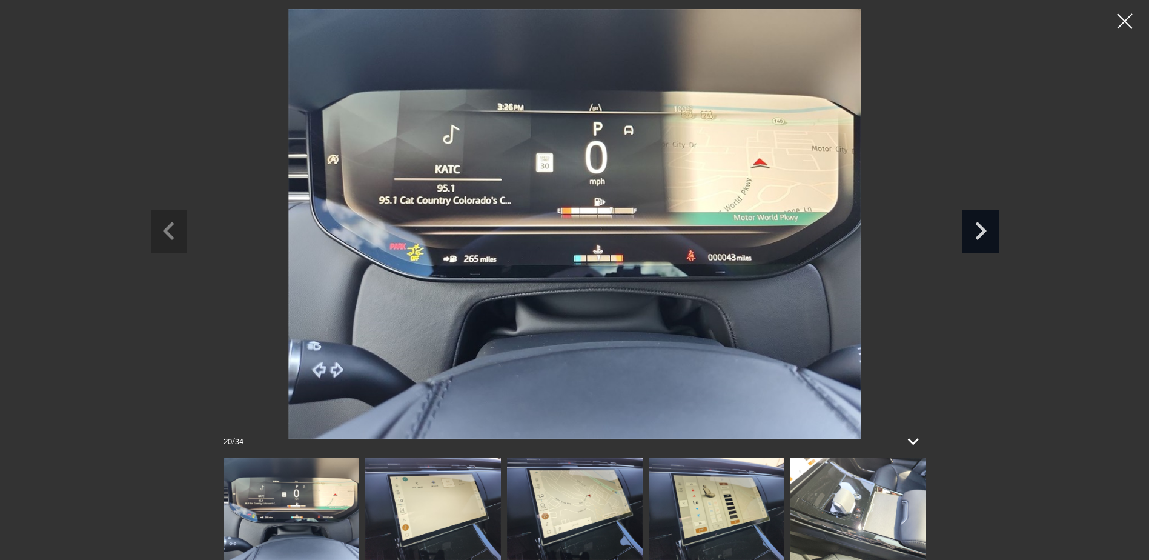
click at [989, 234] on icon "Next slide" at bounding box center [980, 229] width 36 height 39
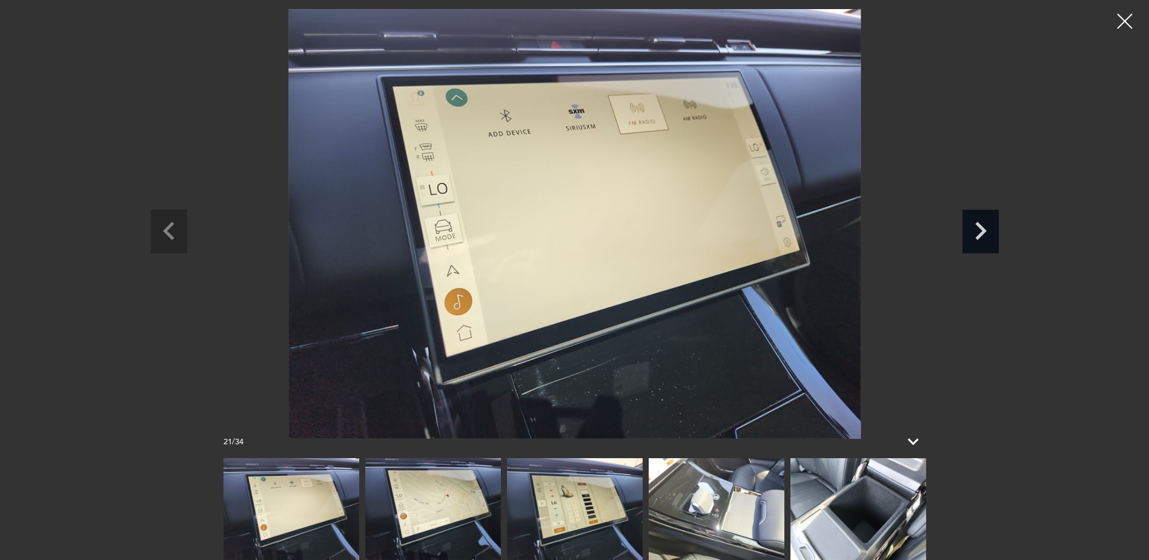
click at [989, 234] on icon "Next slide" at bounding box center [980, 229] width 36 height 39
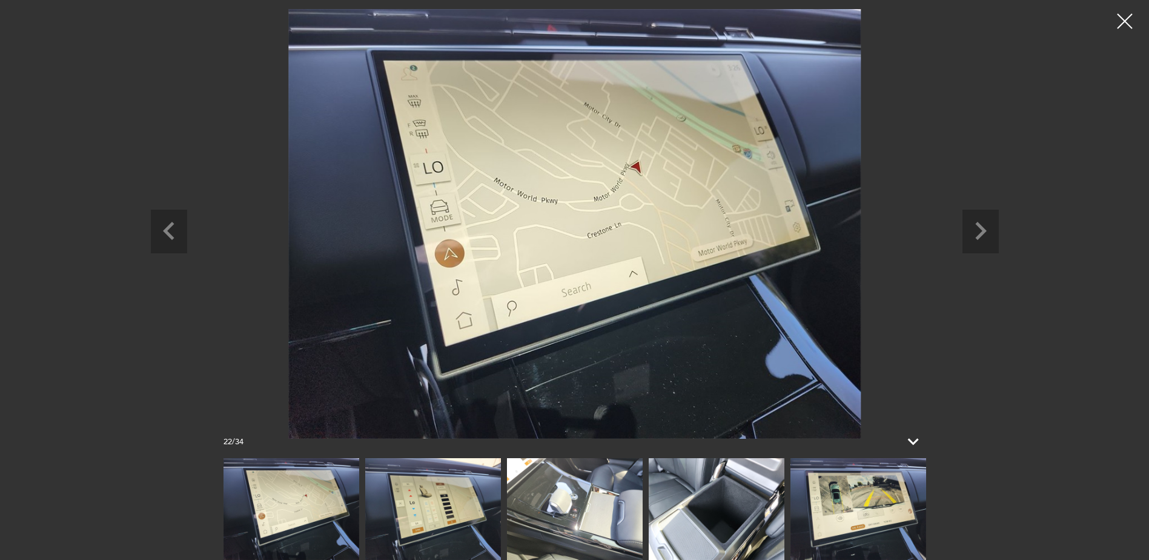
drag, startPoint x: 1128, startPoint y: 16, endPoint x: 1073, endPoint y: 56, distance: 68.6
click at [1128, 16] on div at bounding box center [1125, 21] width 30 height 30
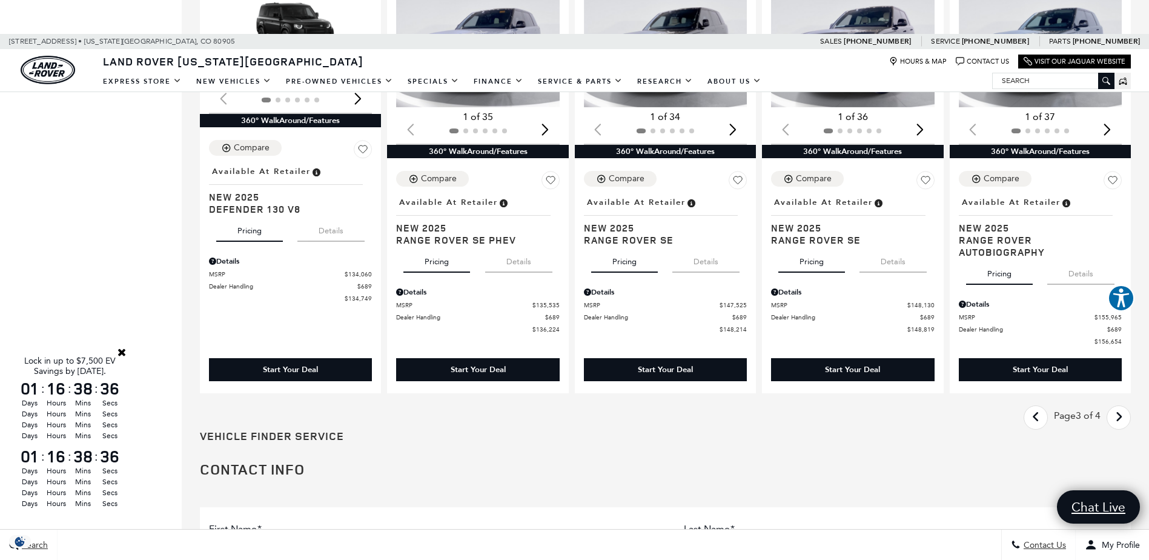
scroll to position [1696, 0]
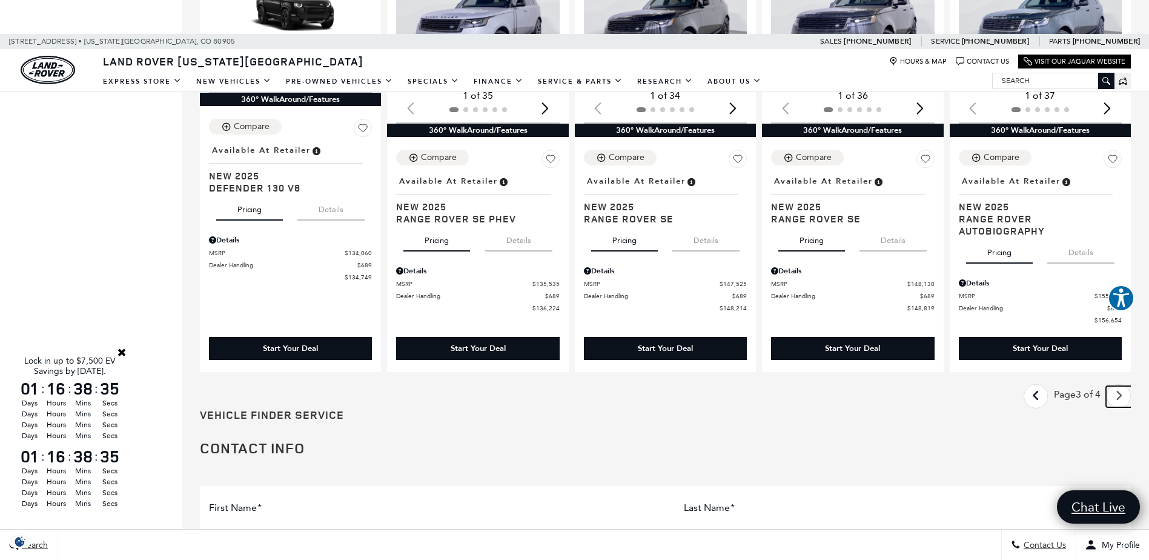
click at [1123, 392] on icon "next page" at bounding box center [1119, 395] width 8 height 19
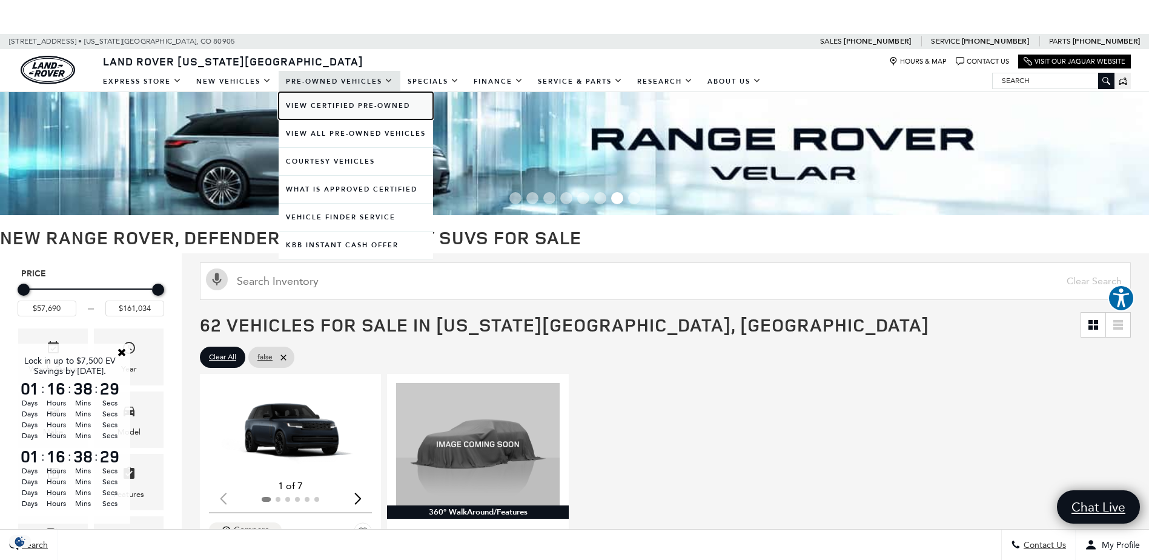
click at [319, 104] on link "View Certified Pre-Owned" at bounding box center [356, 105] width 154 height 27
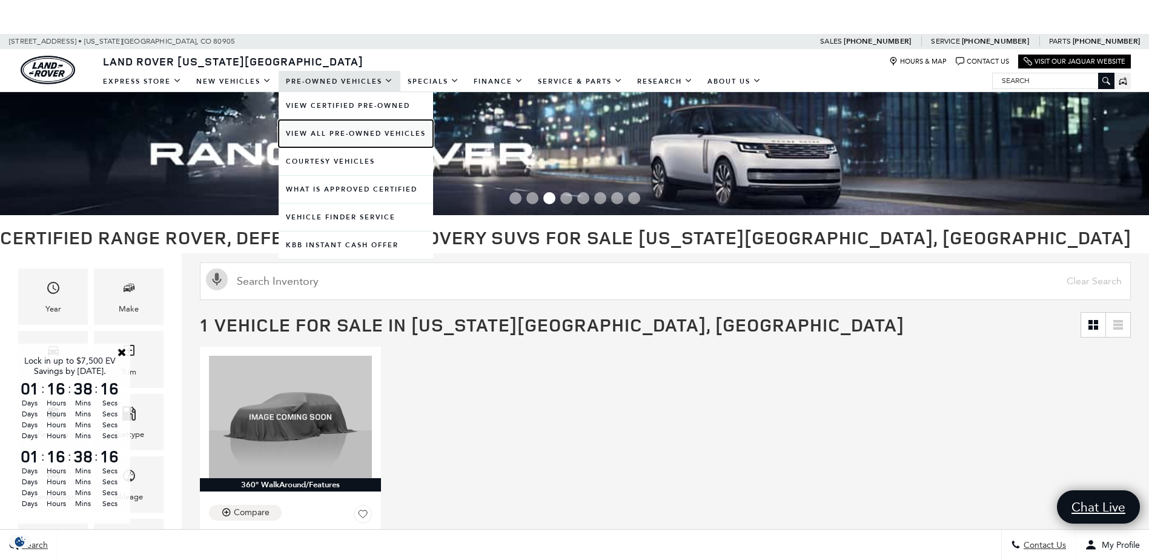
click at [348, 133] on link "View All Pre-Owned Vehicles" at bounding box center [356, 133] width 154 height 27
